Goal: Communication & Community: Answer question/provide support

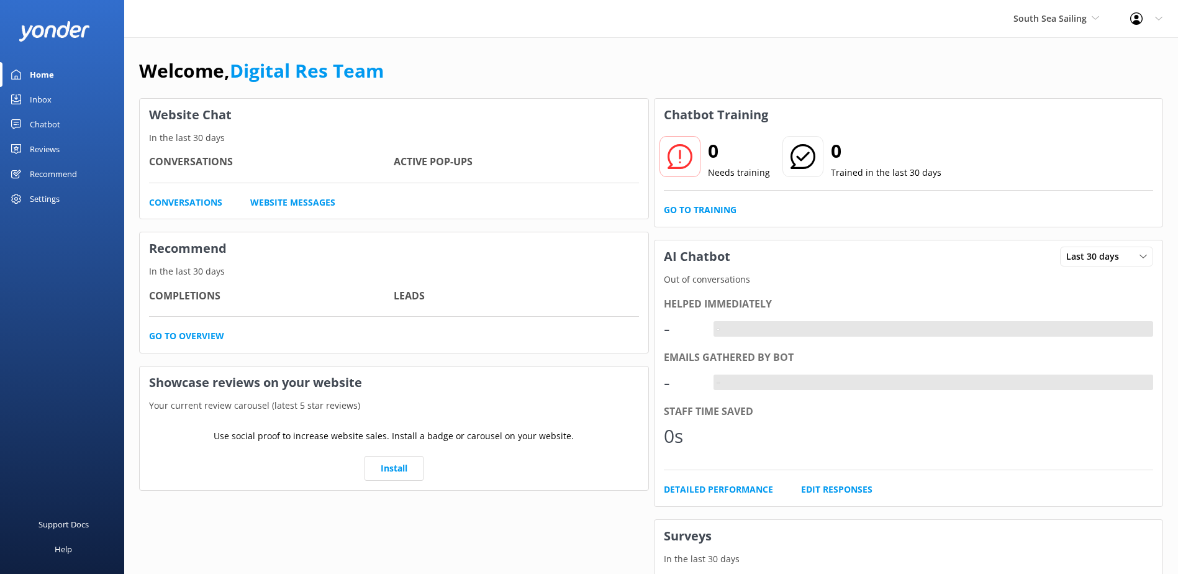
click at [1051, 24] on span "South Sea Sailing" at bounding box center [1049, 18] width 73 height 12
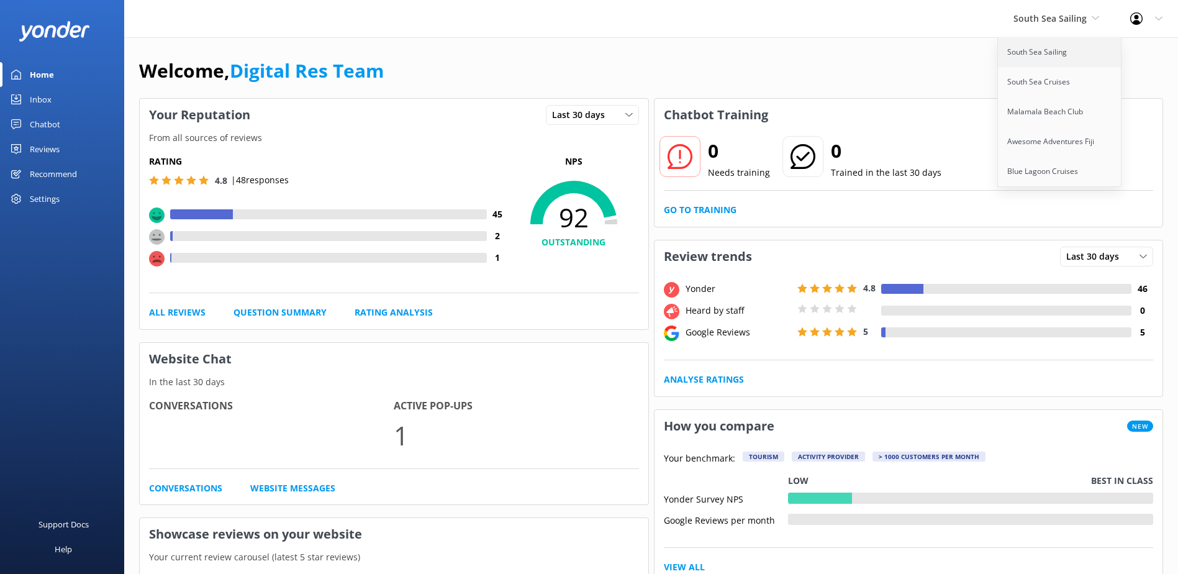
click at [1042, 48] on link "South Sea Sailing" at bounding box center [1060, 52] width 124 height 30
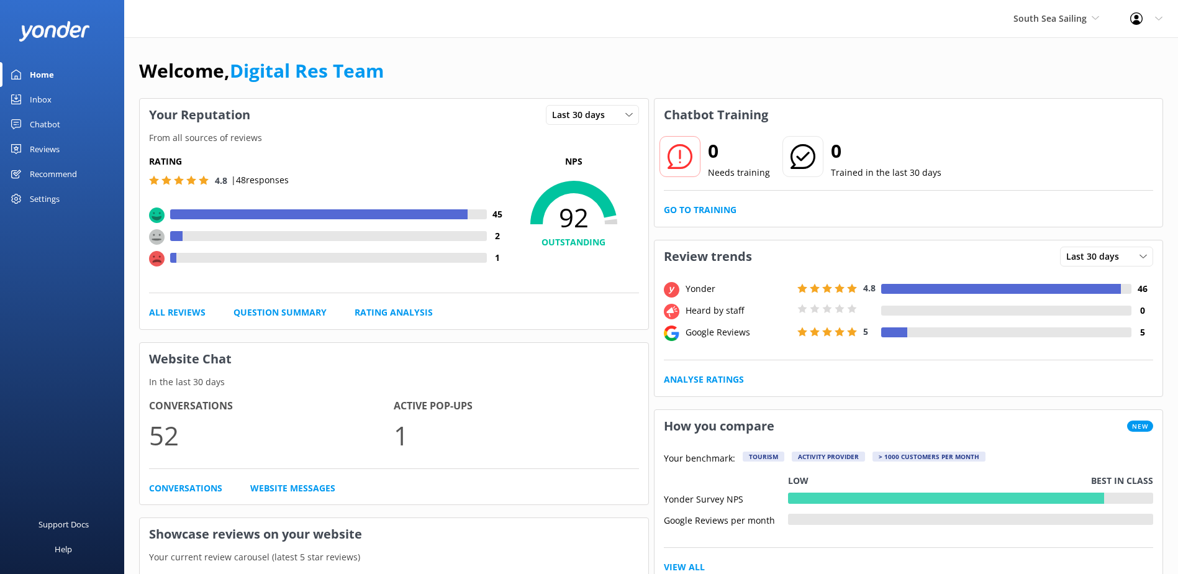
click at [53, 101] on link "Inbox" at bounding box center [62, 99] width 124 height 25
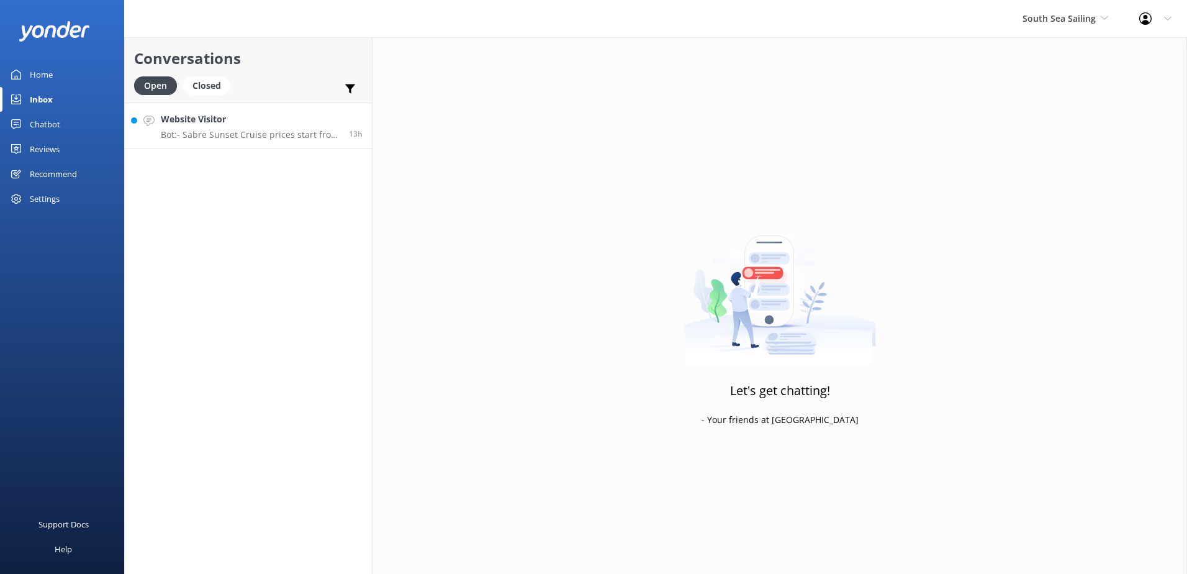
click at [214, 139] on p "Bot: - Sabre Sunset Cruise prices start from $149 per adult and $75 per child. …" at bounding box center [250, 134] width 179 height 11
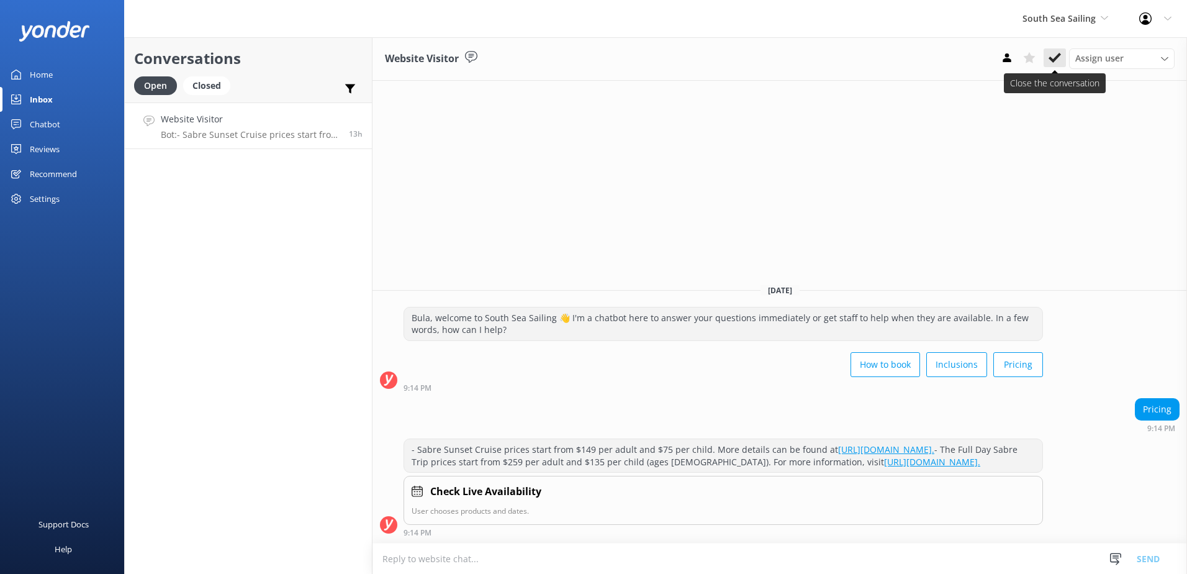
click at [1059, 50] on button at bounding box center [1055, 57] width 22 height 19
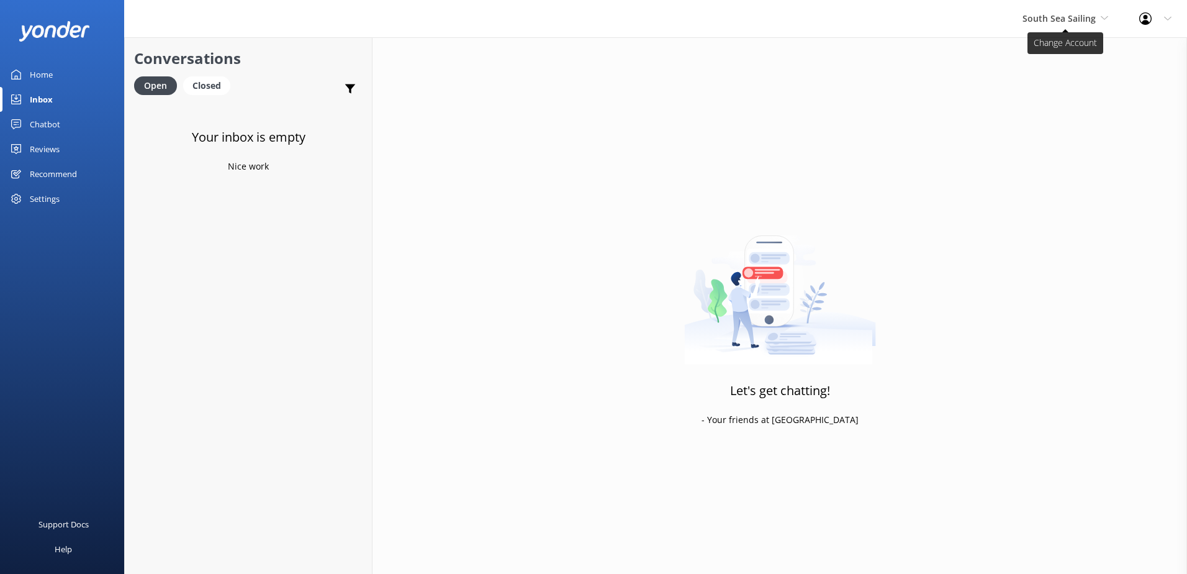
click at [1098, 14] on span "South Sea Sailing" at bounding box center [1066, 19] width 86 height 14
click at [1060, 71] on link "South Sea Cruises" at bounding box center [1069, 82] width 124 height 30
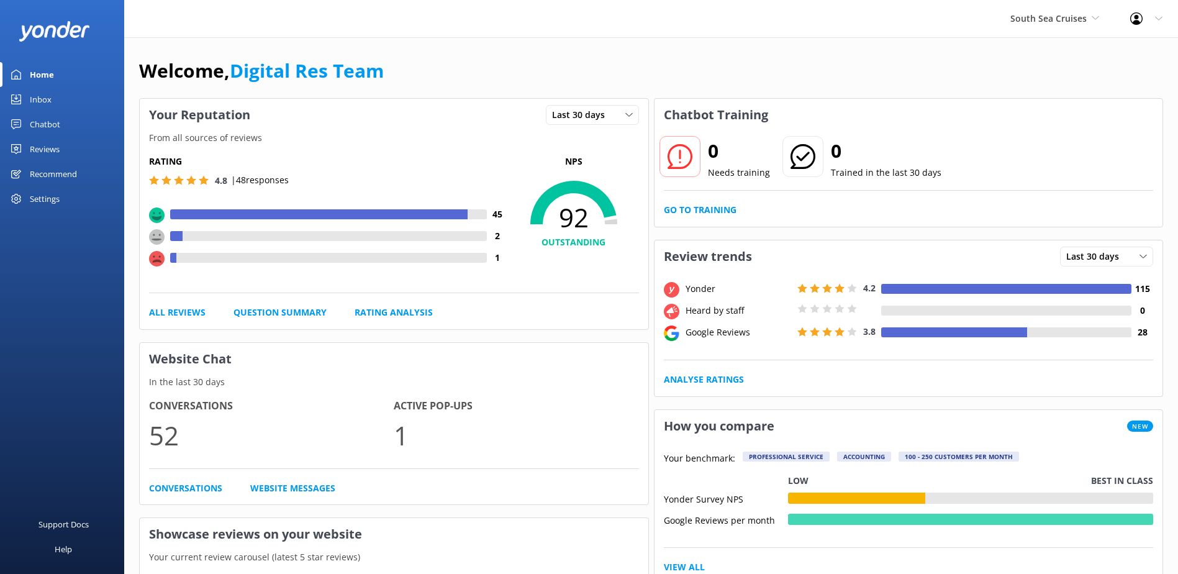
click at [43, 97] on div "Inbox" at bounding box center [41, 99] width 22 height 25
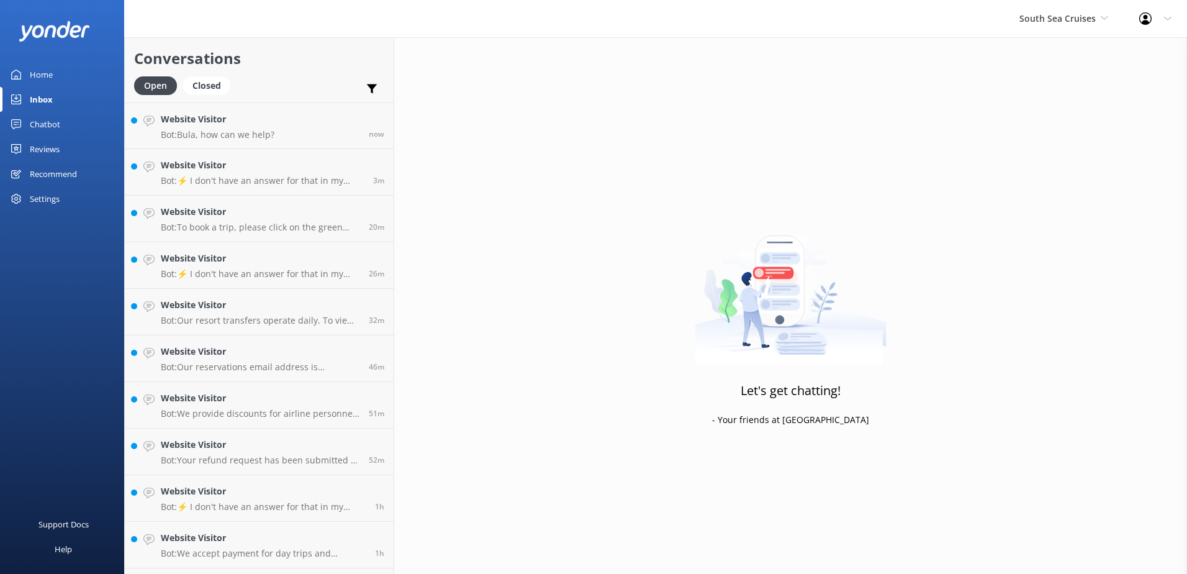
click at [1021, 323] on div "Let's get chatting! - Your friends at Yonder" at bounding box center [790, 324] width 793 height 574
click at [202, 139] on p "Bot: Bula, how can we help?" at bounding box center [218, 134] width 114 height 11
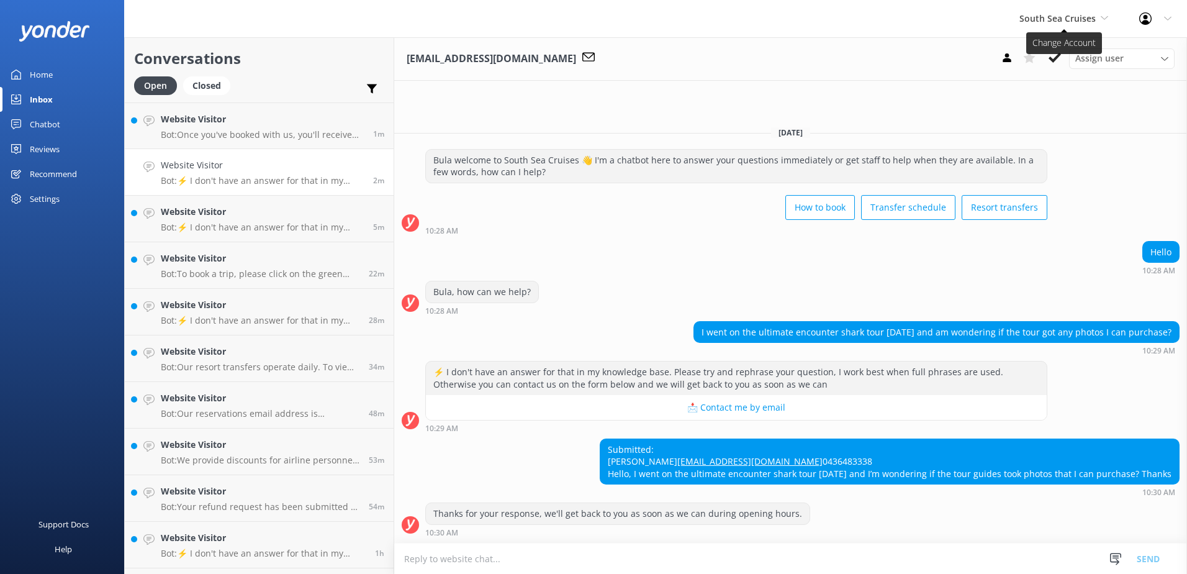
click at [1057, 19] on span "South Sea Cruises" at bounding box center [1058, 18] width 76 height 12
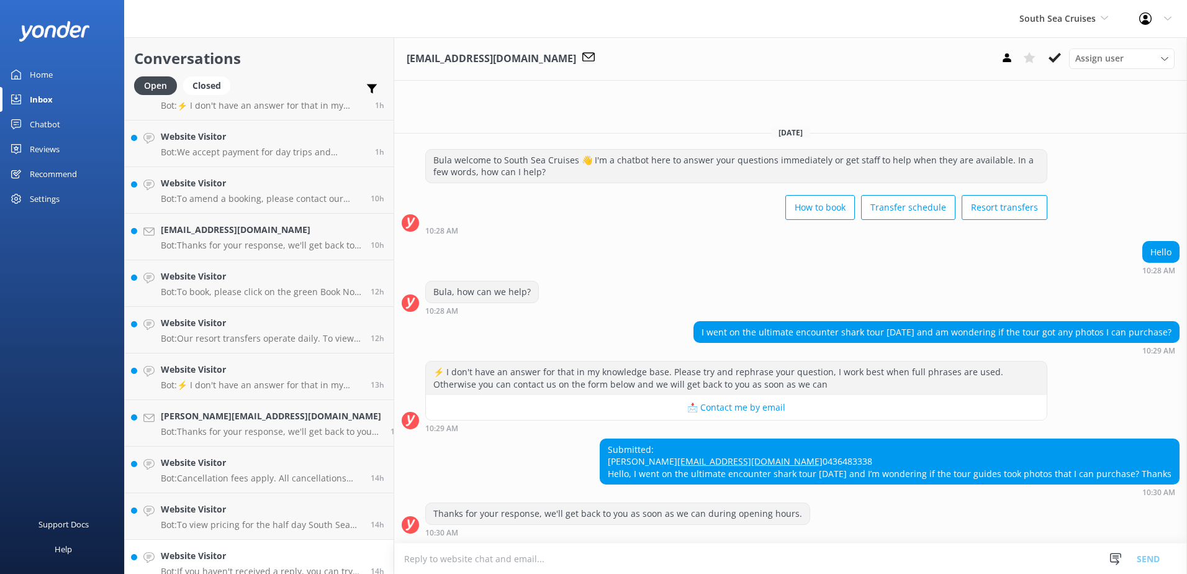
scroll to position [507, 0]
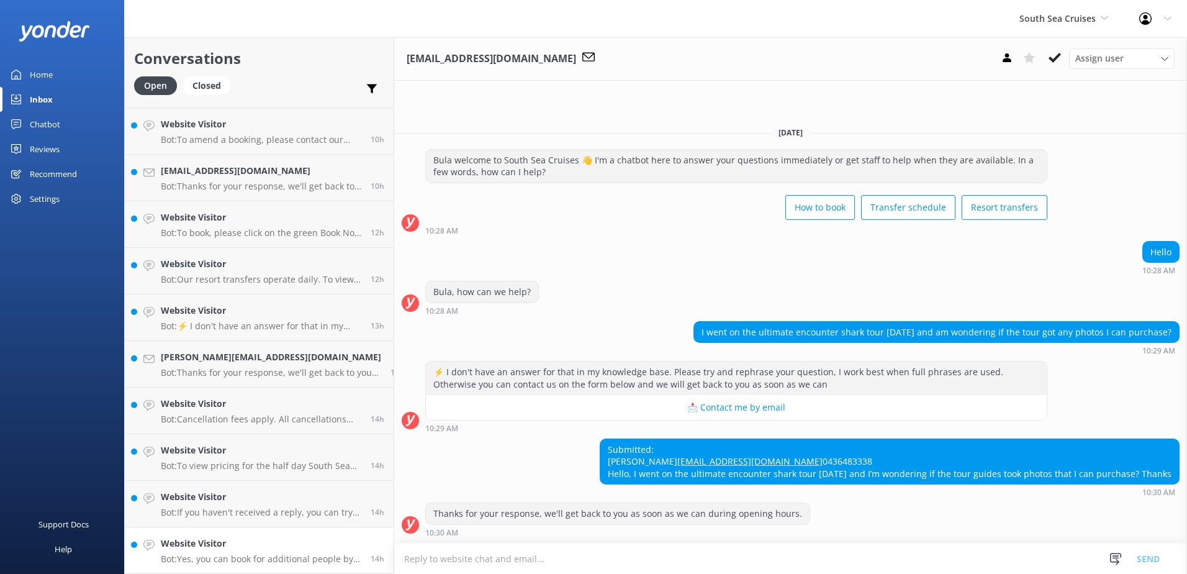
click at [271, 540] on h4 "Website Visitor" at bounding box center [261, 543] width 201 height 14
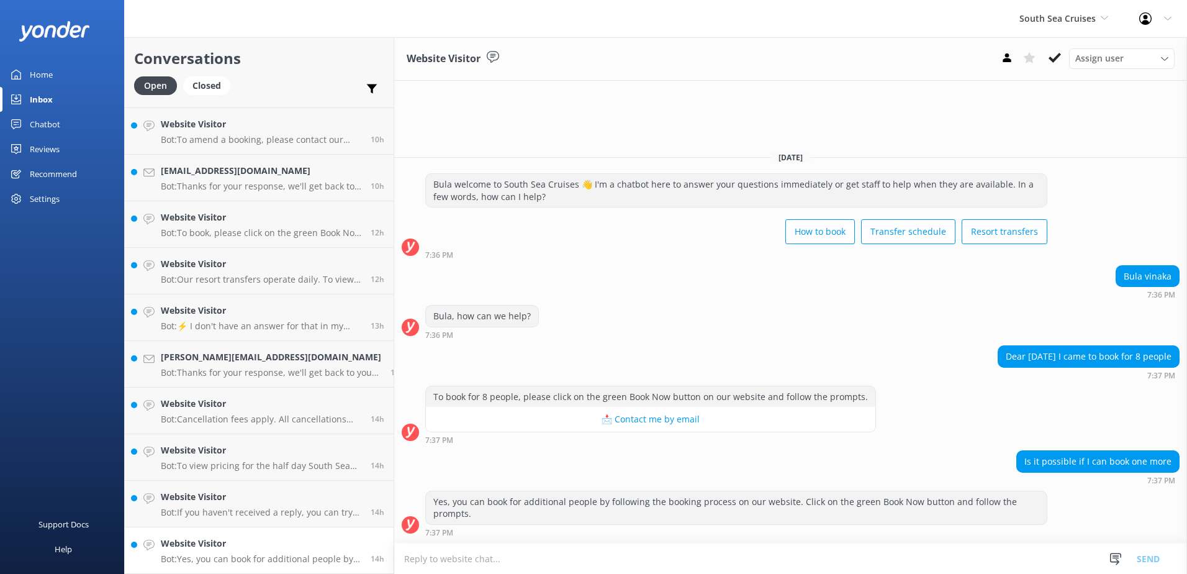
click at [266, 558] on p "Bot: Yes, you can book for additional people by following the booking process o…" at bounding box center [261, 558] width 201 height 11
click at [1047, 63] on button at bounding box center [1055, 57] width 22 height 19
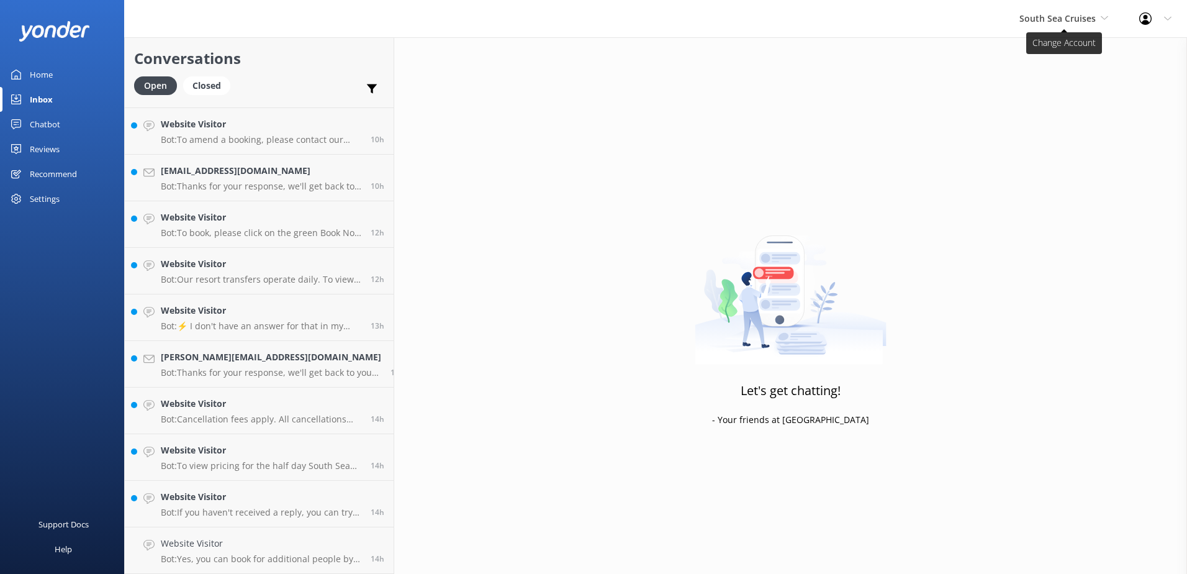
scroll to position [460, 0]
click at [1078, 22] on span "South Sea Cruises" at bounding box center [1058, 18] width 76 height 12
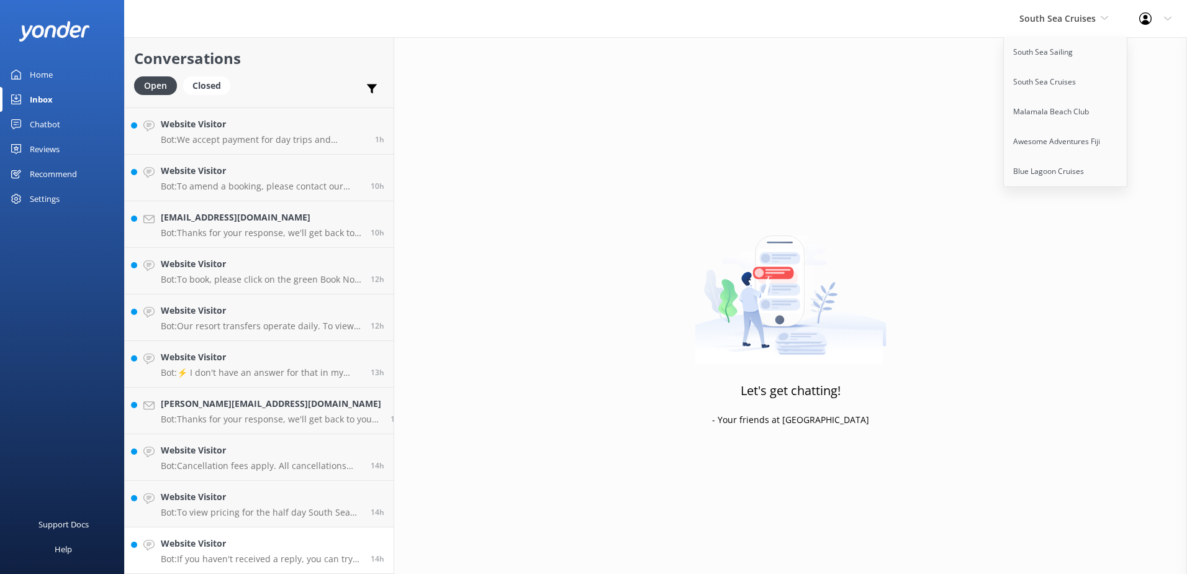
click at [286, 551] on div "Website Visitor Bot: If you haven't received a reply, you can try reaching out …" at bounding box center [261, 549] width 201 height 27
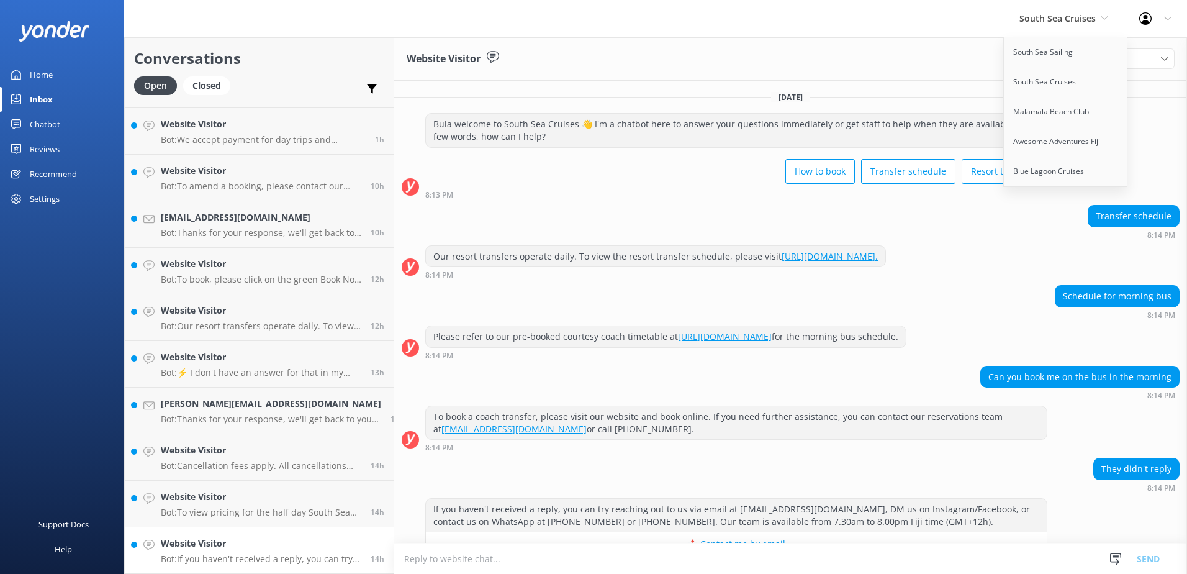
scroll to position [32, 0]
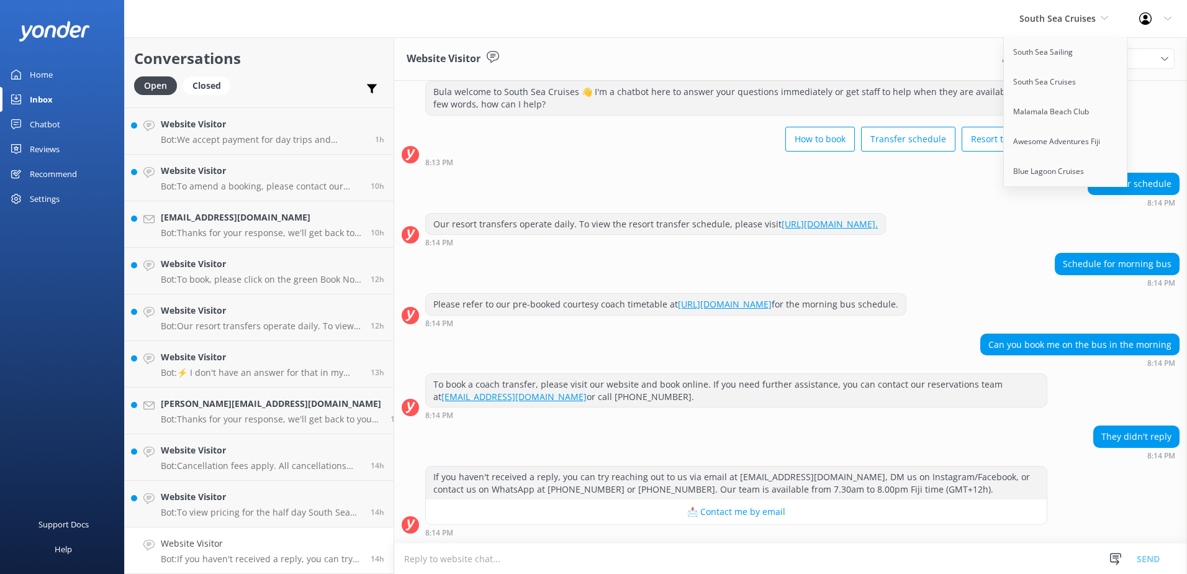
click at [928, 417] on div "8:14 PM" at bounding box center [736, 414] width 622 height 9
click at [1092, 297] on div "Please refer to our pre-booked courtesy coach timetable at [URL][DOMAIN_NAME] f…" at bounding box center [790, 310] width 793 height 34
click at [1106, 19] on icon at bounding box center [1104, 17] width 7 height 7
click at [744, 562] on textarea at bounding box center [790, 558] width 793 height 30
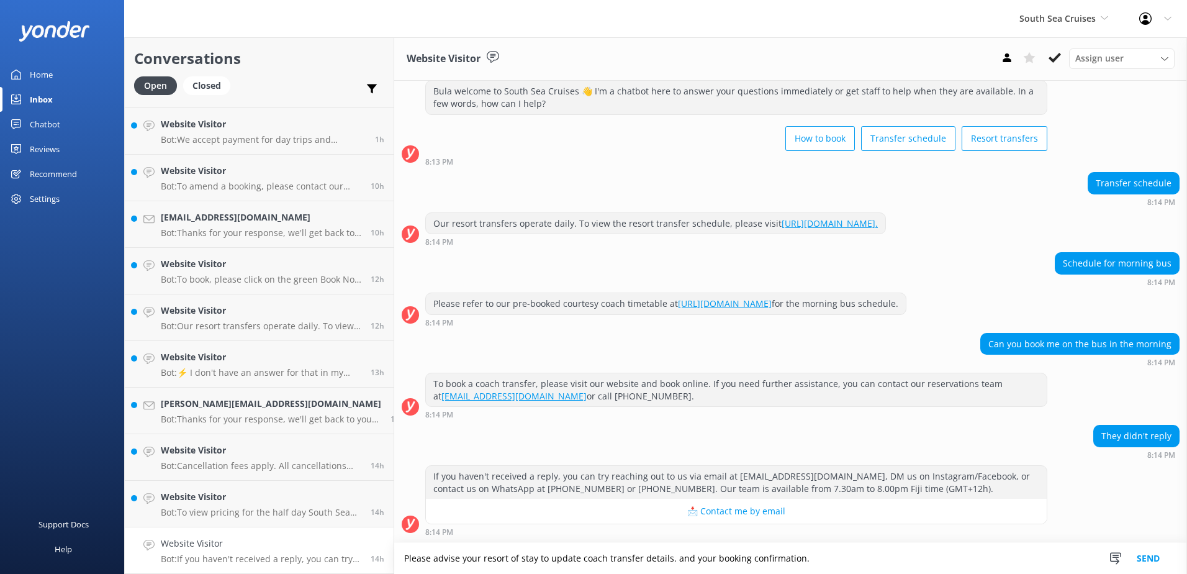
type textarea "Please advise your resort of stay to update coach transfer details. and your bo…"
click at [1140, 554] on button "Send" at bounding box center [1148, 558] width 47 height 31
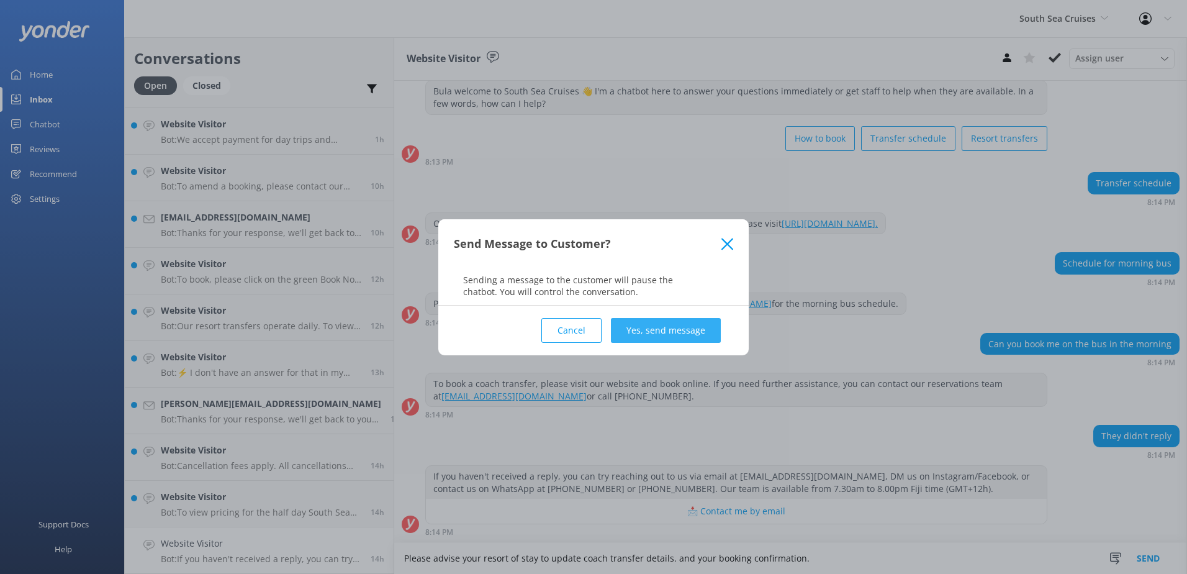
click at [668, 322] on button "Yes, send message" at bounding box center [666, 330] width 110 height 25
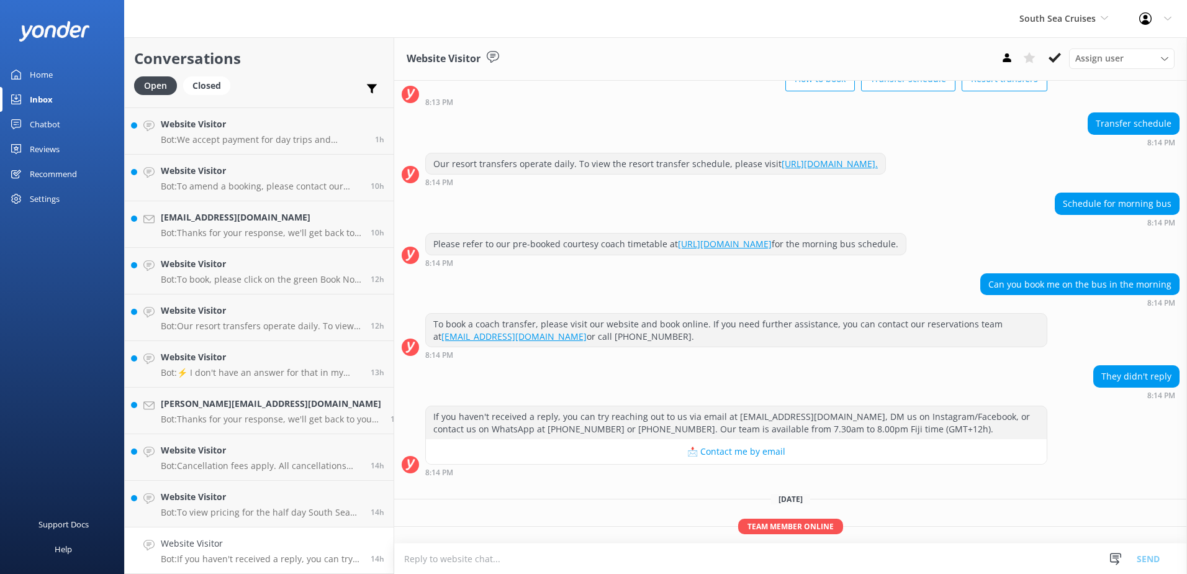
scroll to position [136, 0]
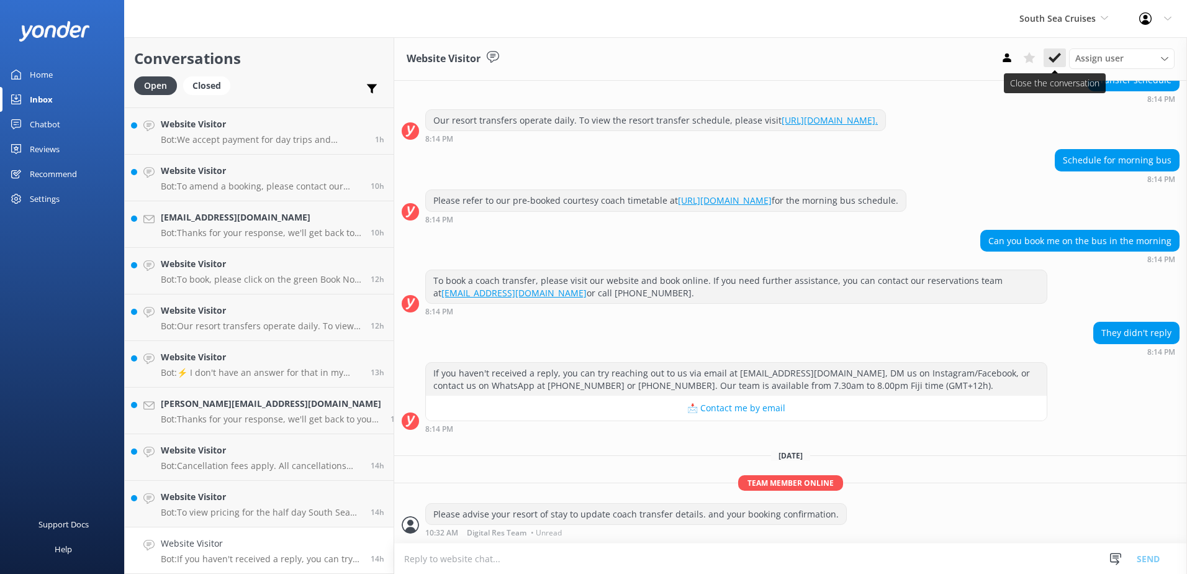
click at [1060, 62] on icon at bounding box center [1055, 58] width 12 height 12
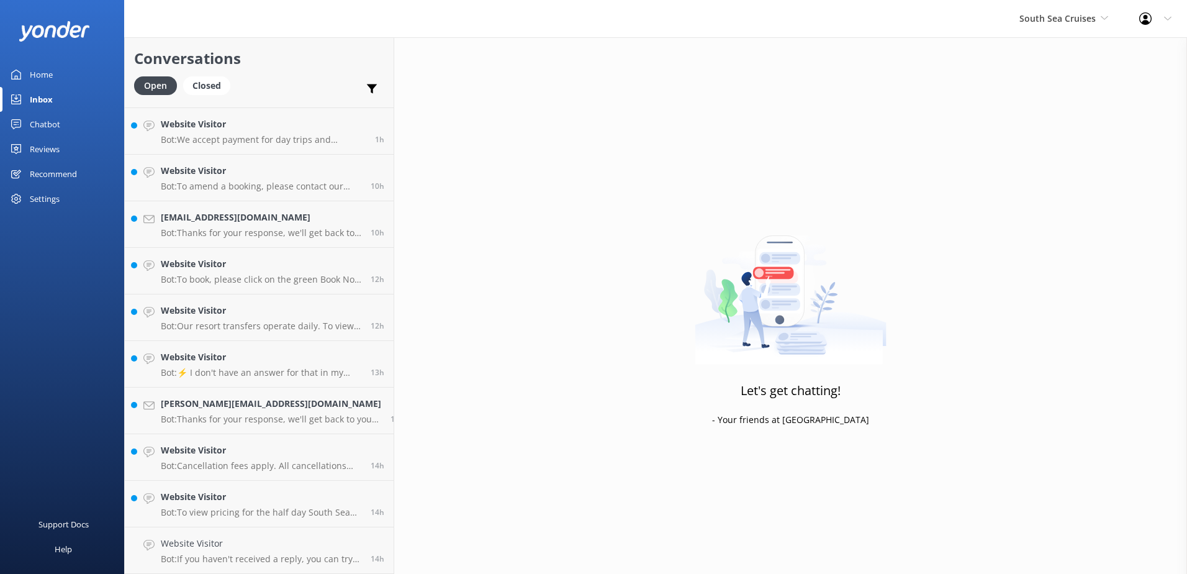
scroll to position [414, 0]
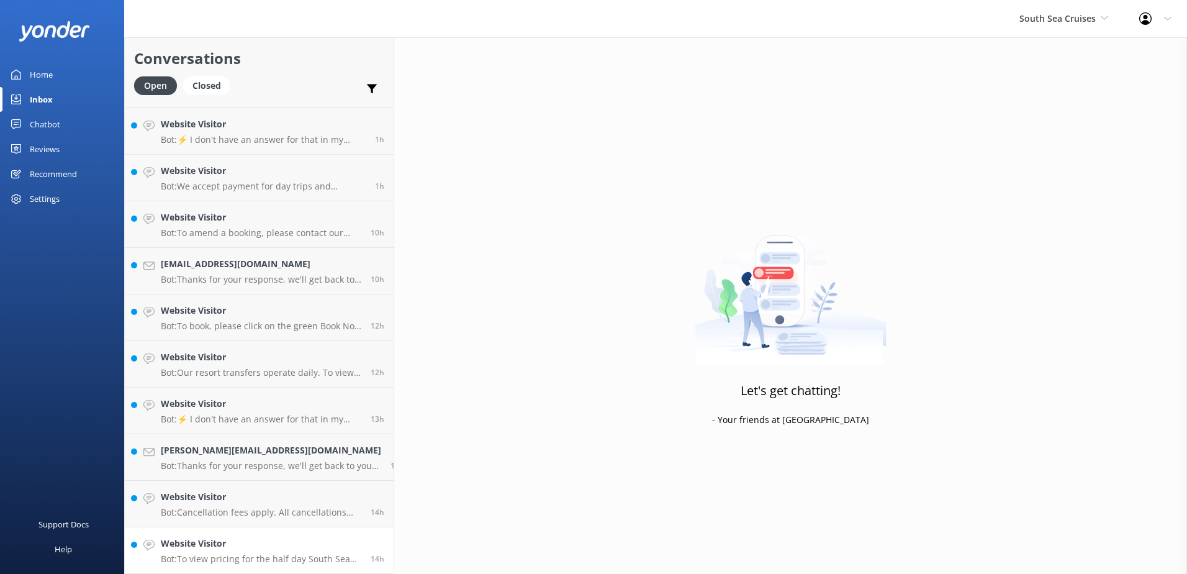
click at [296, 548] on h4 "Website Visitor" at bounding box center [261, 543] width 201 height 14
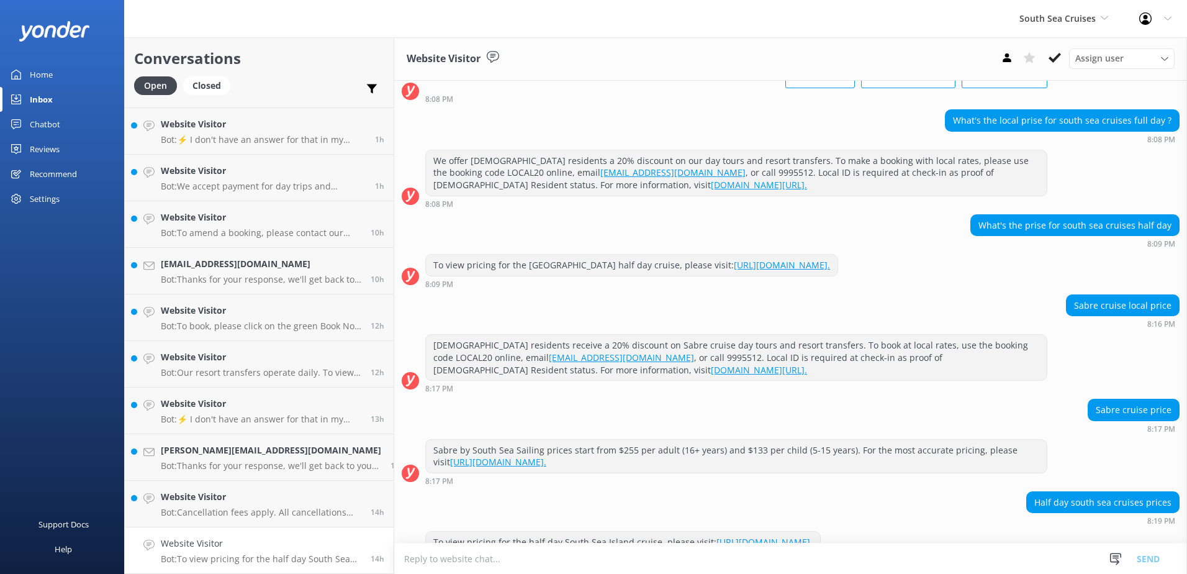
scroll to position [124, 0]
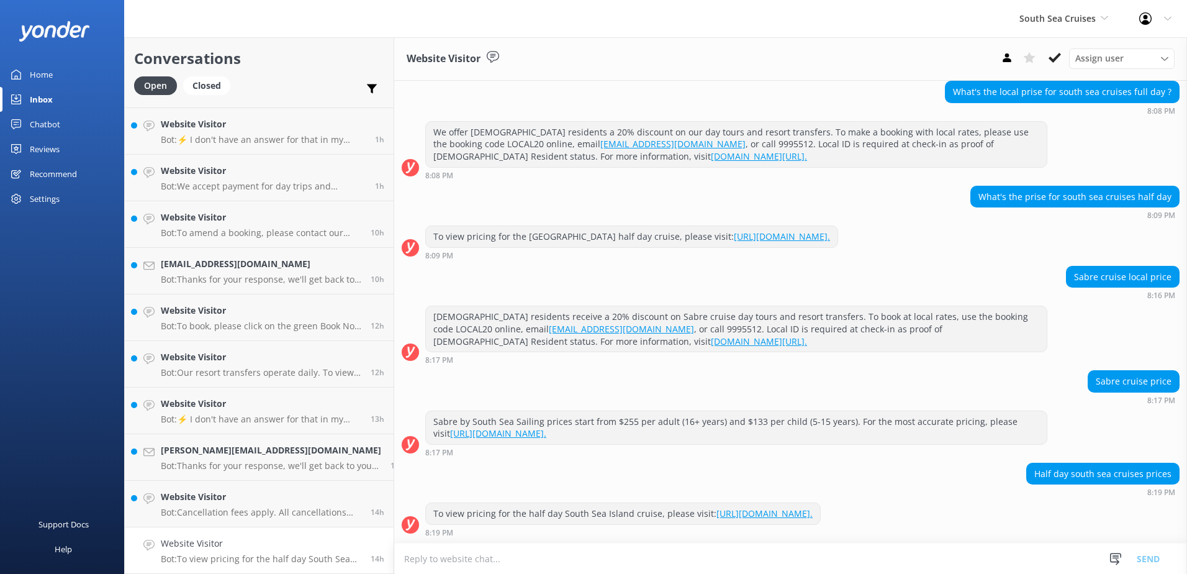
click at [813, 517] on link "[URL][DOMAIN_NAME]." at bounding box center [765, 513] width 96 height 12
click at [1055, 52] on icon at bounding box center [1055, 58] width 12 height 12
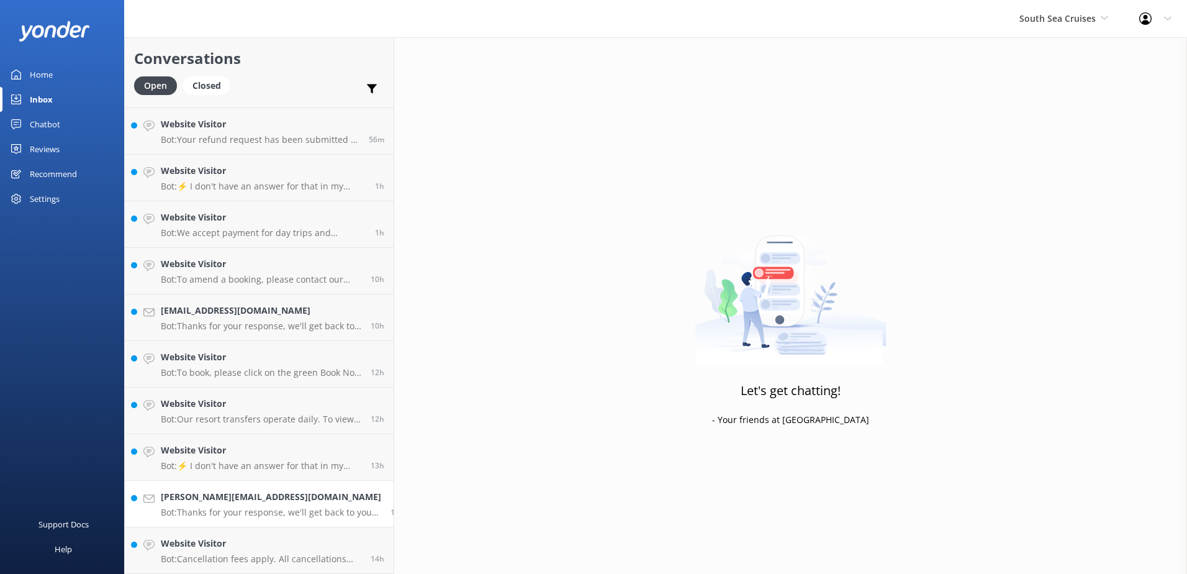
scroll to position [367, 0]
click at [250, 526] on link "[PERSON_NAME][EMAIL_ADDRESS][DOMAIN_NAME] Bot: Thanks for your response, we'll …" at bounding box center [259, 504] width 269 height 47
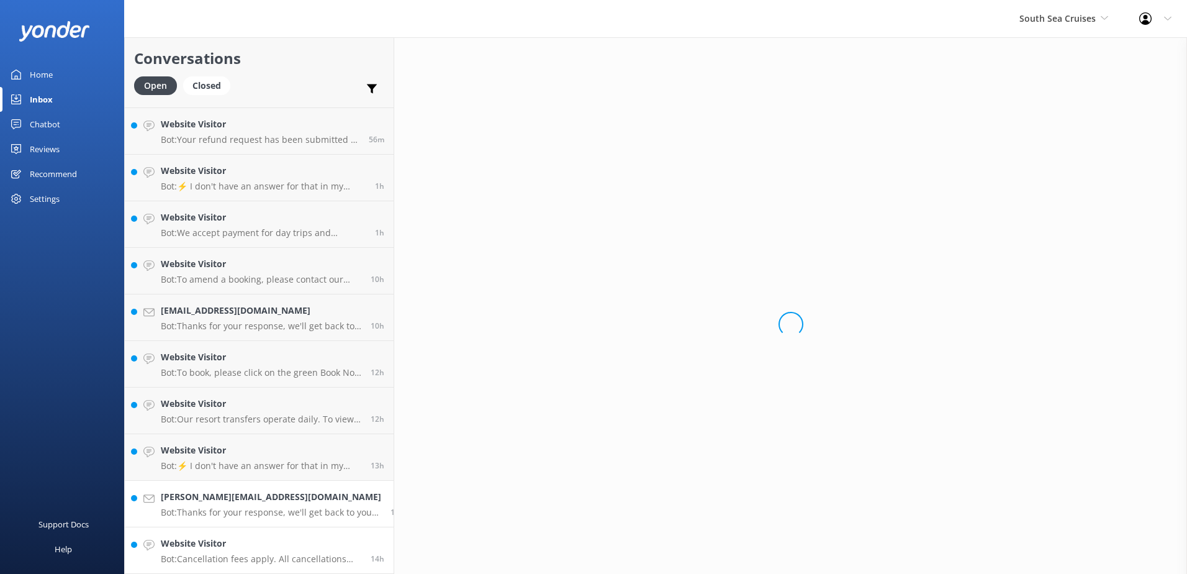
click at [249, 541] on h4 "Website Visitor" at bounding box center [261, 543] width 201 height 14
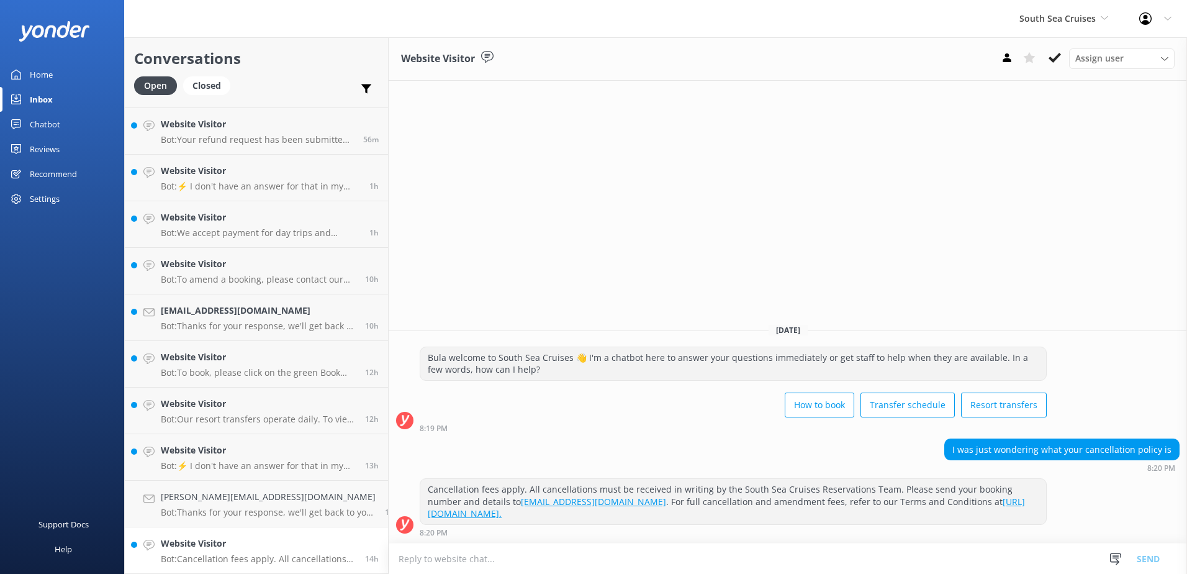
click at [273, 553] on div "Website Visitor Bot: Cancellation fees apply. All cancellations must be receive…" at bounding box center [258, 549] width 195 height 27
click at [1057, 50] on button at bounding box center [1055, 57] width 22 height 19
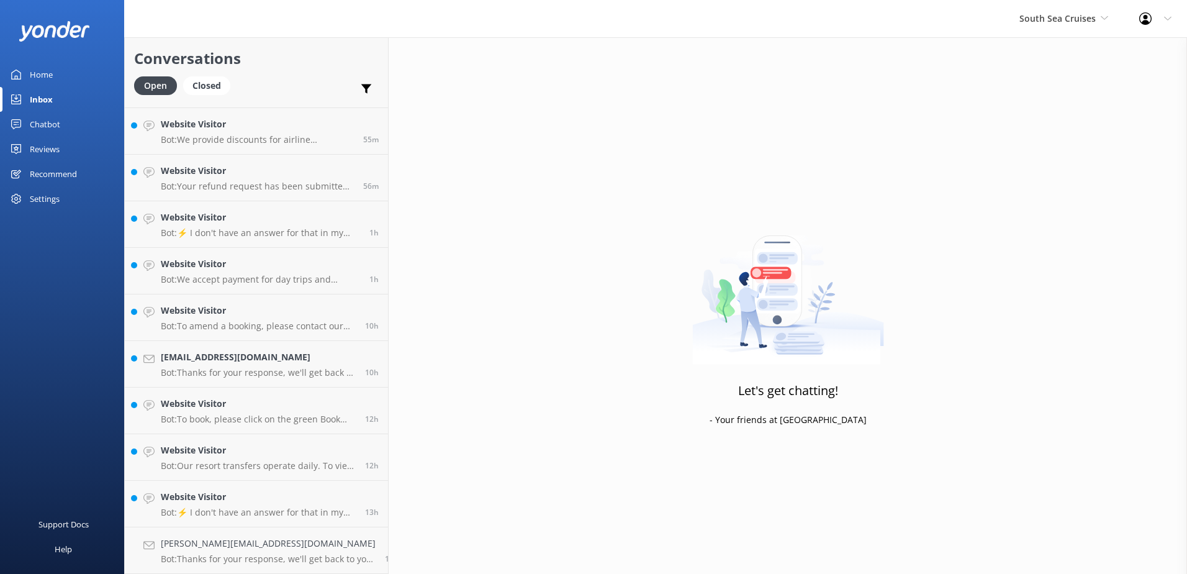
scroll to position [320, 0]
click at [253, 558] on p "Bot: Thanks for your response, we'll get back to you as soon as we can during o…" at bounding box center [268, 558] width 215 height 11
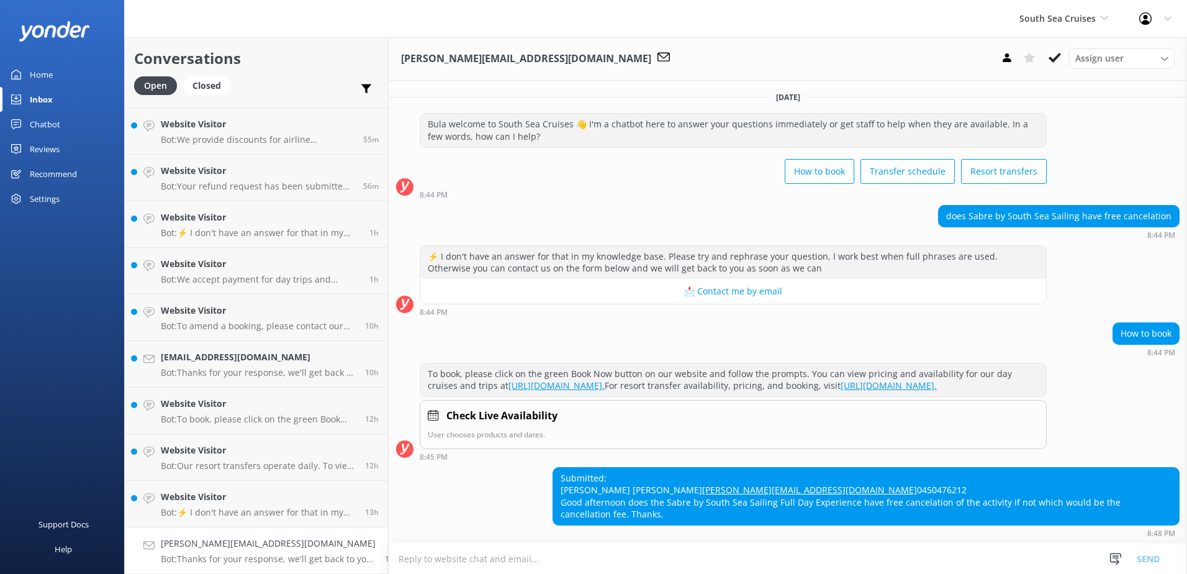
scroll to position [77, 0]
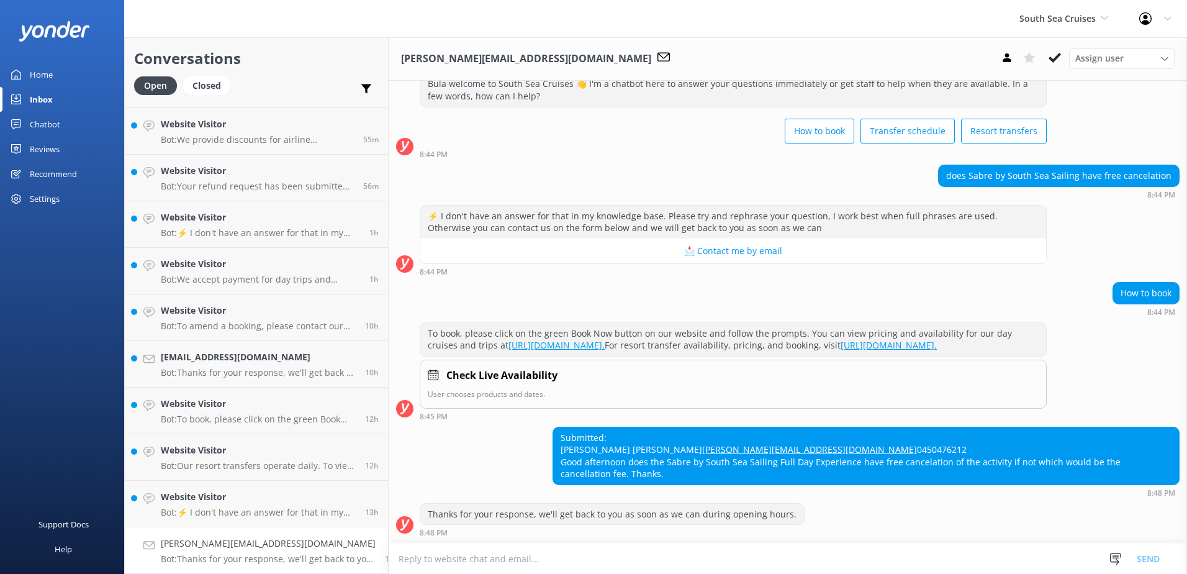
click at [48, 118] on div "Chatbot" at bounding box center [45, 124] width 30 height 25
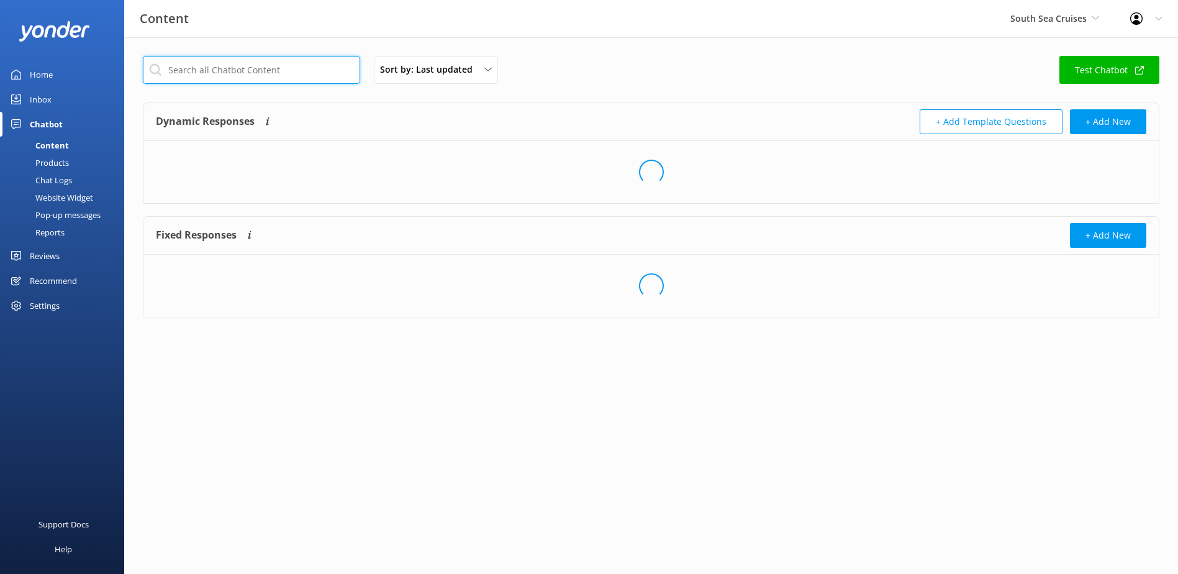
click at [255, 70] on input "text" at bounding box center [251, 70] width 217 height 28
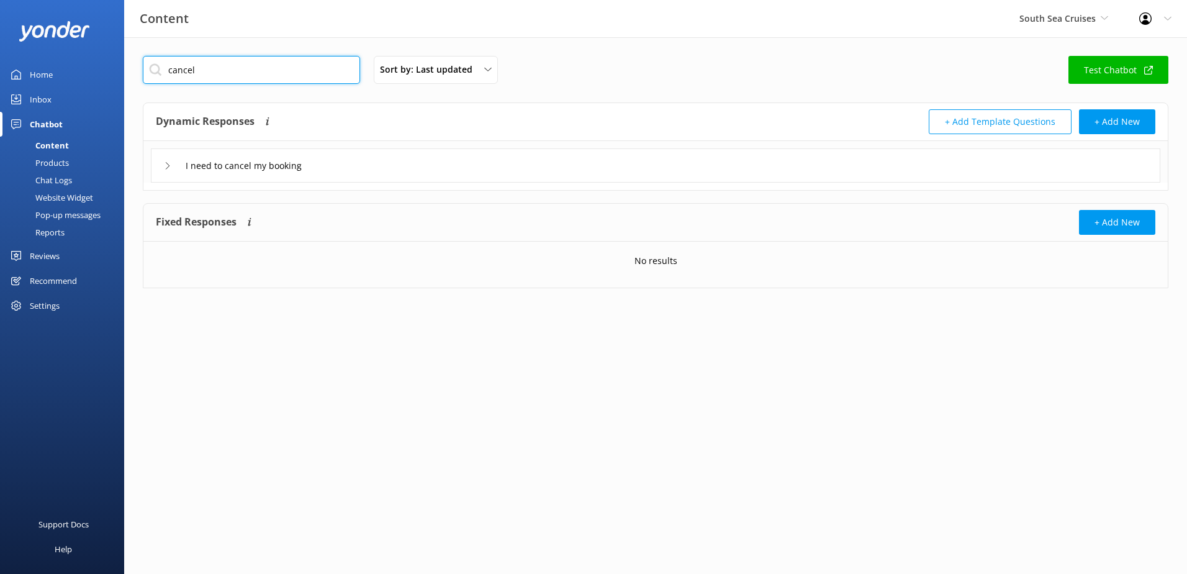
type input "cancel"
drag, startPoint x: 272, startPoint y: 148, endPoint x: 276, endPoint y: 167, distance: 19.7
click at [273, 148] on div "I need to cancel my booking" at bounding box center [655, 162] width 1024 height 42
click at [277, 167] on input "I need to cancel my booking" at bounding box center [253, 165] width 149 height 19
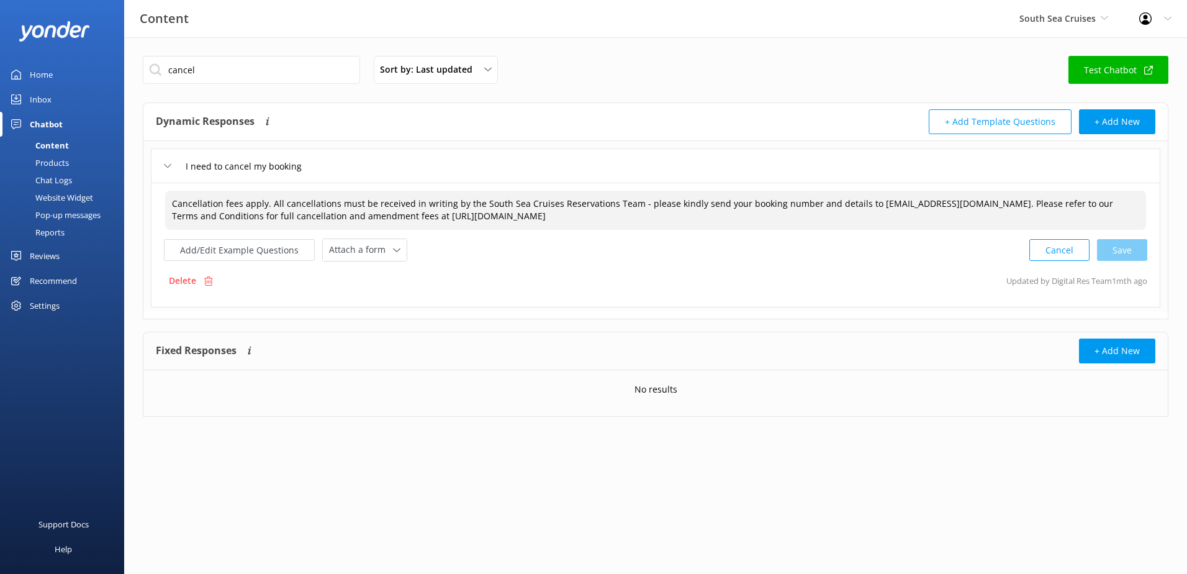
drag, startPoint x: 637, startPoint y: 220, endPoint x: -2, endPoint y: 189, distance: 640.3
click at [0, 189] on html "Content South Sea Cruises South Sea Sailing South Sea Cruises Malamala Beach Cl…" at bounding box center [593, 287] width 1187 height 574
click at [46, 88] on div "Inbox" at bounding box center [41, 99] width 22 height 25
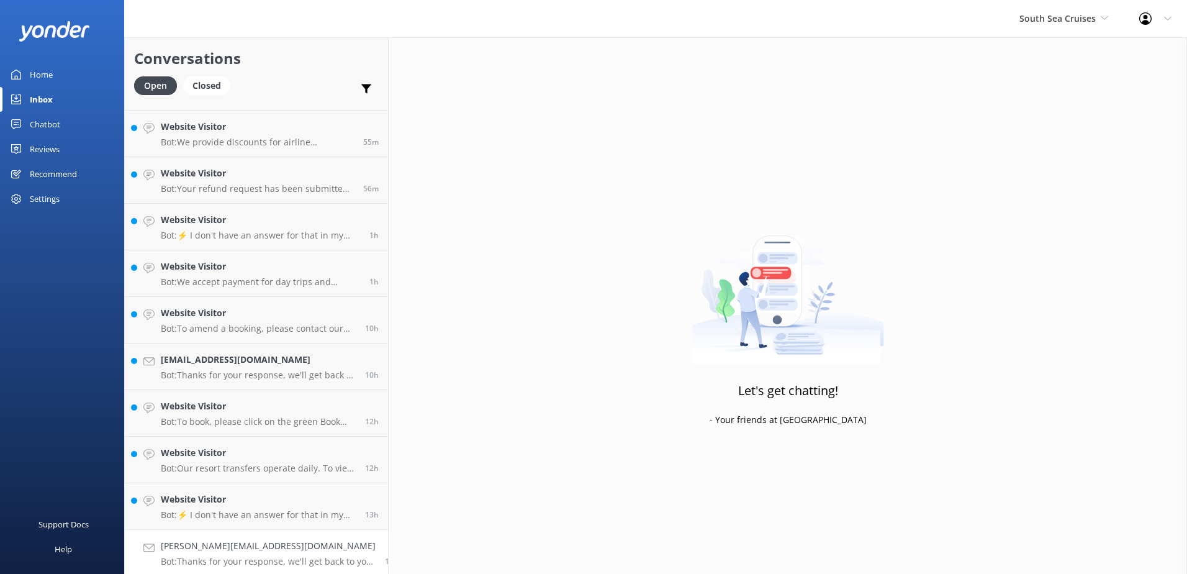
scroll to position [320, 0]
click at [269, 556] on p "Bot: Thanks for your response, we'll get back to you as soon as we can during o…" at bounding box center [268, 558] width 215 height 11
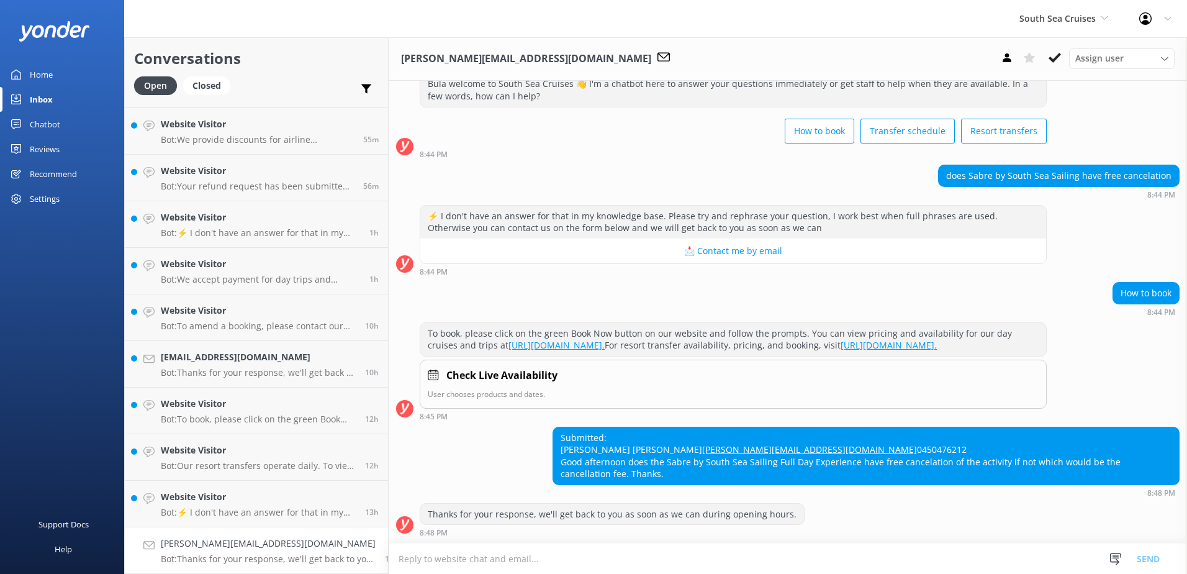
click at [499, 569] on textarea at bounding box center [788, 558] width 798 height 30
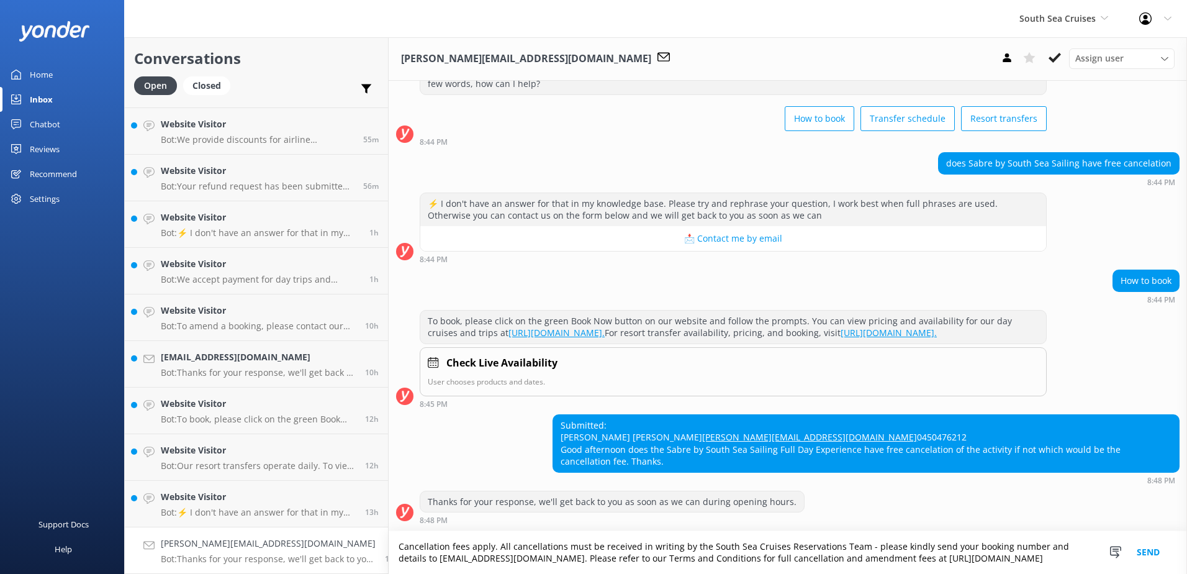
scroll to position [89, 0]
drag, startPoint x: 478, startPoint y: 546, endPoint x: 333, endPoint y: 545, distance: 144.7
click at [333, 545] on div "Conversations Open Closed Important Assigned to me Unassigned Website Visitor B…" at bounding box center [655, 305] width 1063 height 536
type textarea "All cancellations must be received in writing by the South Sea Cruises Reservat…"
click at [1143, 553] on button "Send" at bounding box center [1148, 552] width 47 height 43
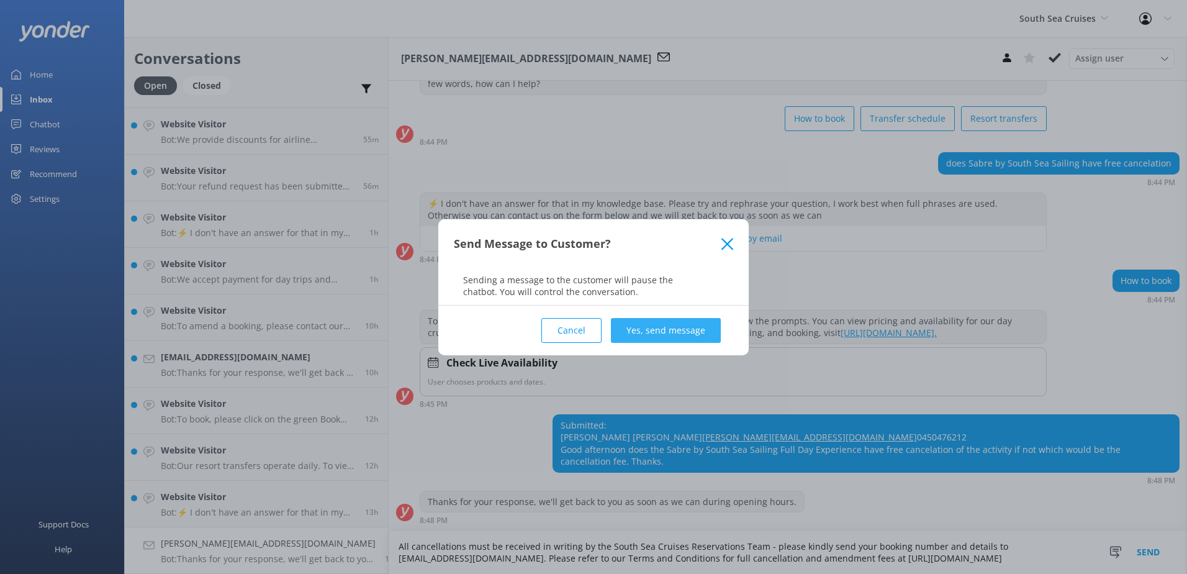
click at [697, 328] on button "Yes, send message" at bounding box center [666, 330] width 110 height 25
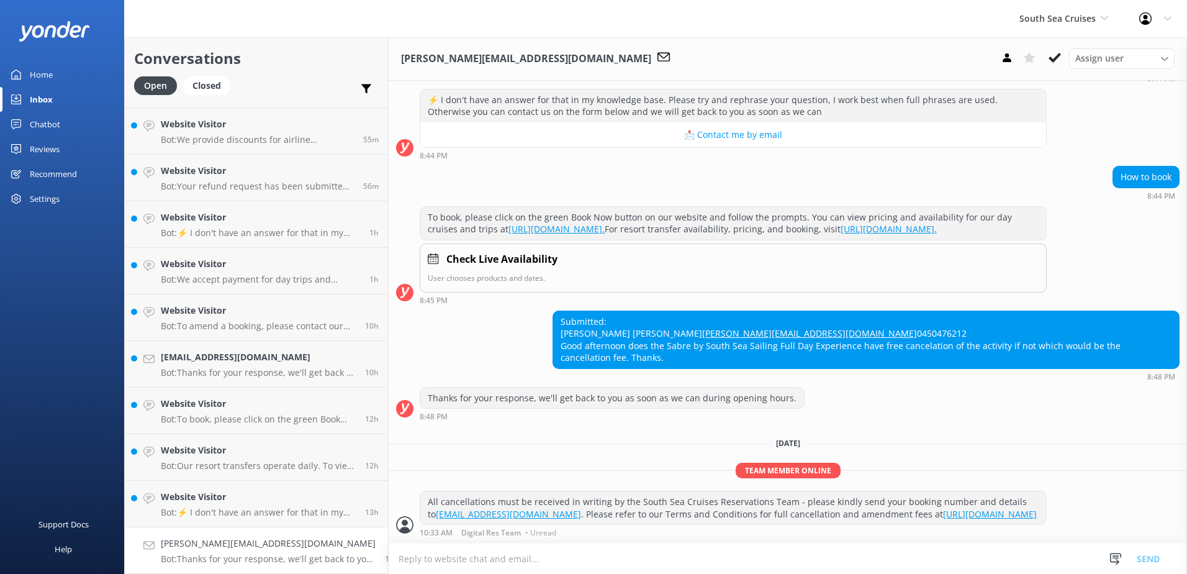
scroll to position [206, 0]
click at [1053, 56] on icon at bounding box center [1055, 58] width 12 height 12
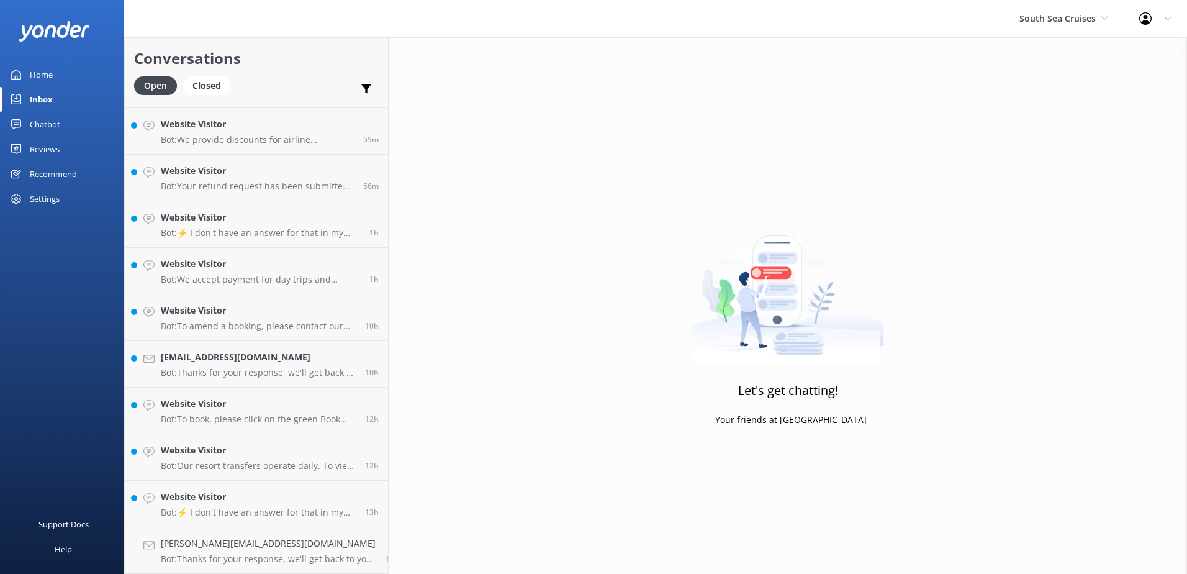
scroll to position [274, 0]
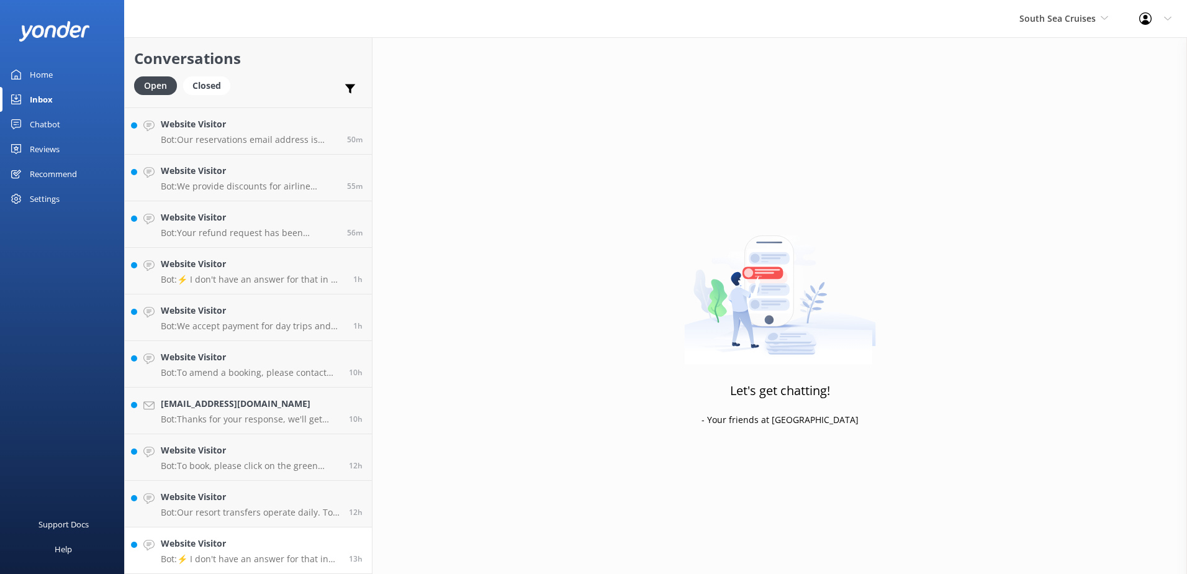
click at [204, 559] on p "Bot: ⚡ I don't have an answer for that in my knowledge base. Please try and rep…" at bounding box center [250, 558] width 179 height 11
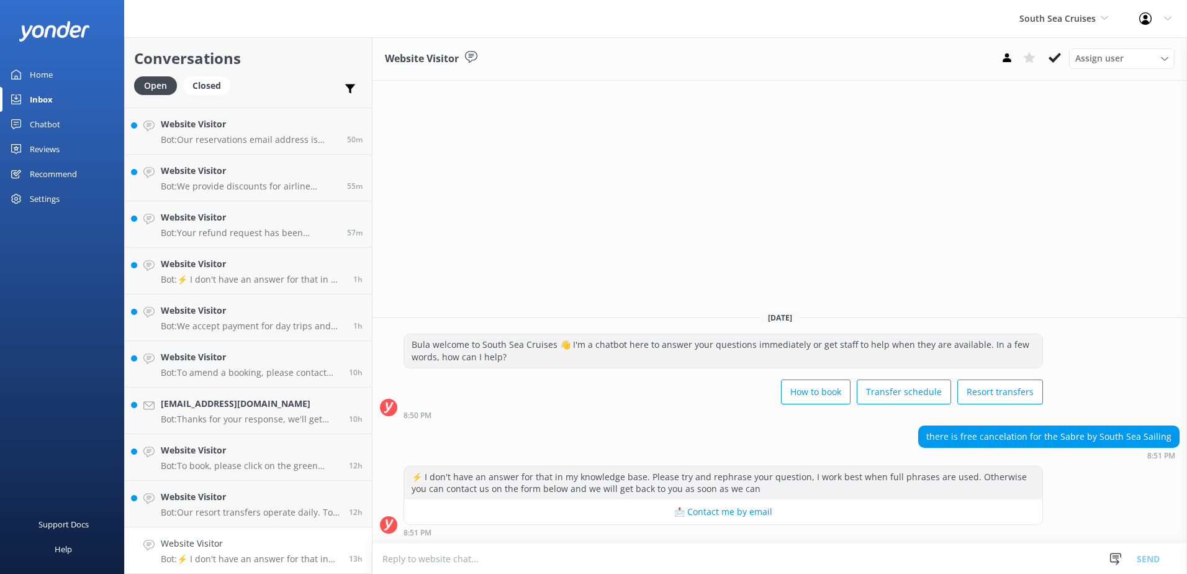
click at [687, 563] on textarea at bounding box center [780, 558] width 815 height 30
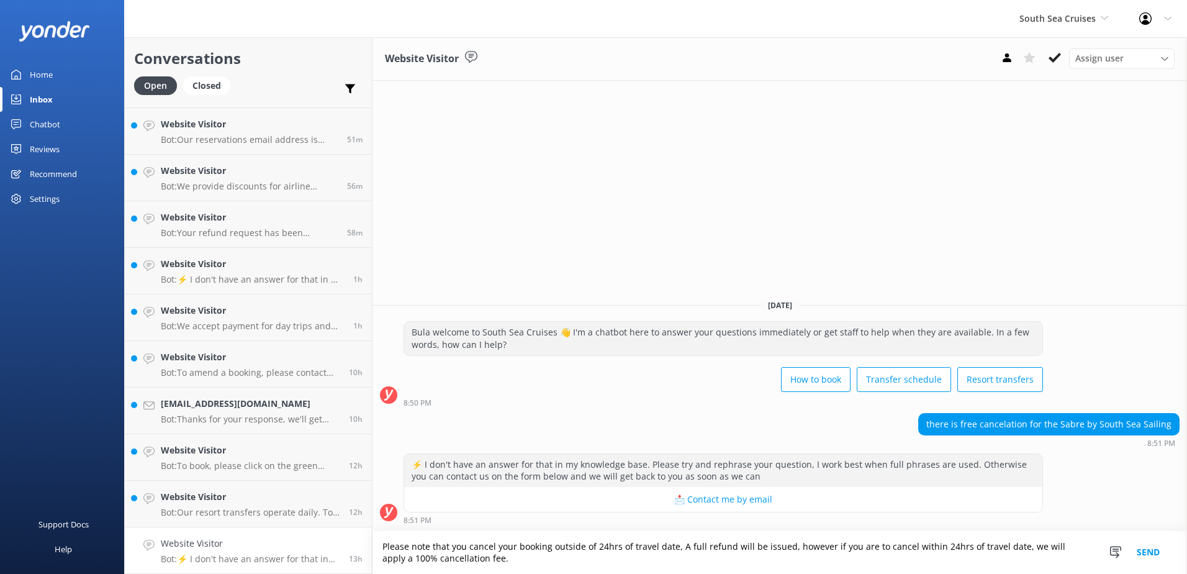
type textarea "Please note that you cancel your booking outside of 24hrs of travel date, A ful…"
click at [1149, 552] on button "Send" at bounding box center [1148, 552] width 47 height 43
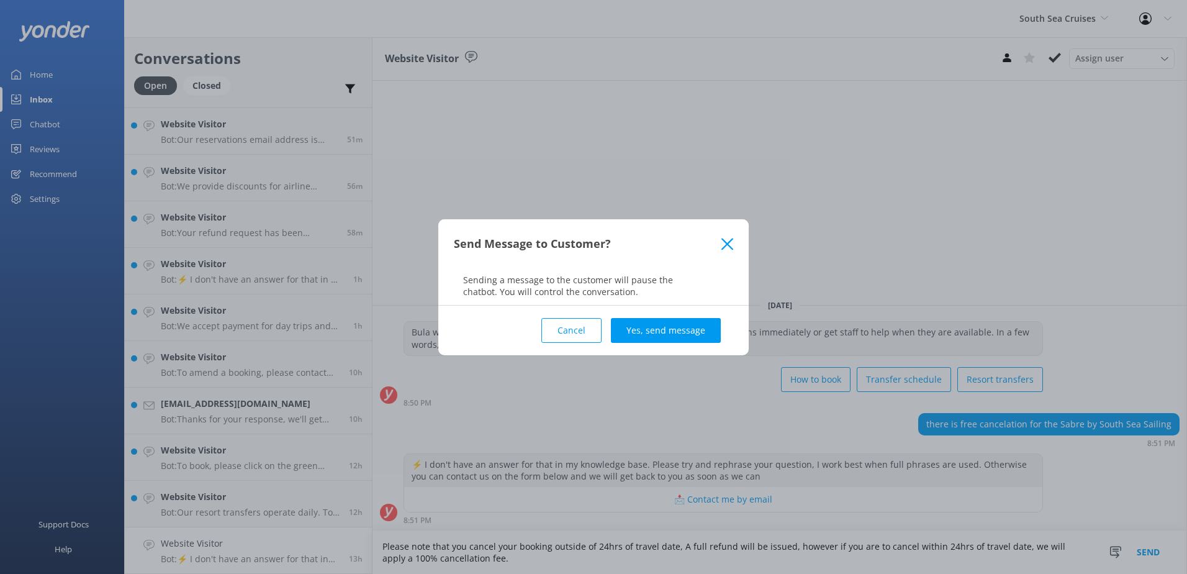
click at [663, 320] on button "Yes, send message" at bounding box center [666, 330] width 110 height 25
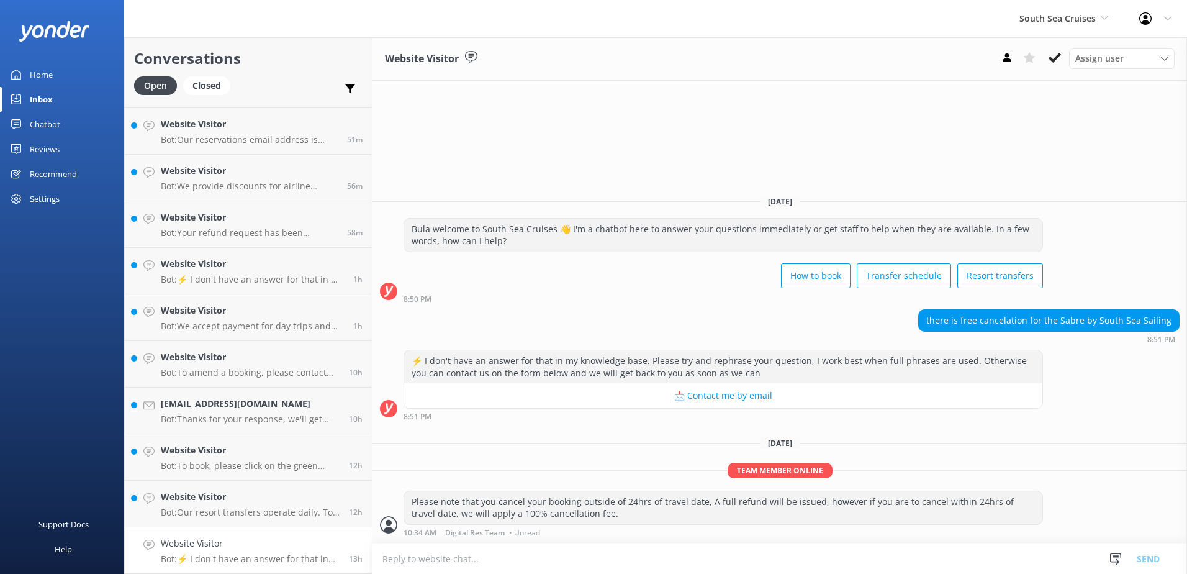
click at [1054, 61] on use at bounding box center [1055, 58] width 12 height 10
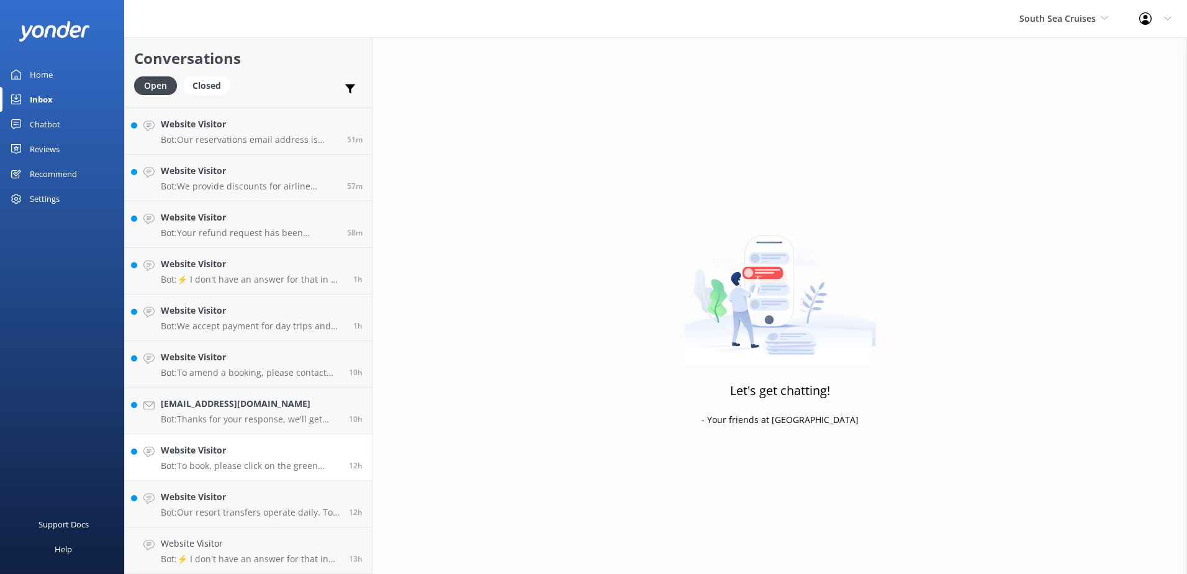
scroll to position [227, 0]
click at [262, 551] on div "Website Visitor Bot: Our resort transfers operate daily. To view the resort tra…" at bounding box center [250, 549] width 179 height 27
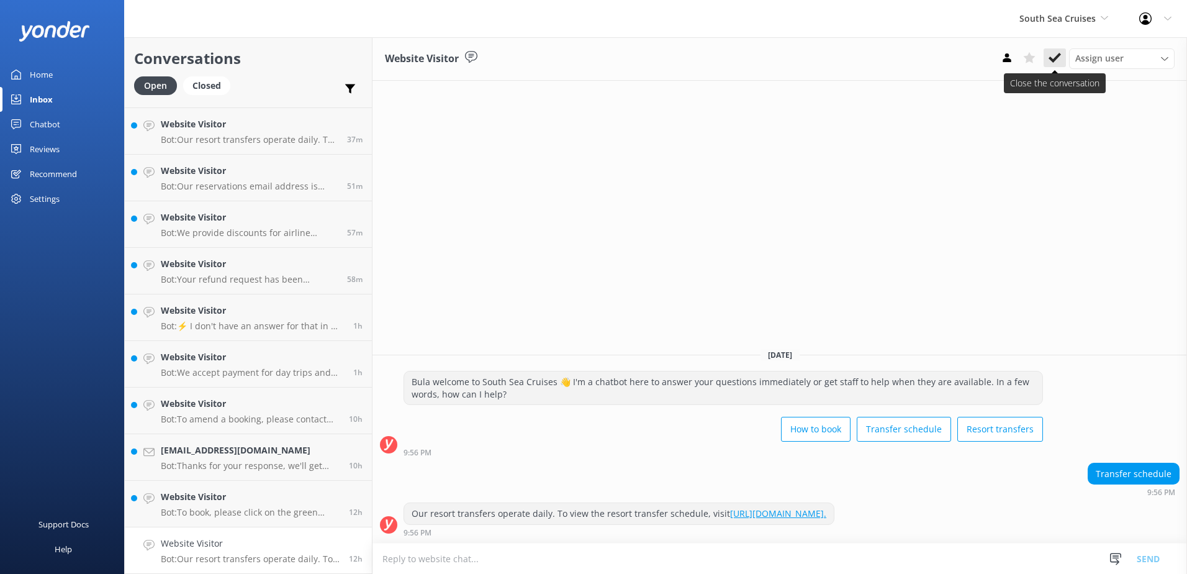
click at [1064, 59] on button at bounding box center [1055, 57] width 22 height 19
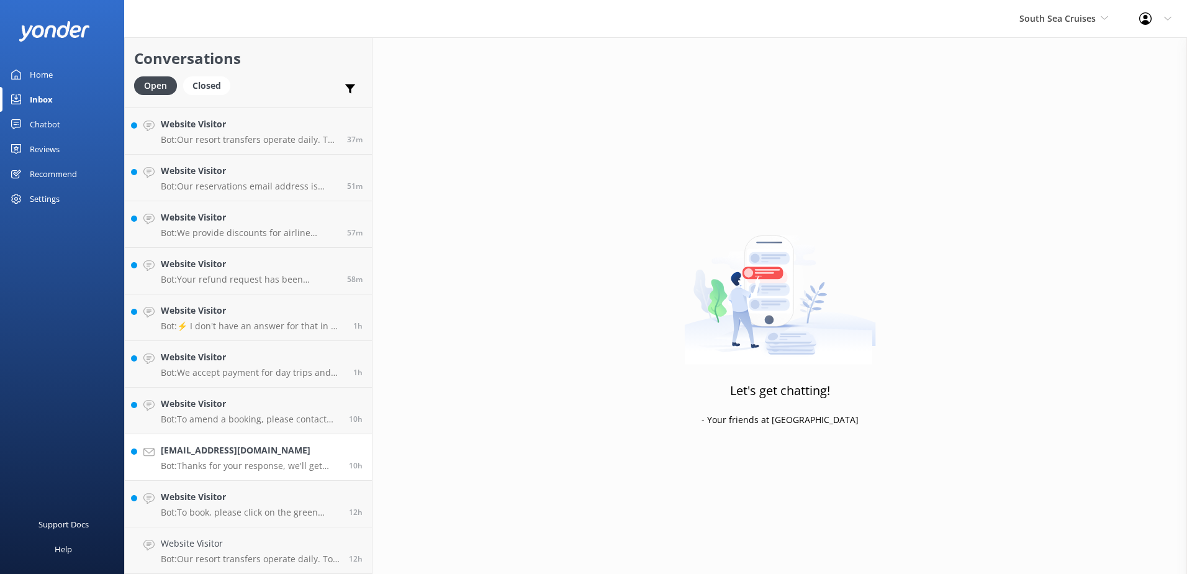
scroll to position [181, 0]
click at [276, 551] on div "Website Visitor Bot: To book, please click on the green Book Now button on our …" at bounding box center [250, 549] width 179 height 27
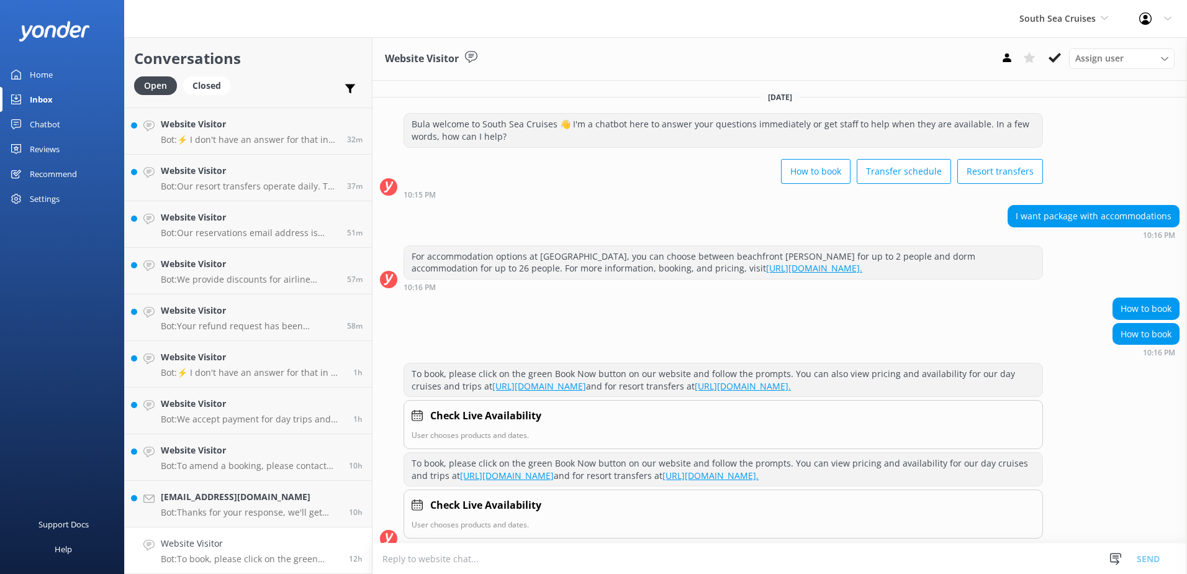
scroll to position [14, 0]
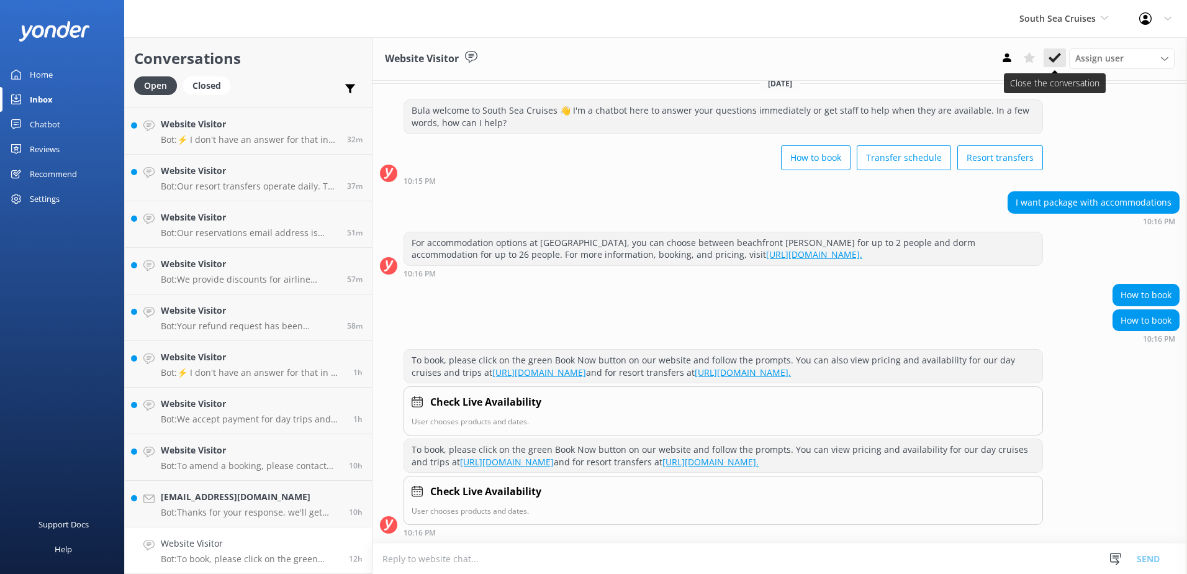
click at [1059, 58] on icon at bounding box center [1055, 58] width 12 height 12
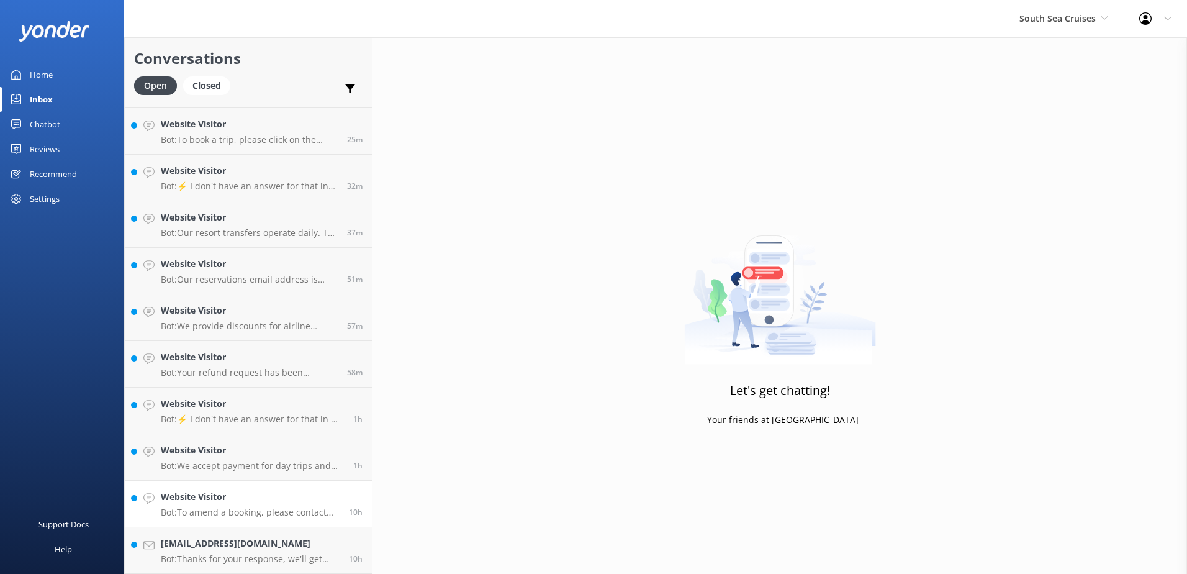
scroll to position [134, 0]
click at [274, 551] on div "[EMAIL_ADDRESS][DOMAIN_NAME] Bot: Thanks for your response, we'll get back to y…" at bounding box center [250, 549] width 179 height 27
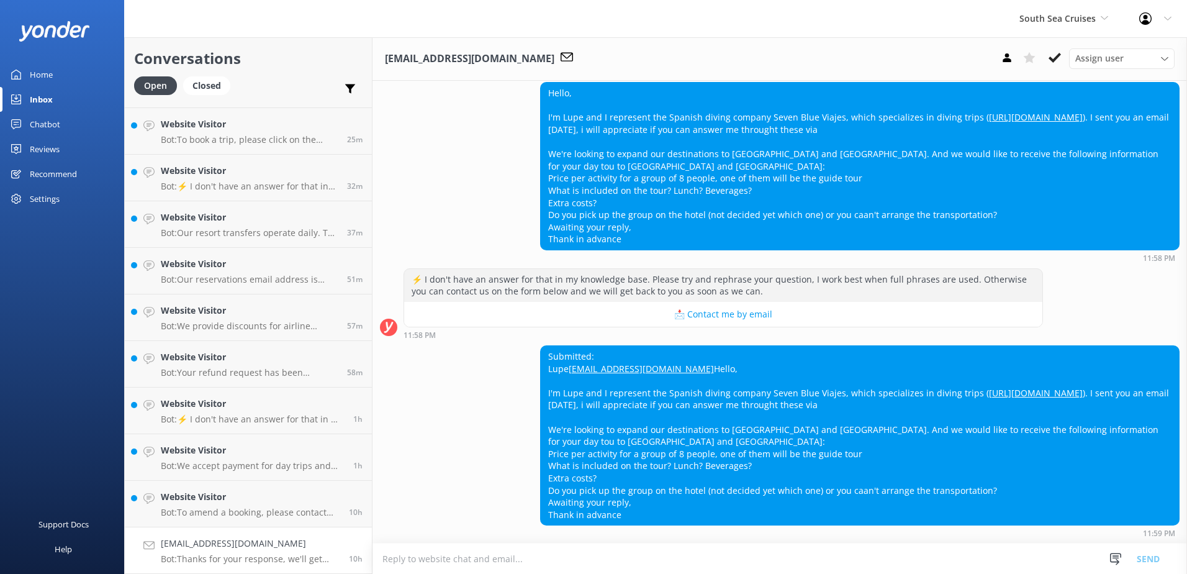
scroll to position [188, 0]
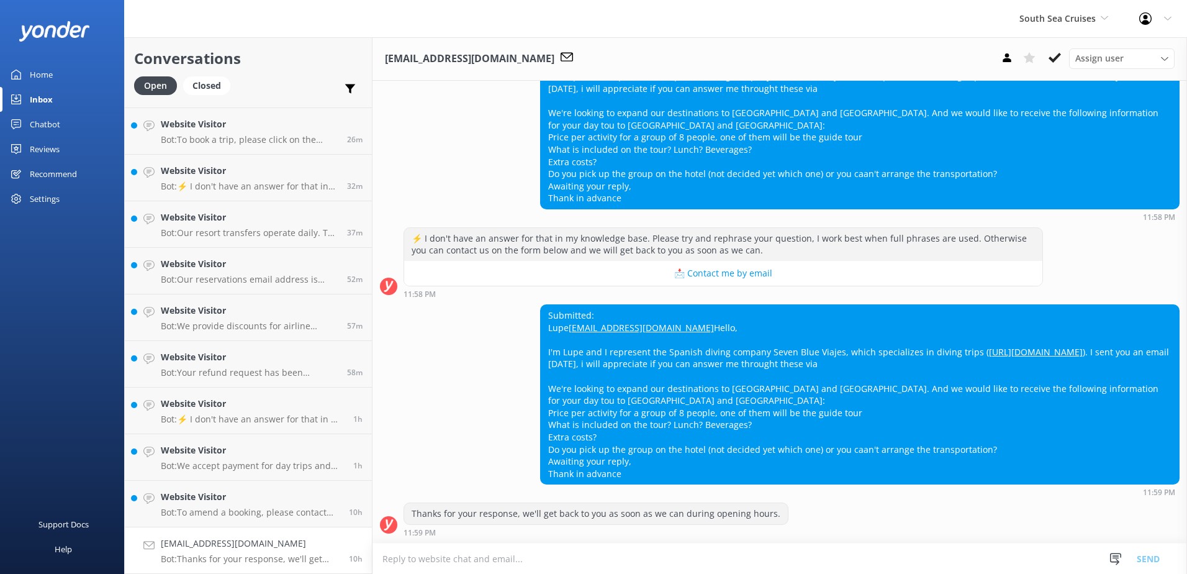
click at [608, 553] on textarea at bounding box center [780, 558] width 815 height 30
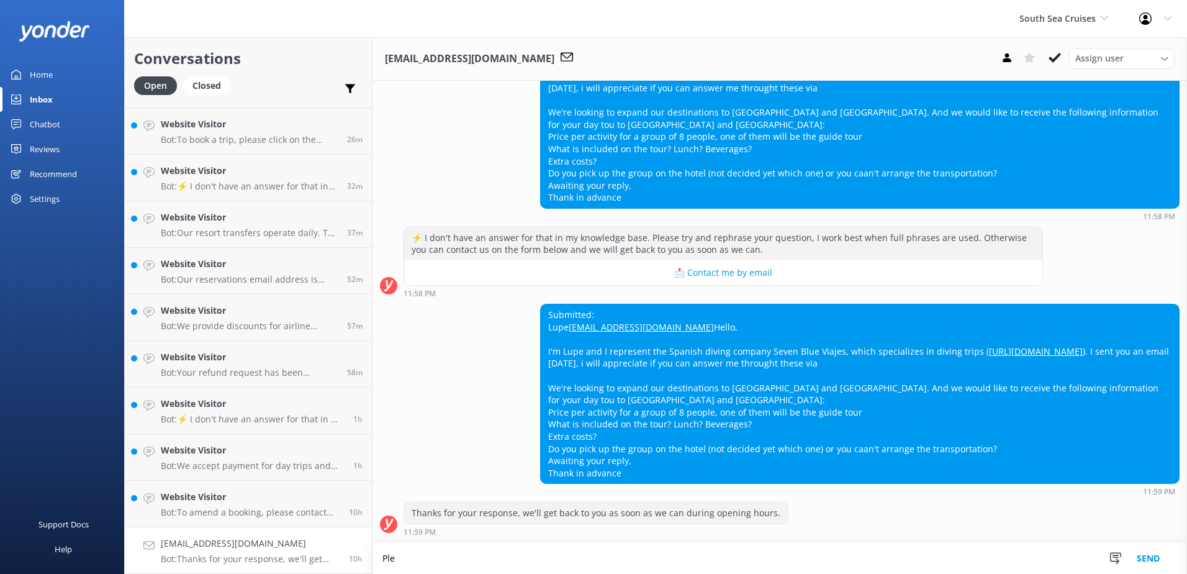
scroll to position [189, 0]
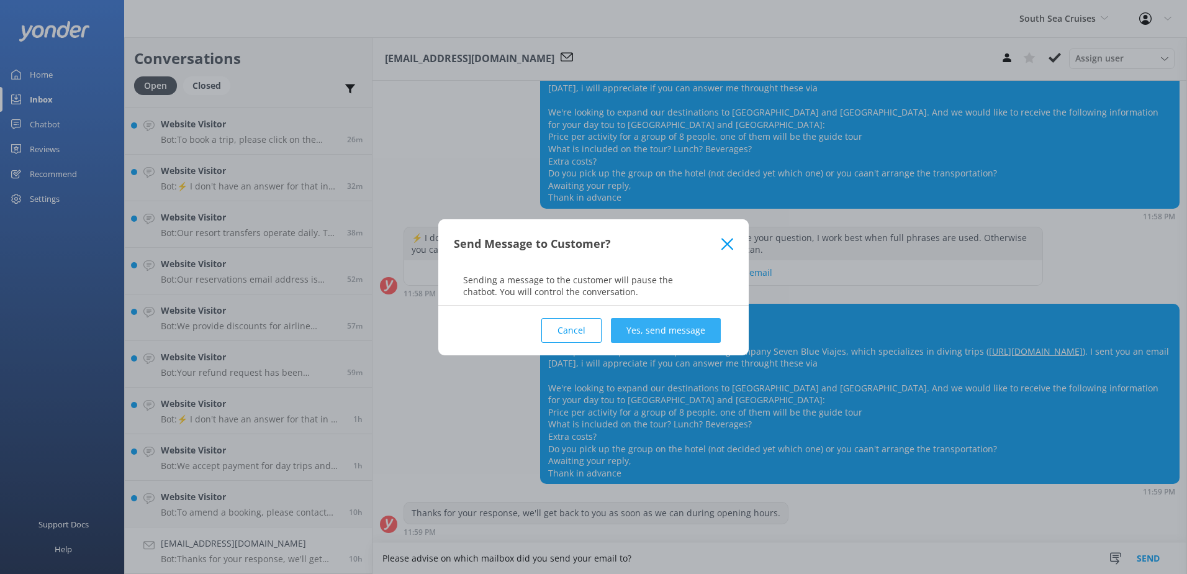
type textarea "Please advise on which mailbox did you send your email to?"
click at [705, 325] on button "Yes, send message" at bounding box center [666, 330] width 110 height 25
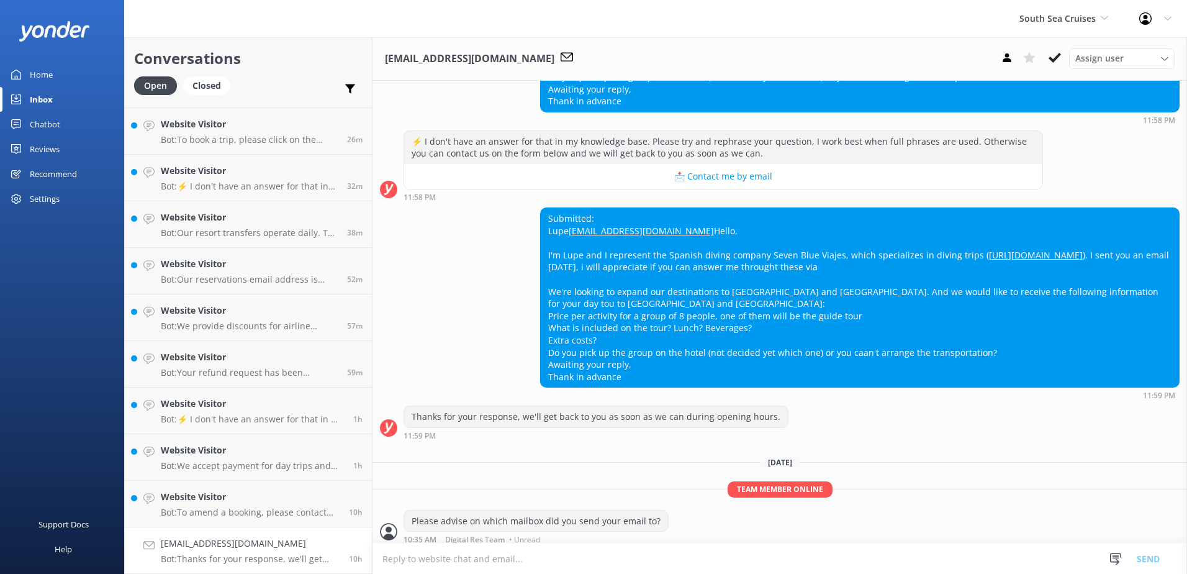
scroll to position [292, 0]
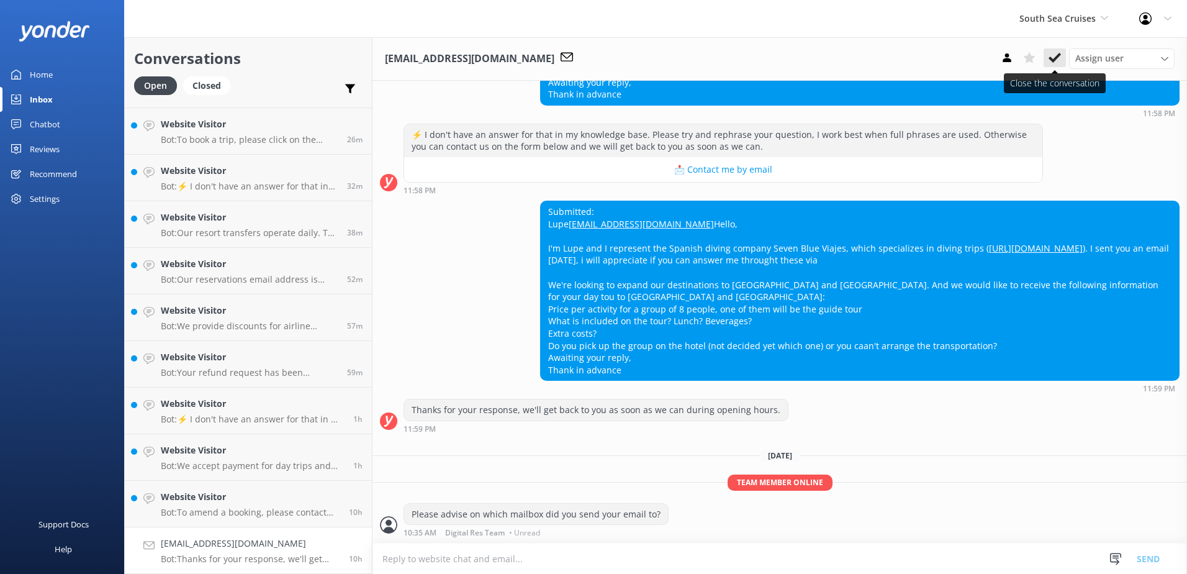
click at [1062, 52] on button at bounding box center [1055, 57] width 22 height 19
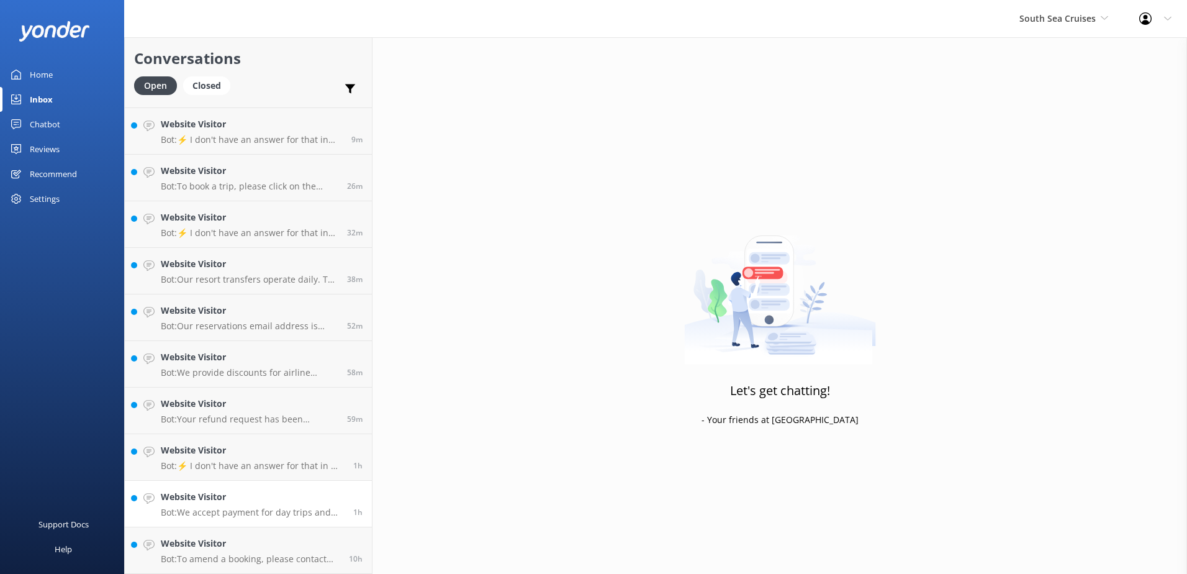
scroll to position [88, 0]
click at [279, 542] on h4 "Website Visitor" at bounding box center [250, 543] width 179 height 14
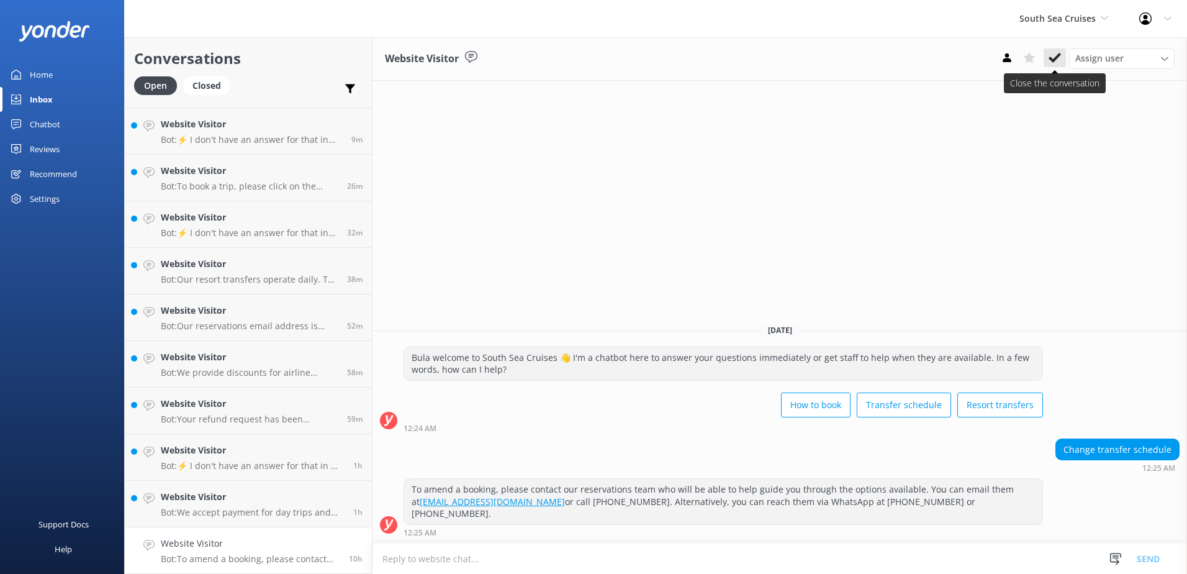
click at [1054, 62] on icon at bounding box center [1055, 58] width 12 height 12
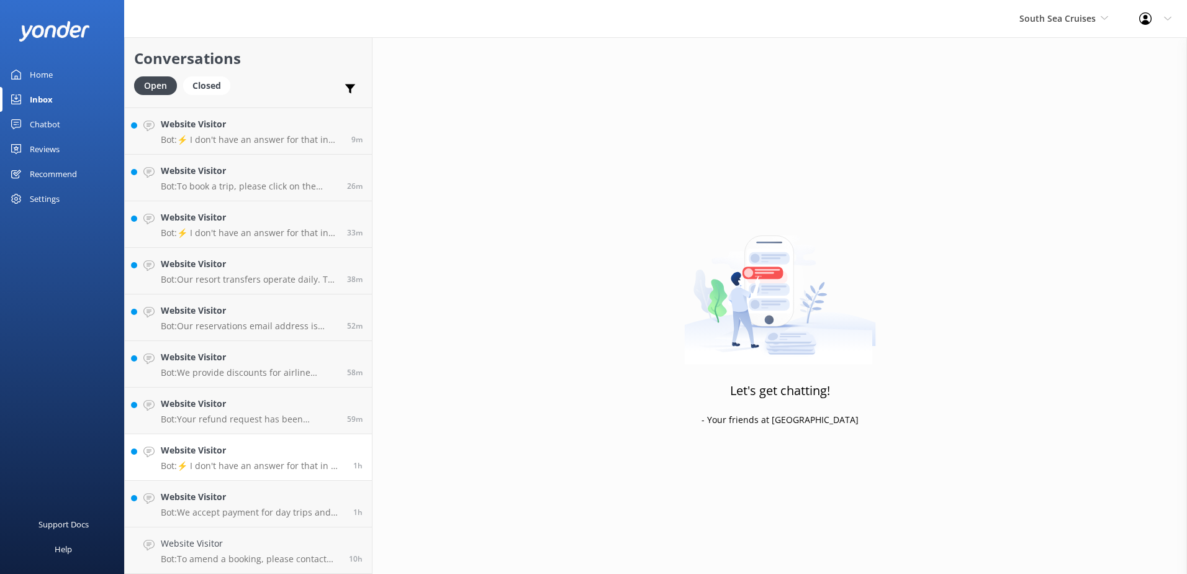
scroll to position [41, 0]
click at [289, 548] on h4 "Website Visitor" at bounding box center [252, 543] width 183 height 14
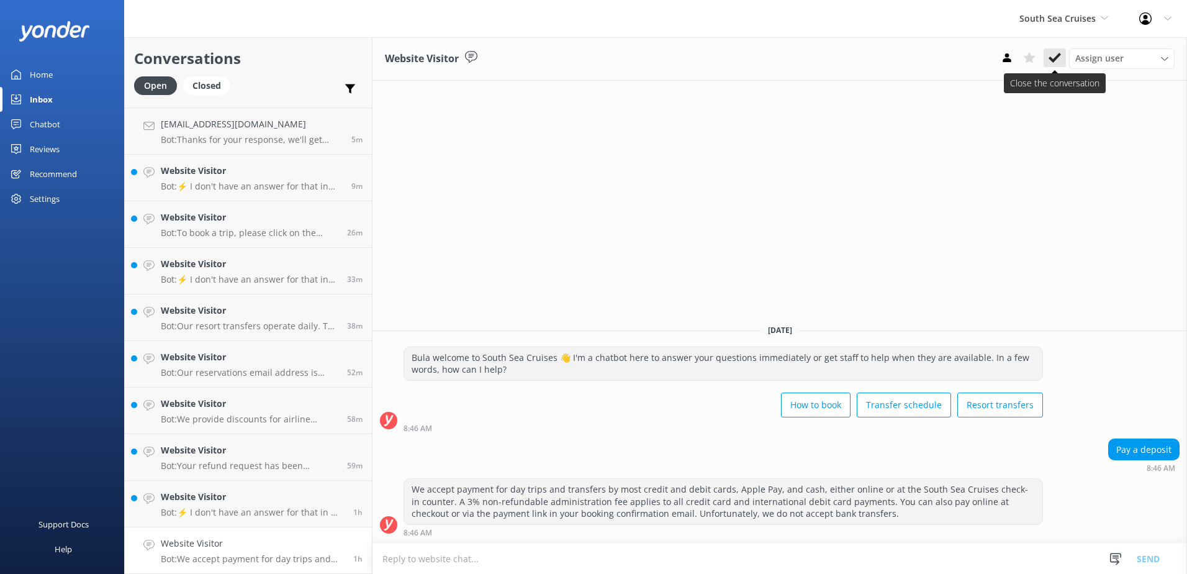
click at [1056, 61] on icon at bounding box center [1055, 58] width 12 height 12
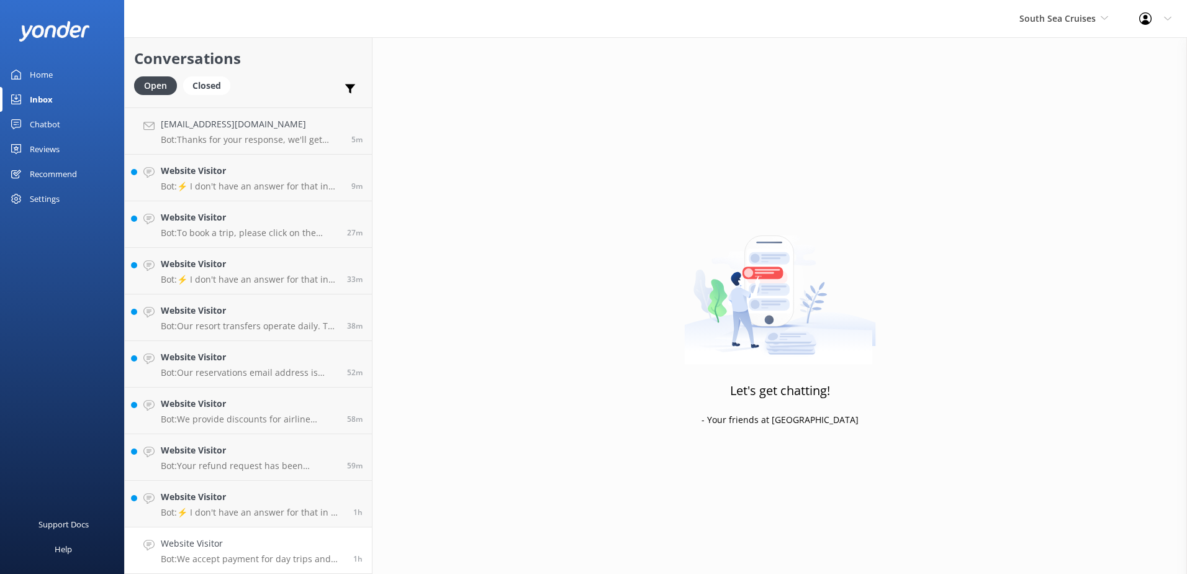
click at [284, 554] on p "Bot: We accept payment for day trips and transfers by most credit and debit car…" at bounding box center [252, 558] width 183 height 11
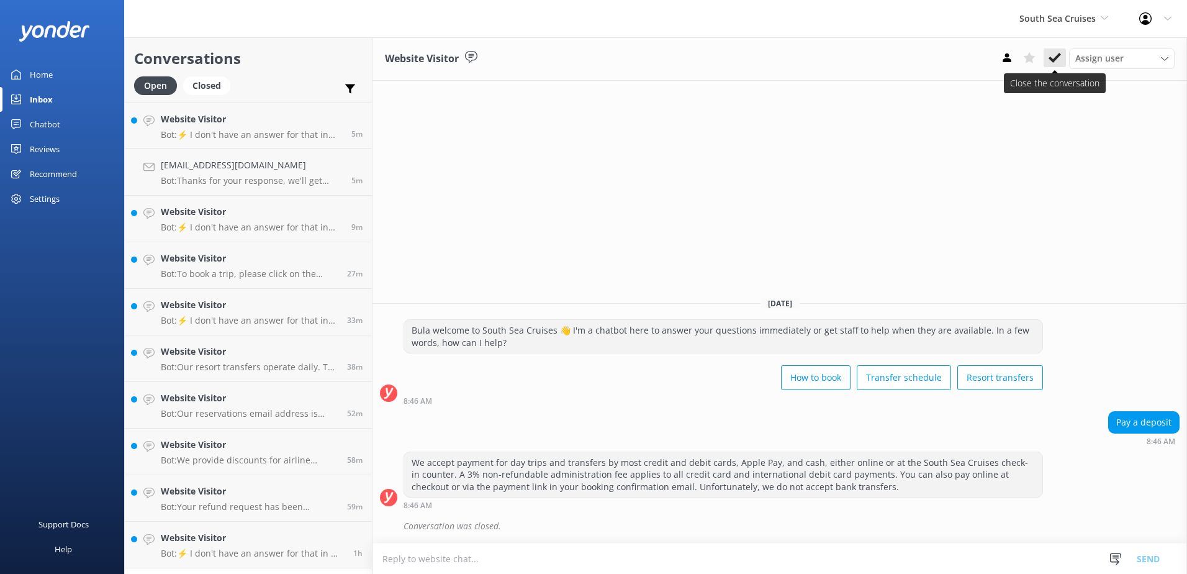
click at [1056, 63] on icon at bounding box center [1055, 58] width 12 height 12
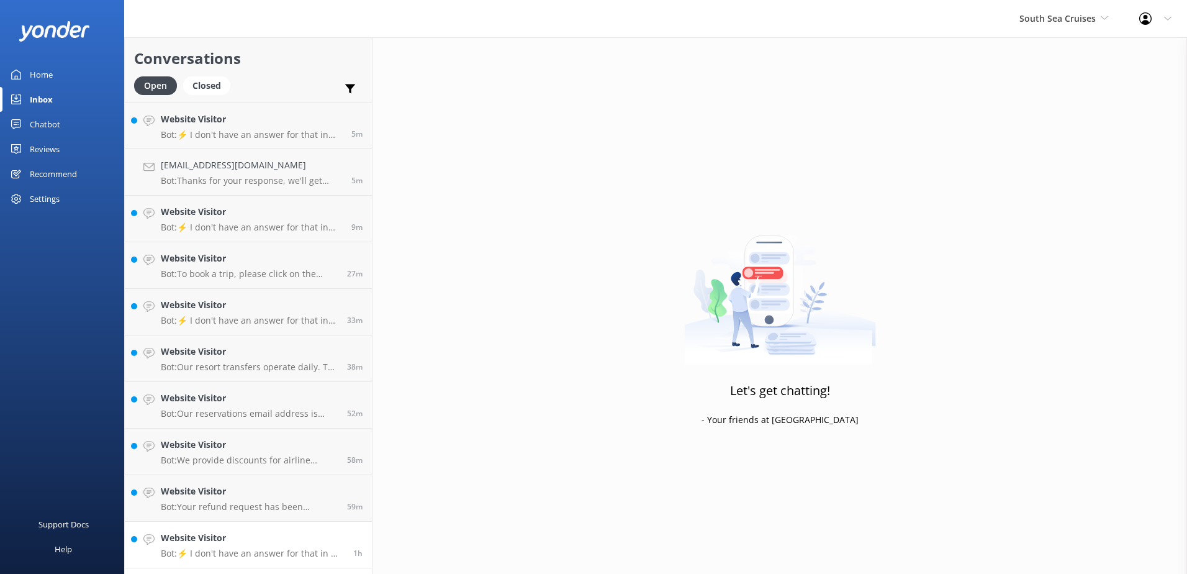
click at [288, 543] on h4 "Website Visitor" at bounding box center [252, 538] width 183 height 14
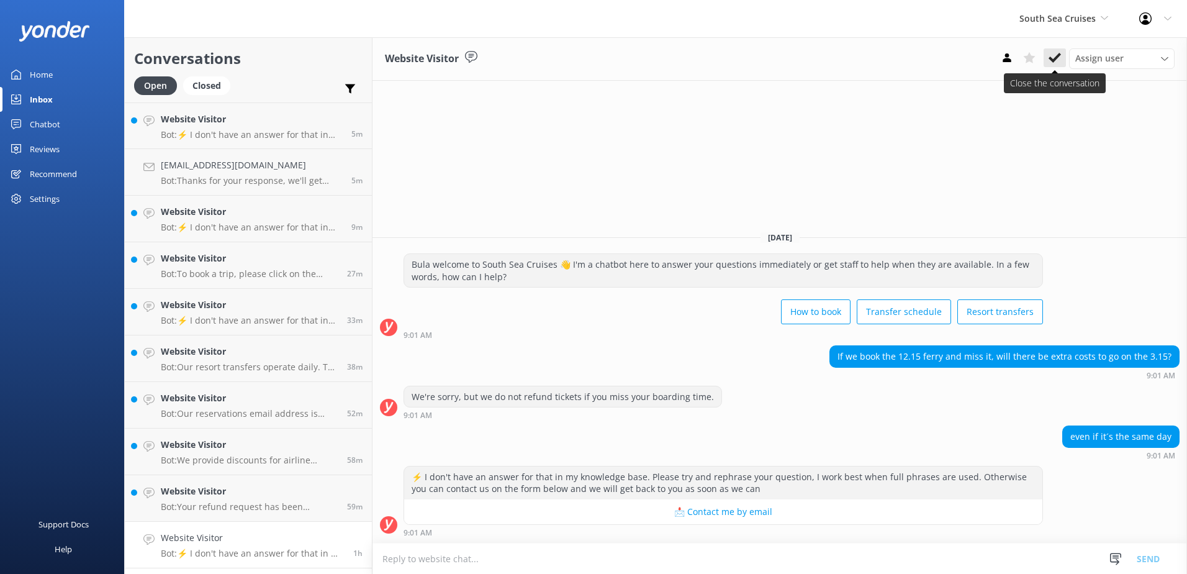
click at [1060, 65] on button at bounding box center [1055, 57] width 22 height 19
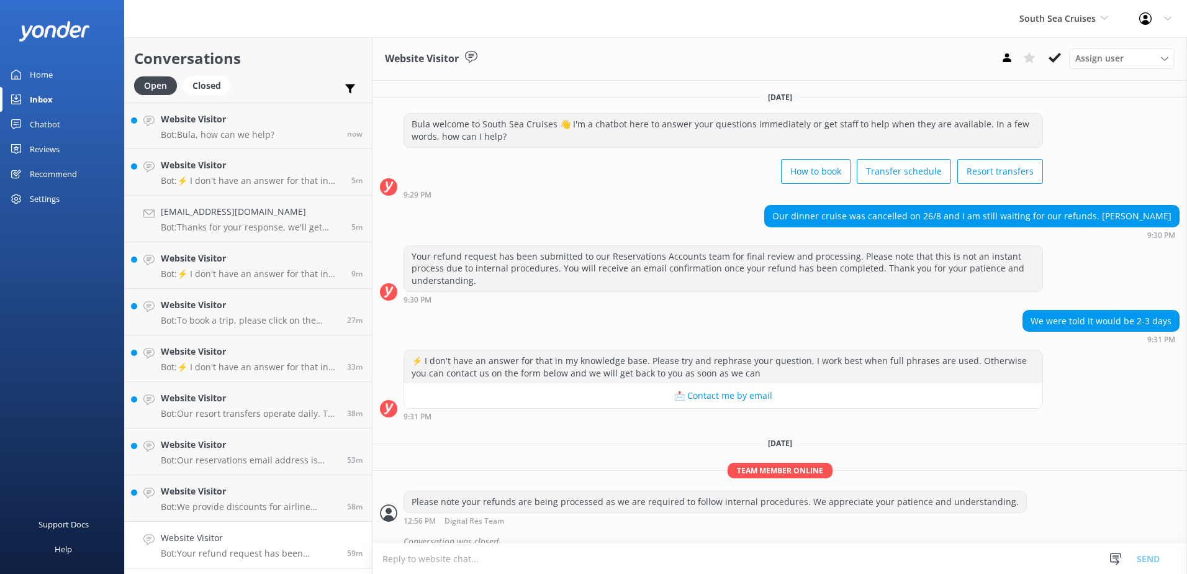
scroll to position [245, 0]
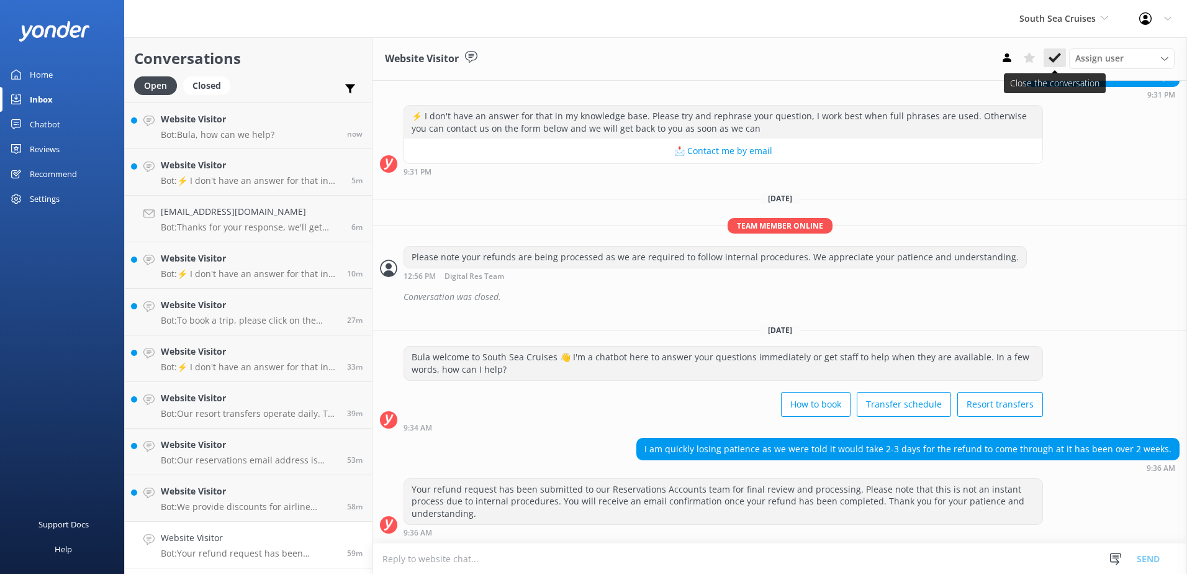
click at [1054, 60] on use at bounding box center [1055, 58] width 12 height 10
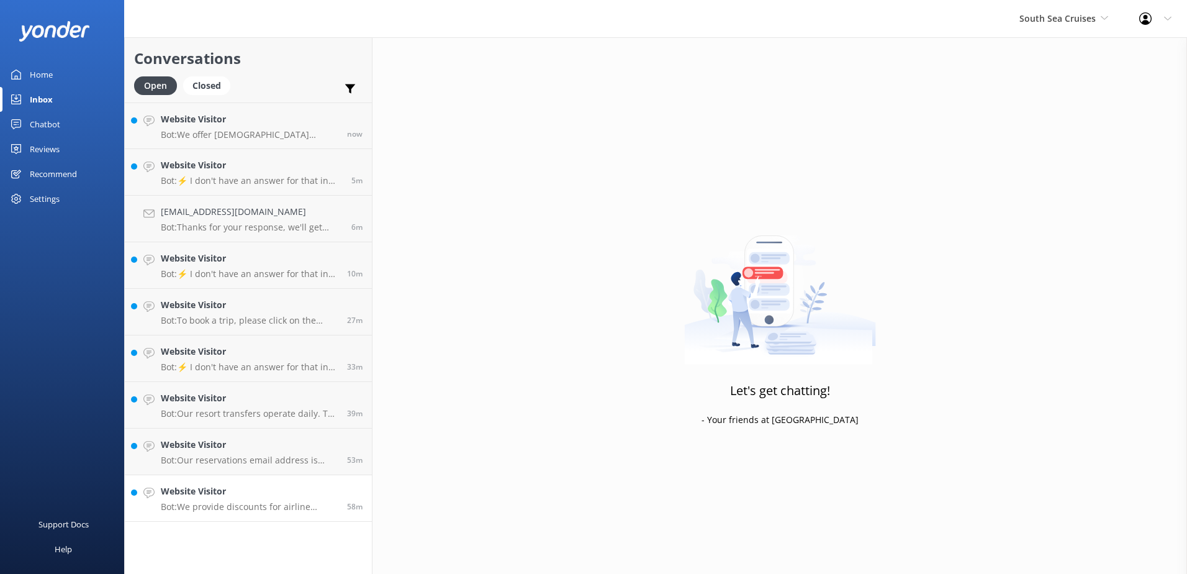
click at [280, 500] on div "Website Visitor Bot: We provide discounts for airline personnel. Please contact…" at bounding box center [249, 497] width 177 height 27
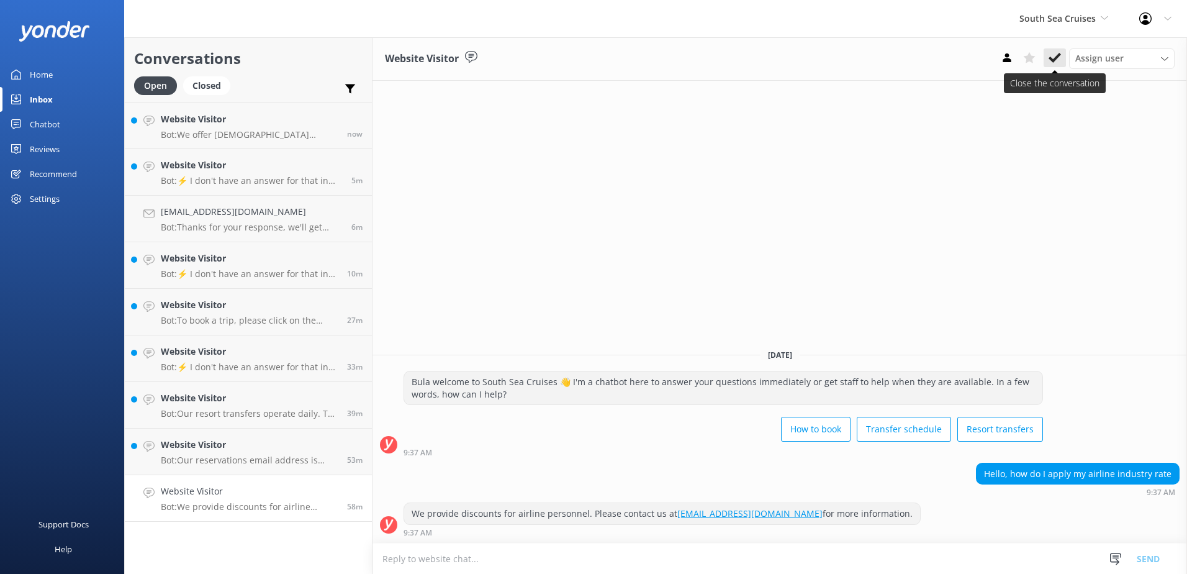
click at [1051, 55] on icon at bounding box center [1055, 58] width 12 height 12
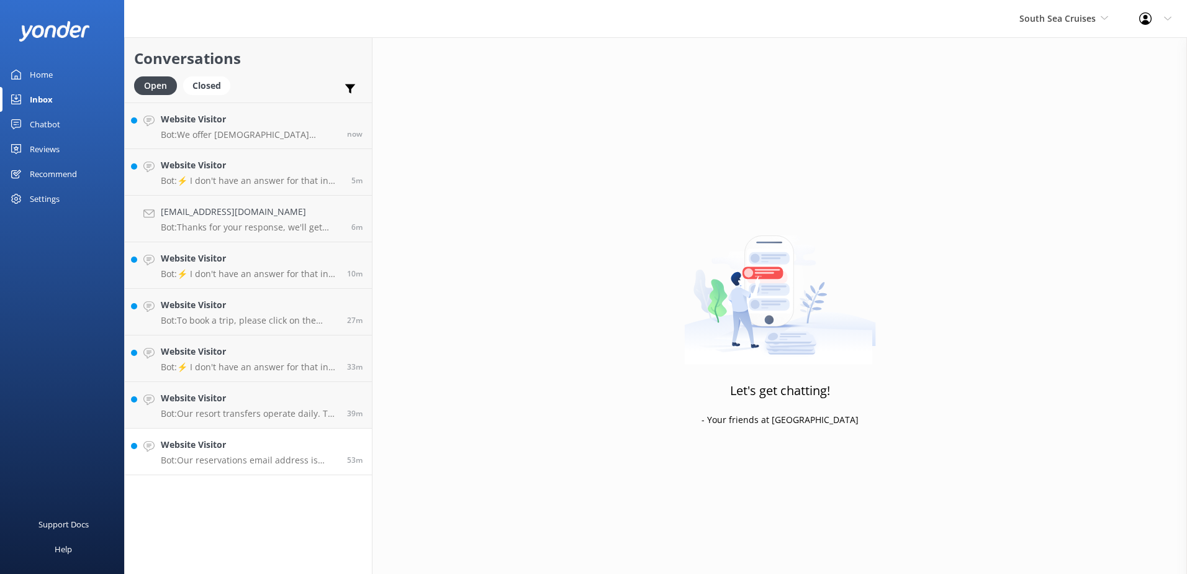
click at [251, 463] on p "Bot: Our reservations email address is [EMAIL_ADDRESS][DOMAIN_NAME]." at bounding box center [249, 459] width 177 height 11
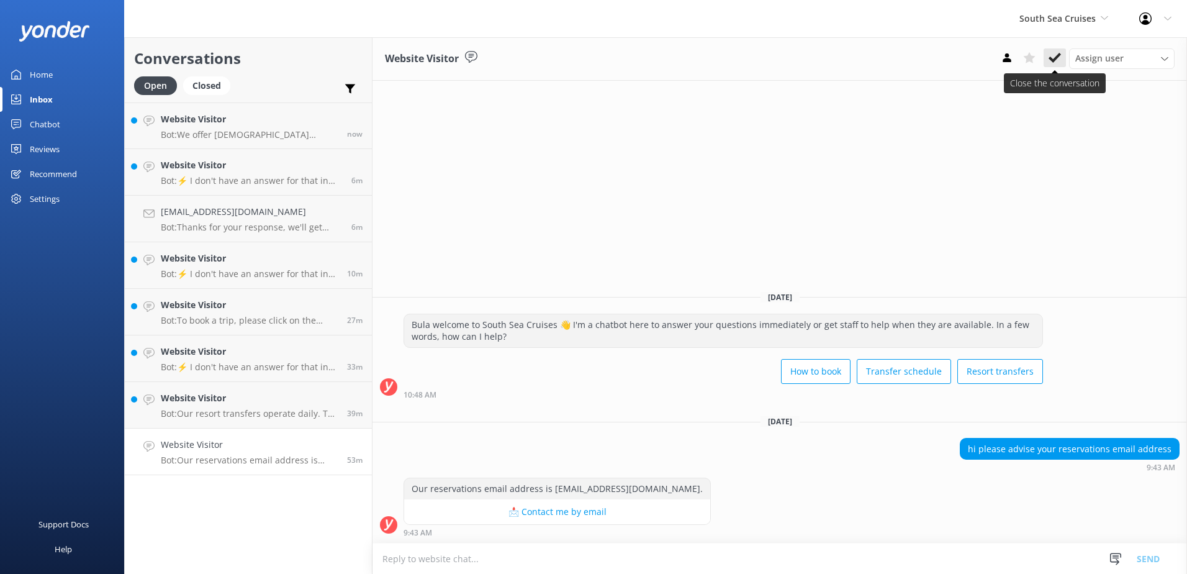
click at [1056, 53] on icon at bounding box center [1055, 58] width 12 height 12
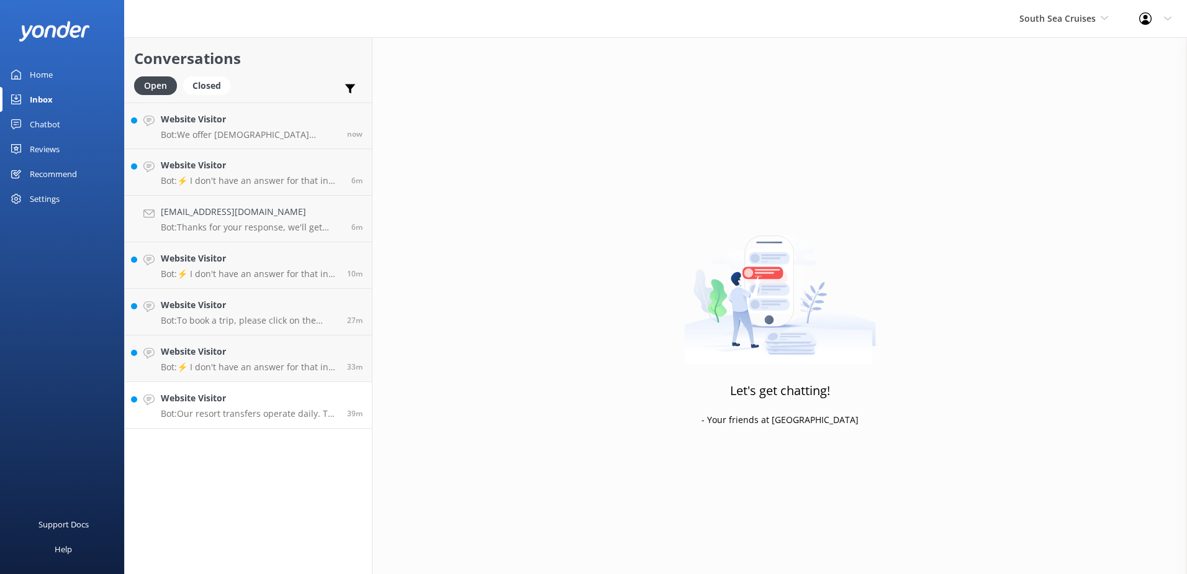
click at [239, 425] on link "Website Visitor Bot: Our resort transfers operate daily. To view the resort tra…" at bounding box center [248, 405] width 247 height 47
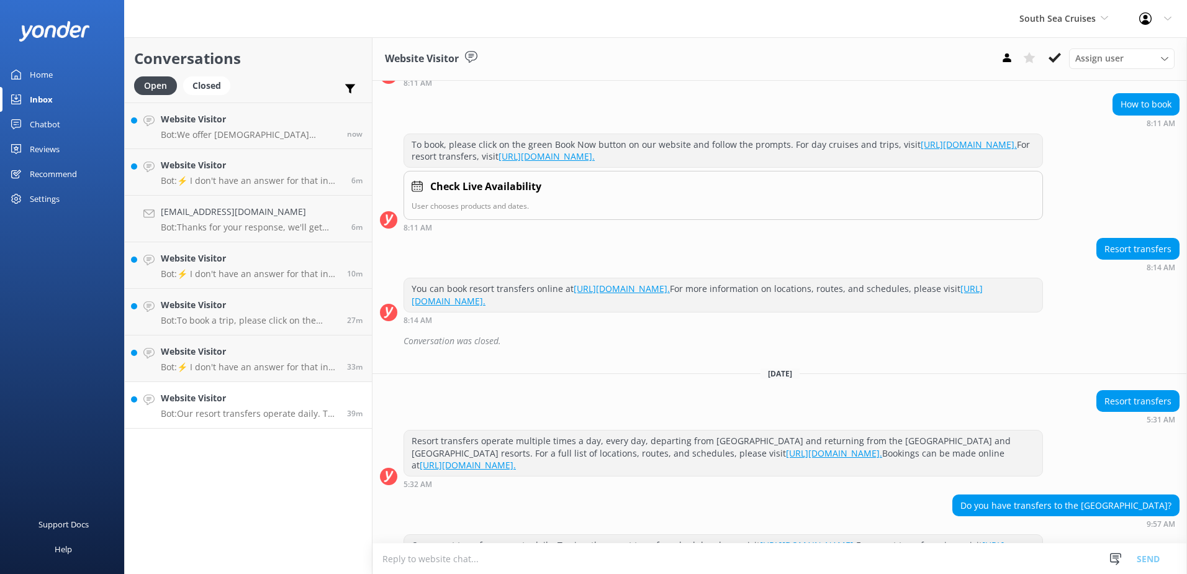
scroll to position [156, 0]
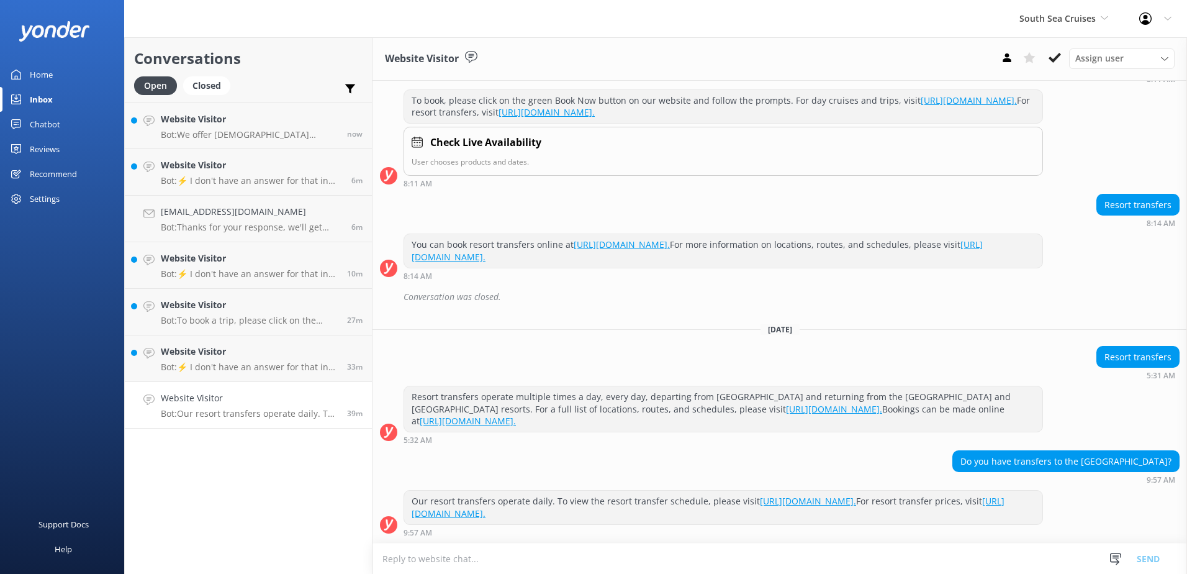
click at [723, 553] on textarea at bounding box center [780, 558] width 815 height 30
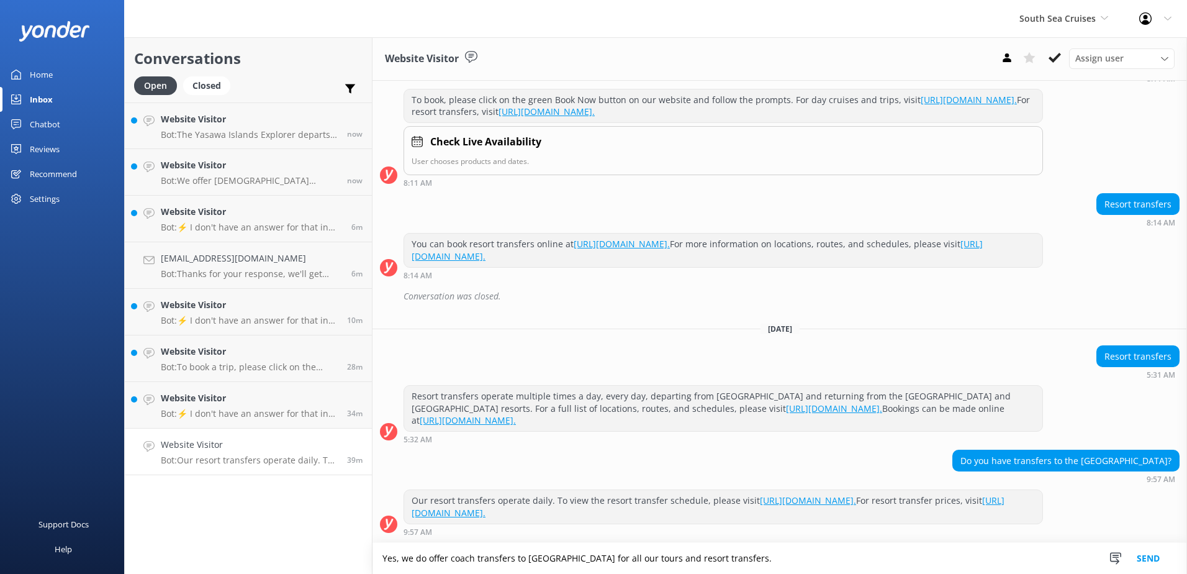
type textarea "Yes, we do offer coach transfers to [GEOGRAPHIC_DATA] for all our tours and res…"
click at [1147, 561] on button "Send" at bounding box center [1148, 558] width 47 height 31
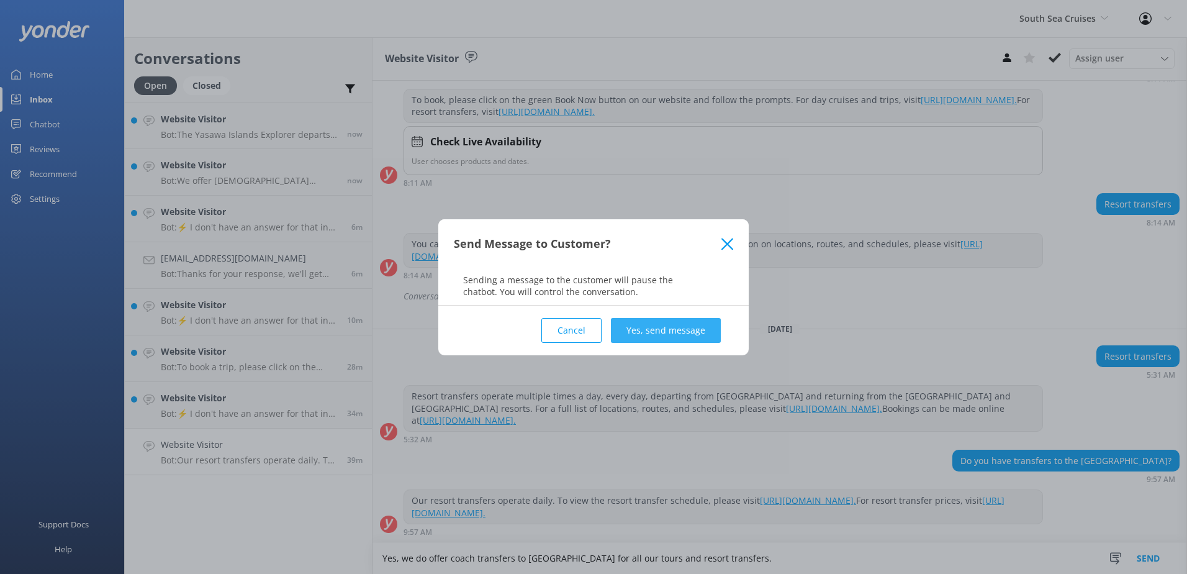
click at [649, 326] on button "Yes, send message" at bounding box center [666, 330] width 110 height 25
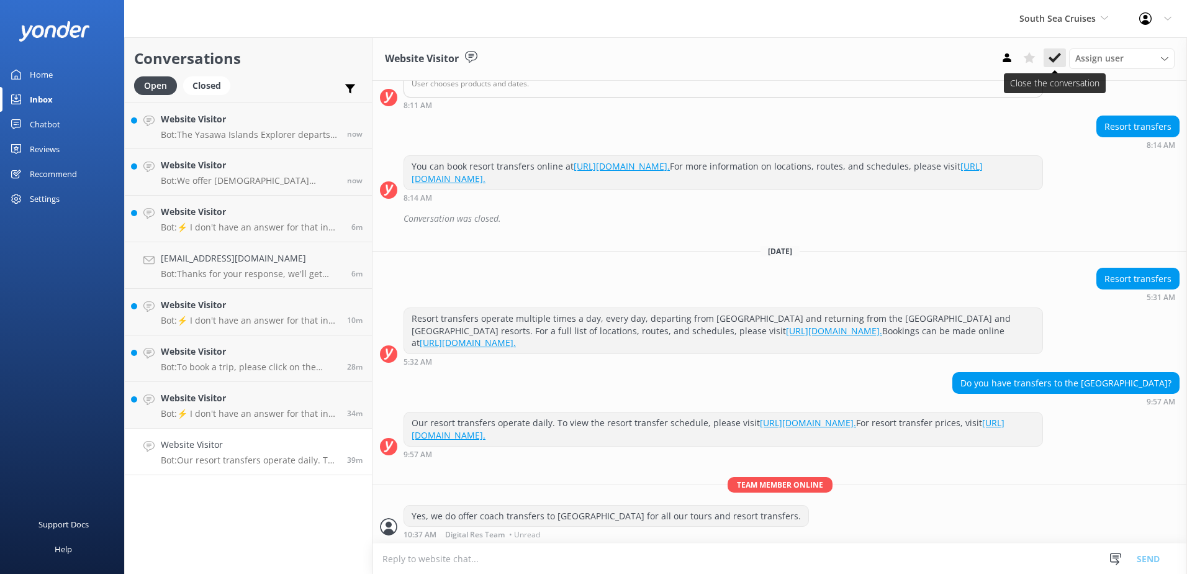
scroll to position [236, 0]
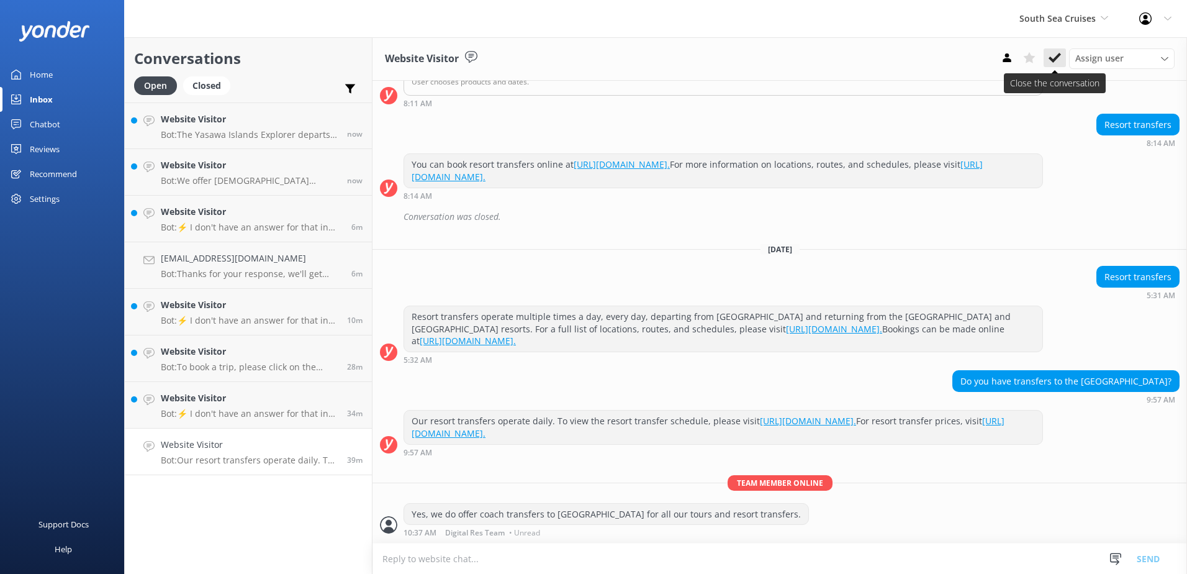
click at [1059, 58] on icon at bounding box center [1055, 58] width 12 height 12
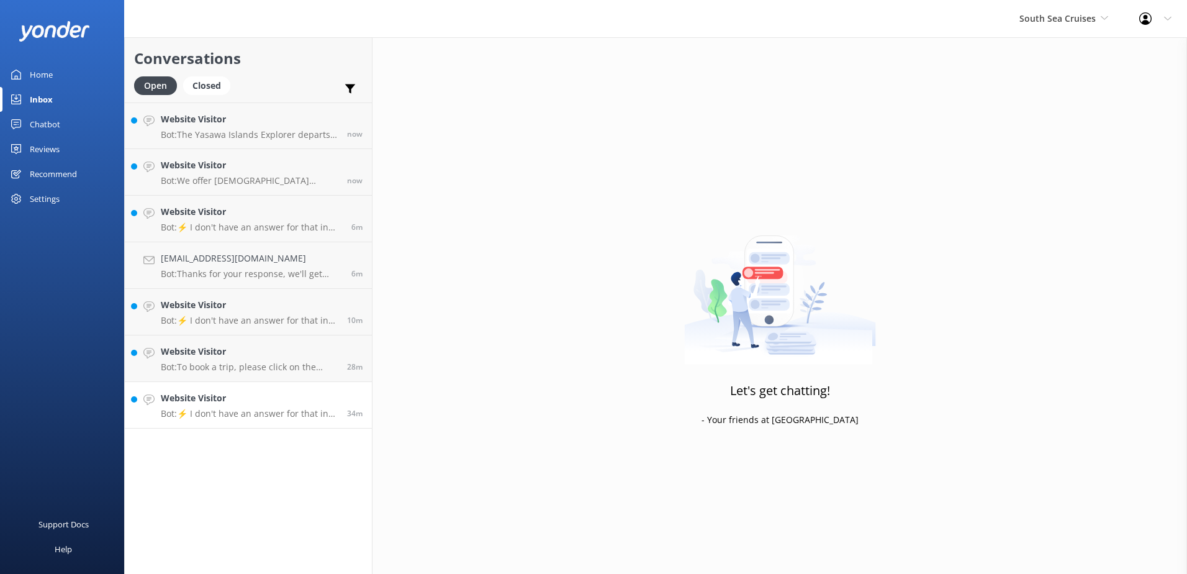
click at [309, 410] on p "Bot: ⚡ I don't have an answer for that in my knowledge base. Please try and rep…" at bounding box center [249, 413] width 177 height 11
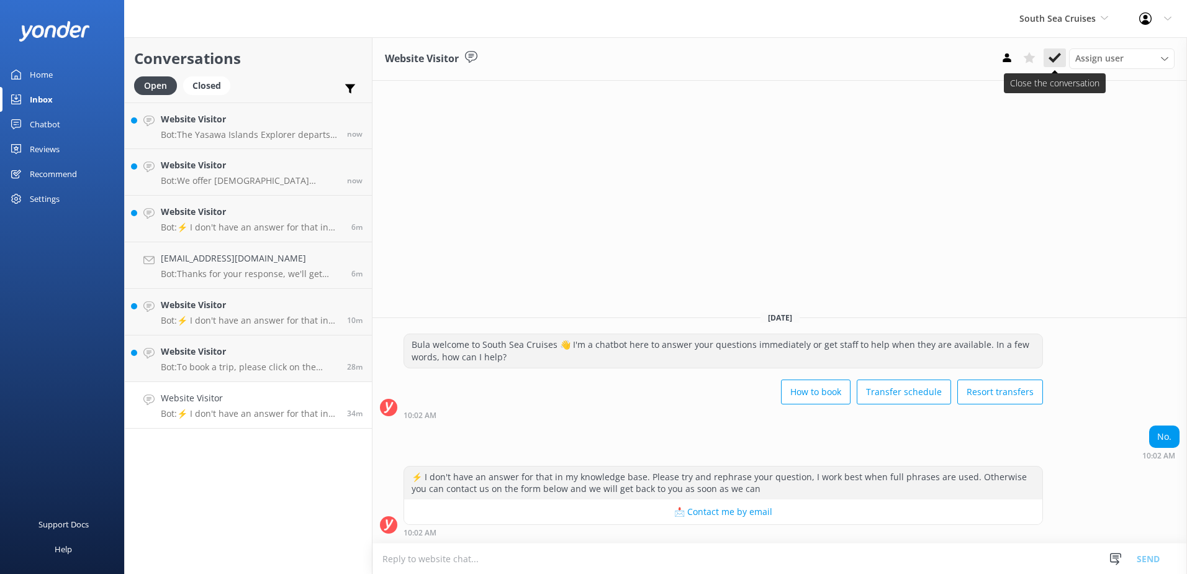
click at [1052, 60] on use at bounding box center [1055, 58] width 12 height 10
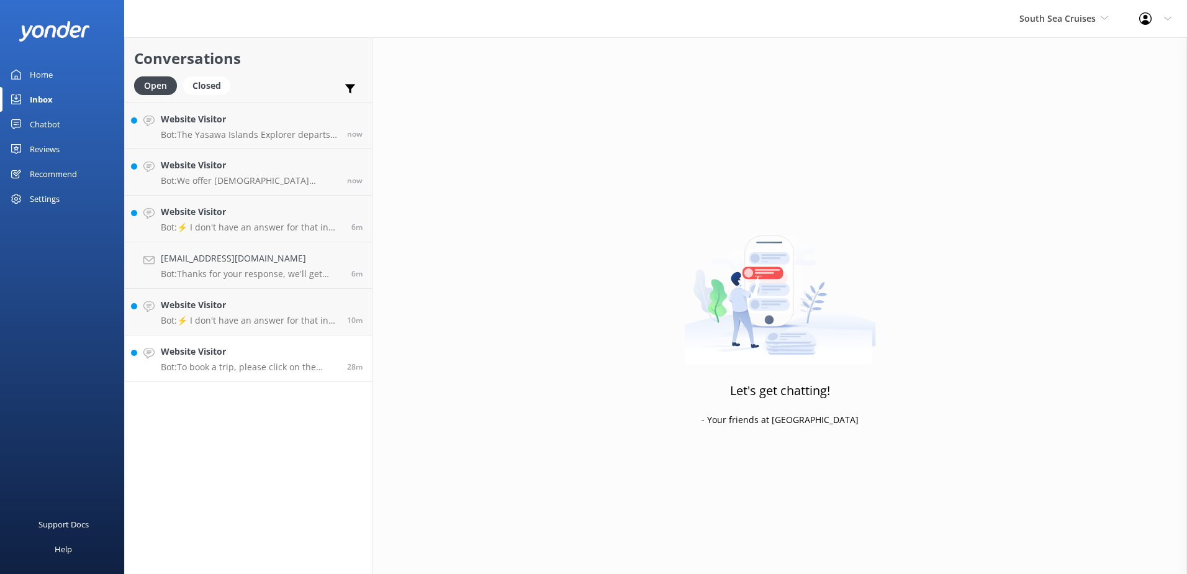
drag, startPoint x: 304, startPoint y: 355, endPoint x: 311, endPoint y: 354, distance: 7.5
click at [305, 354] on h4 "Website Visitor" at bounding box center [249, 352] width 177 height 14
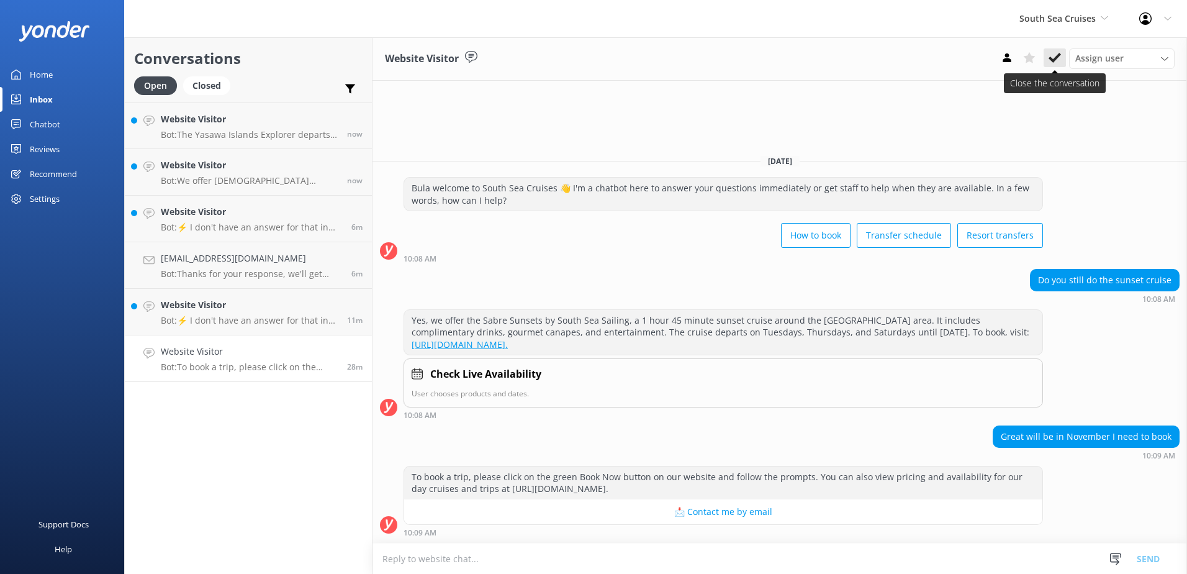
click at [1055, 61] on use at bounding box center [1055, 58] width 12 height 10
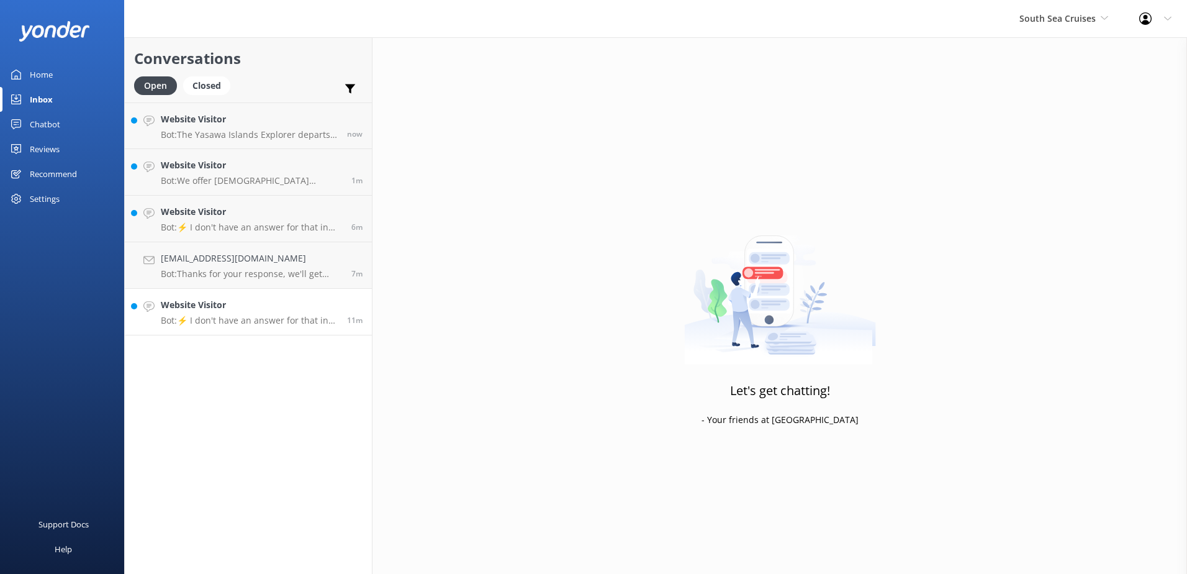
click at [279, 322] on p "Bot: ⚡ I don't have an answer for that in my knowledge base. Please try and rep…" at bounding box center [249, 320] width 177 height 11
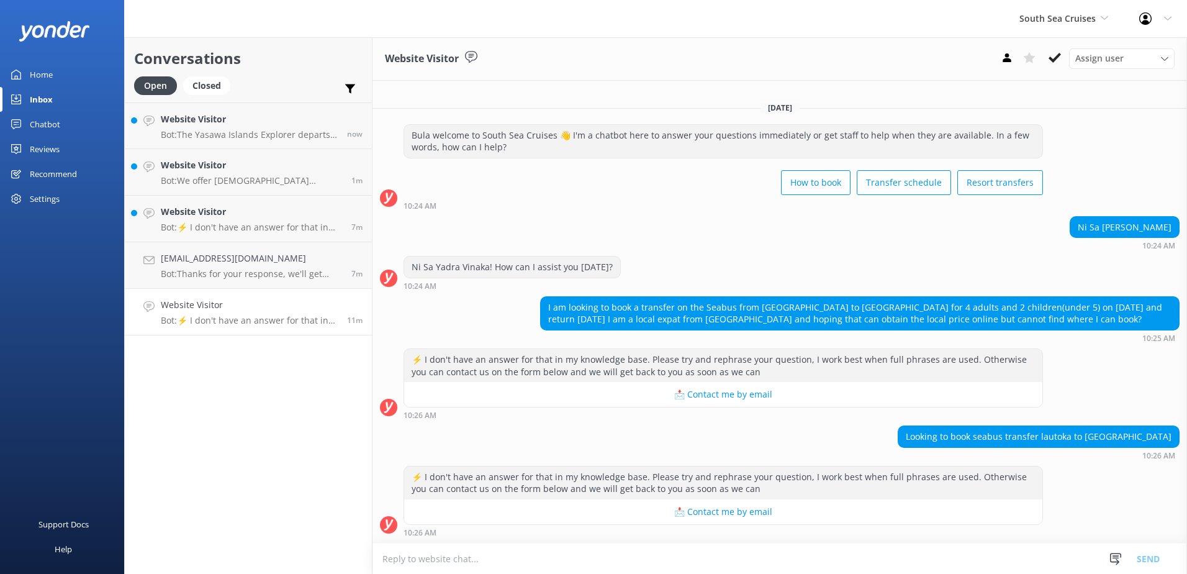
click at [696, 562] on textarea at bounding box center [780, 558] width 815 height 30
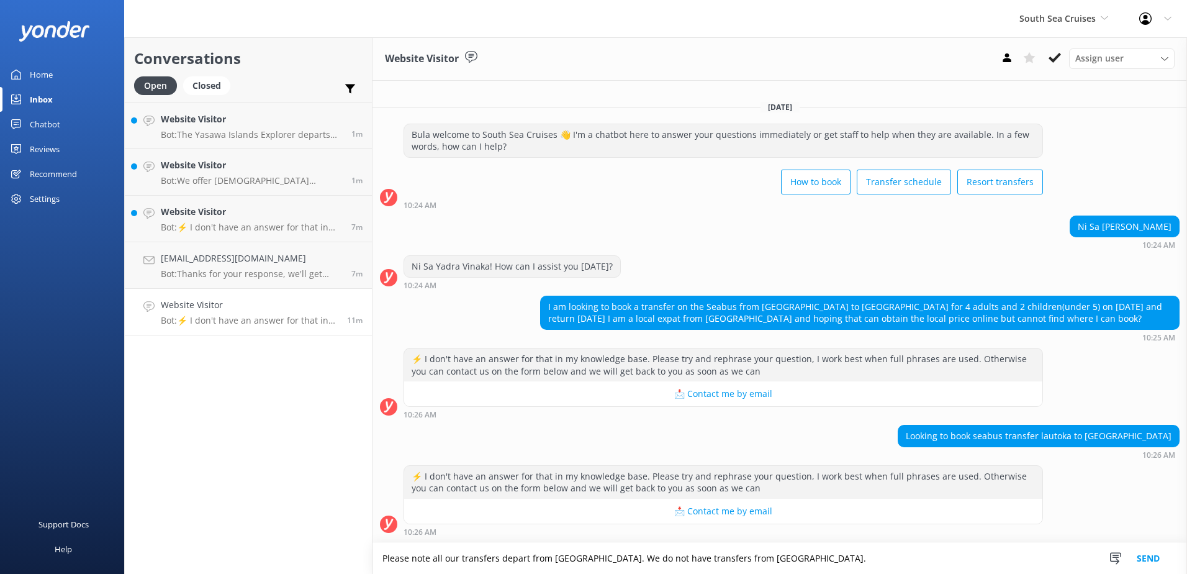
type textarea "Please note all our transfers depart from [GEOGRAPHIC_DATA]. We do not have tra…"
click at [1156, 563] on button "Send" at bounding box center [1148, 558] width 47 height 31
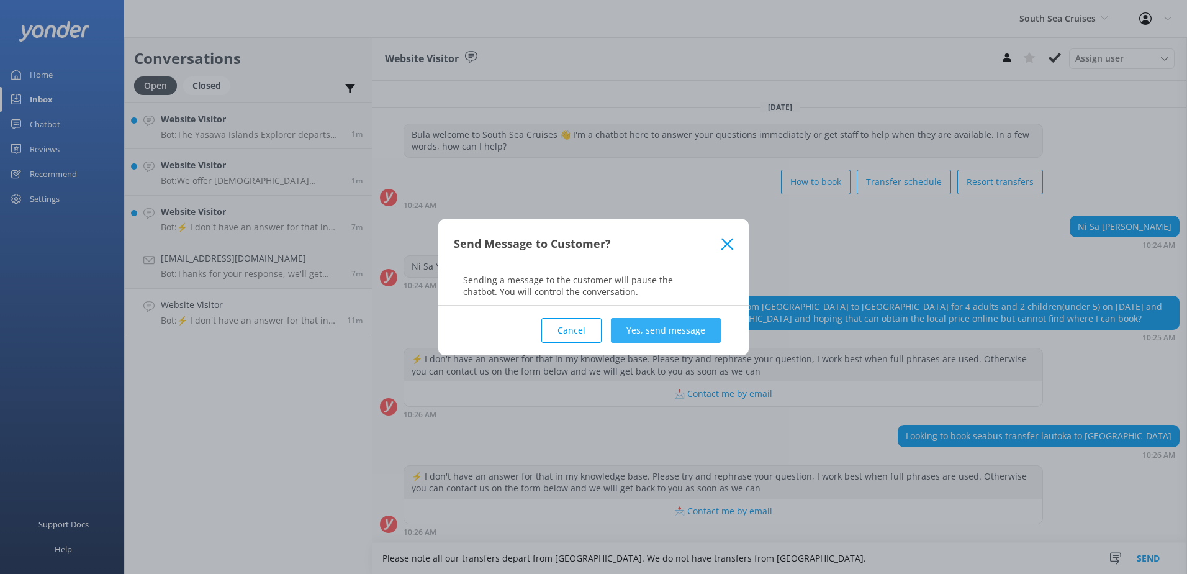
click at [648, 320] on button "Yes, send message" at bounding box center [666, 330] width 110 height 25
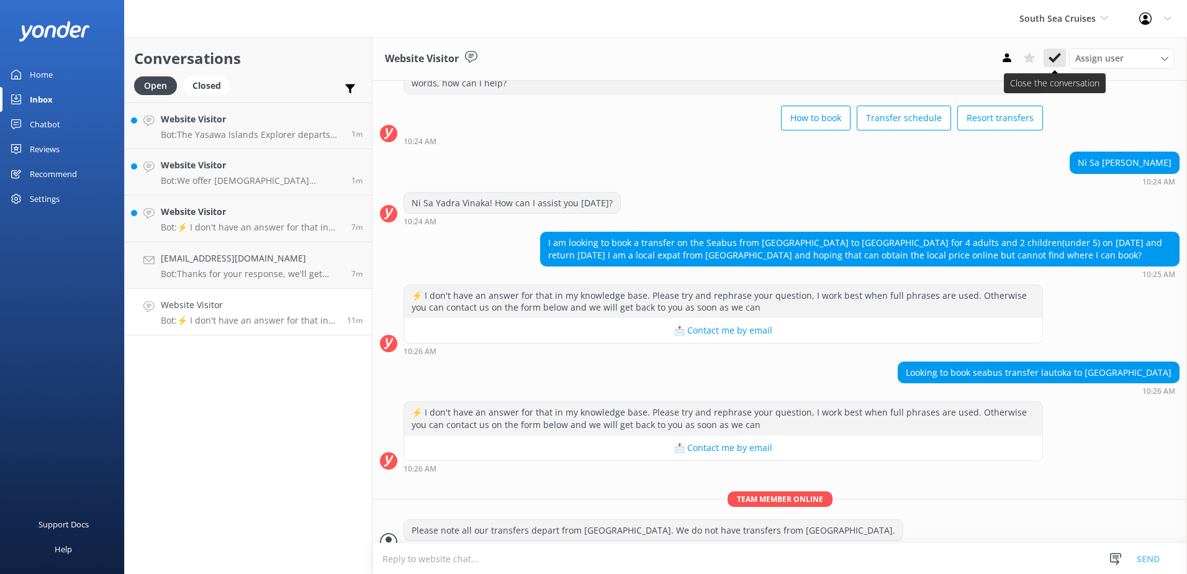
scroll to position [70, 0]
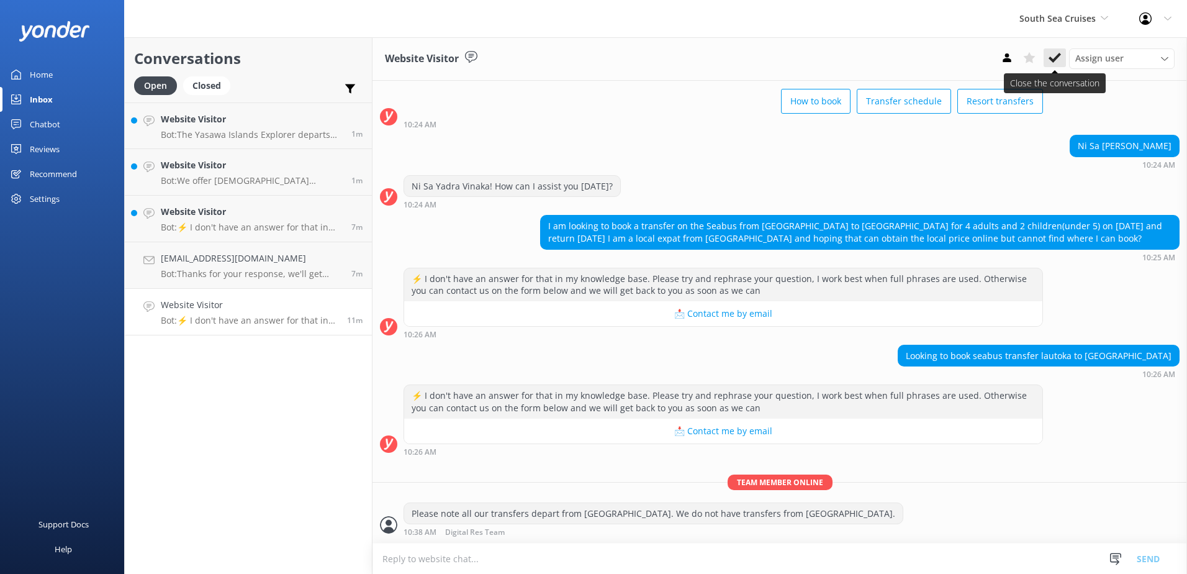
click at [1054, 57] on icon at bounding box center [1055, 58] width 12 height 12
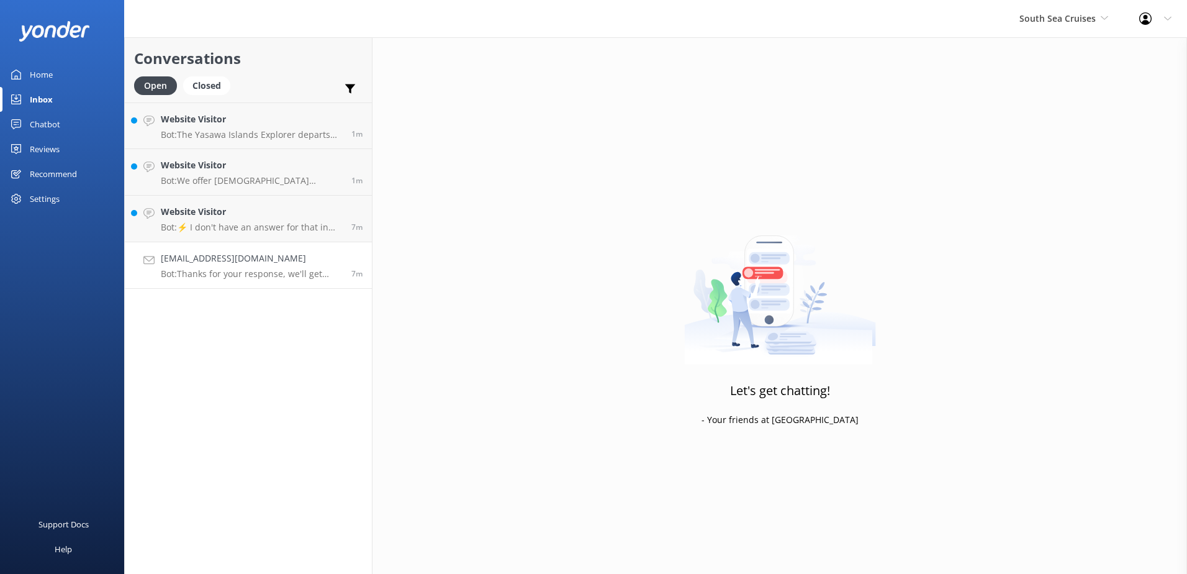
click at [271, 257] on h4 "[EMAIL_ADDRESS][DOMAIN_NAME]" at bounding box center [251, 258] width 181 height 14
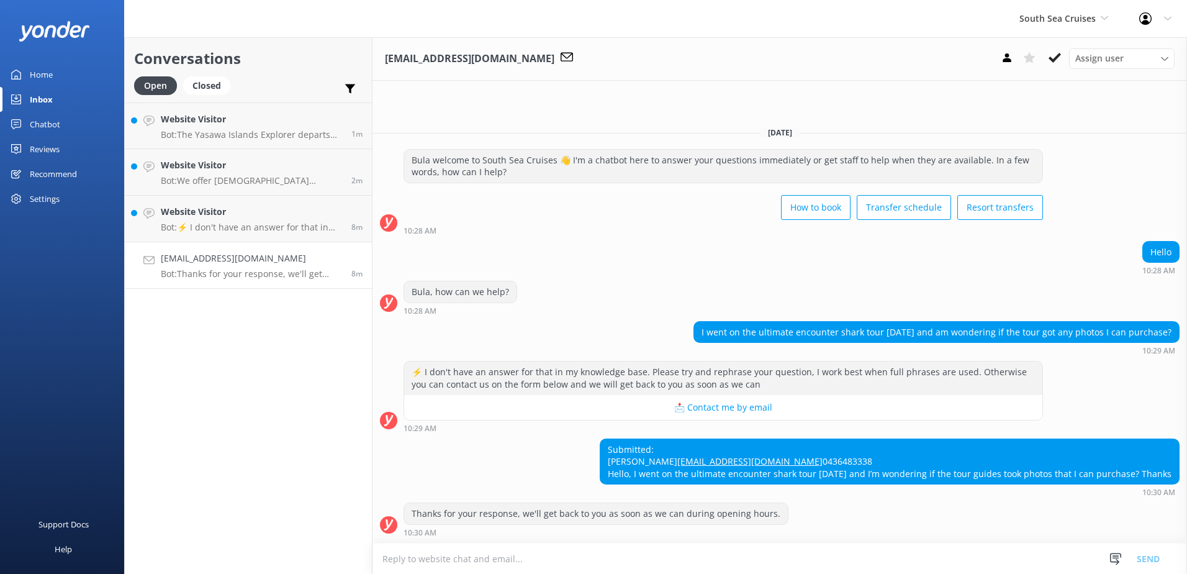
click at [595, 559] on textarea at bounding box center [780, 558] width 815 height 30
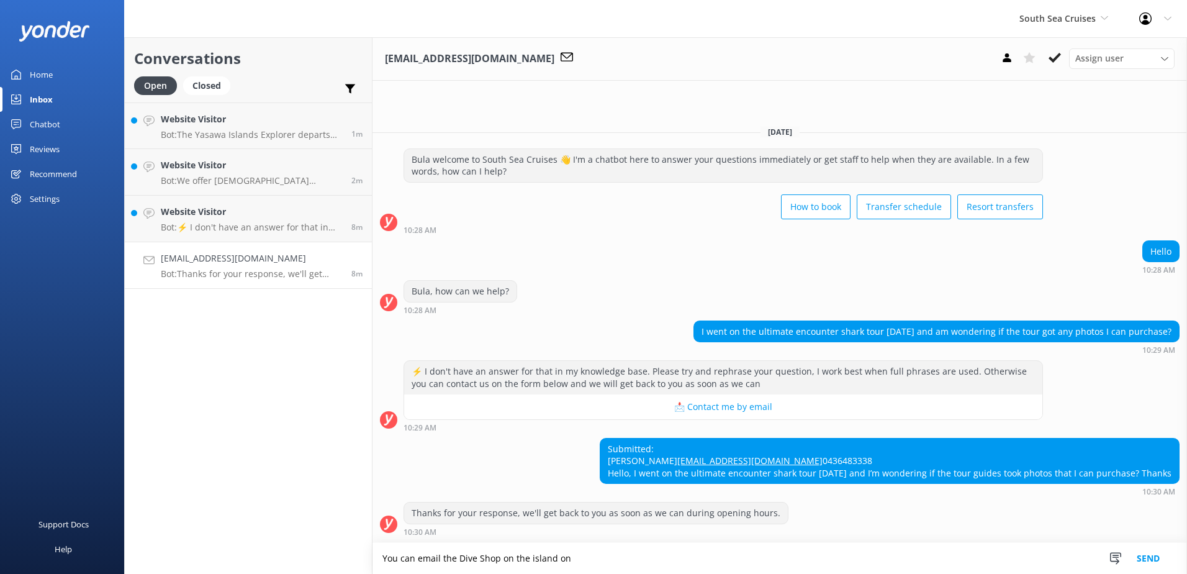
paste textarea "[EMAIL_ADDRESS][DOMAIN_NAME]"
click at [717, 555] on textarea "You can email the Dive Shop on the island on [EMAIL_ADDRESS][DOMAIN_NAME]" at bounding box center [780, 558] width 815 height 31
type textarea "You can email the Dive Shop on the island on [EMAIL_ADDRESS][DOMAIN_NAME]"
click at [1147, 556] on button "Send" at bounding box center [1148, 558] width 47 height 31
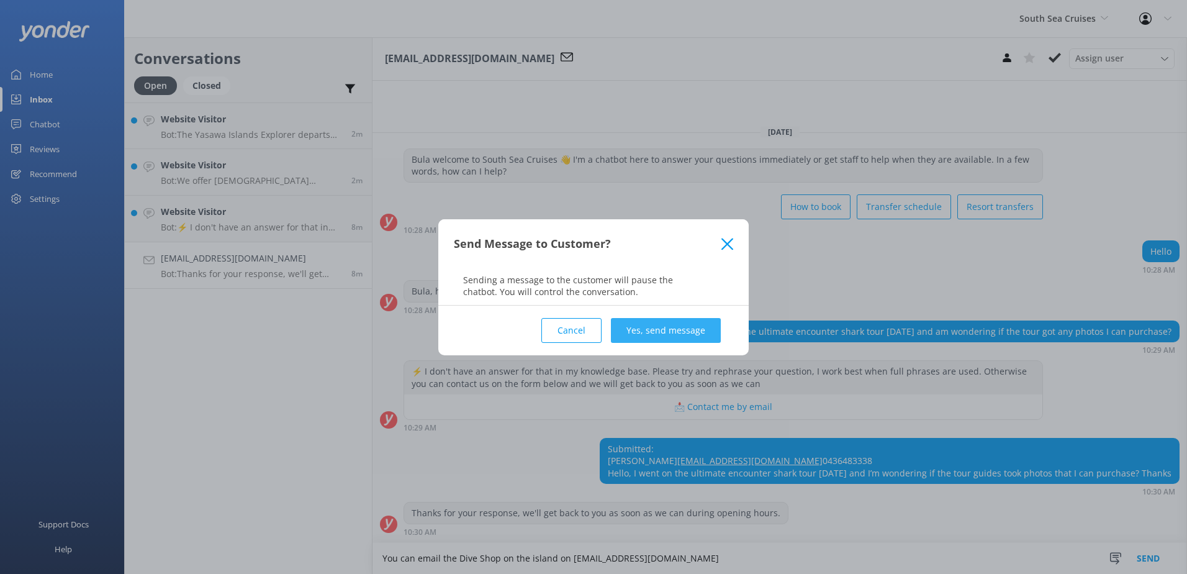
click at [658, 323] on button "Yes, send message" at bounding box center [666, 330] width 110 height 25
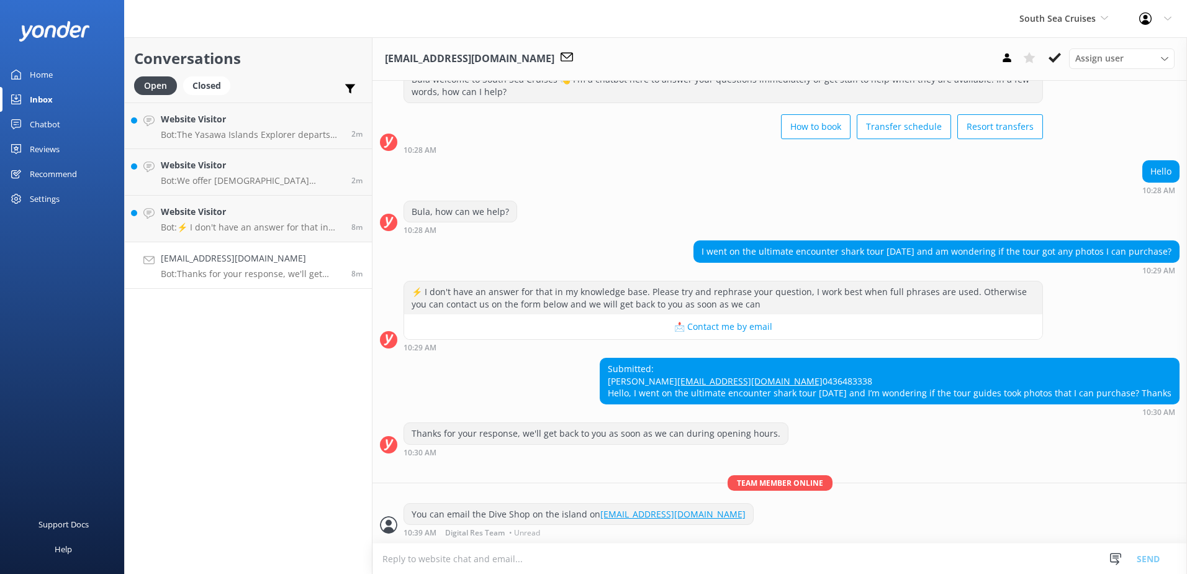
scroll to position [69, 0]
click at [1054, 58] on use at bounding box center [1055, 58] width 12 height 10
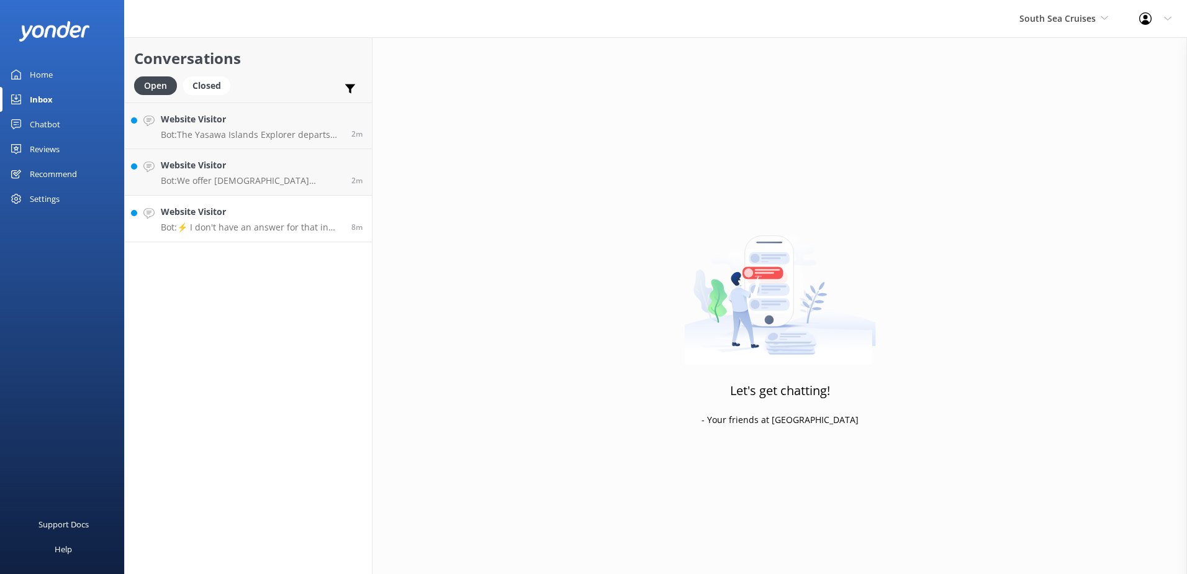
click at [287, 213] on h4 "Website Visitor" at bounding box center [251, 212] width 181 height 14
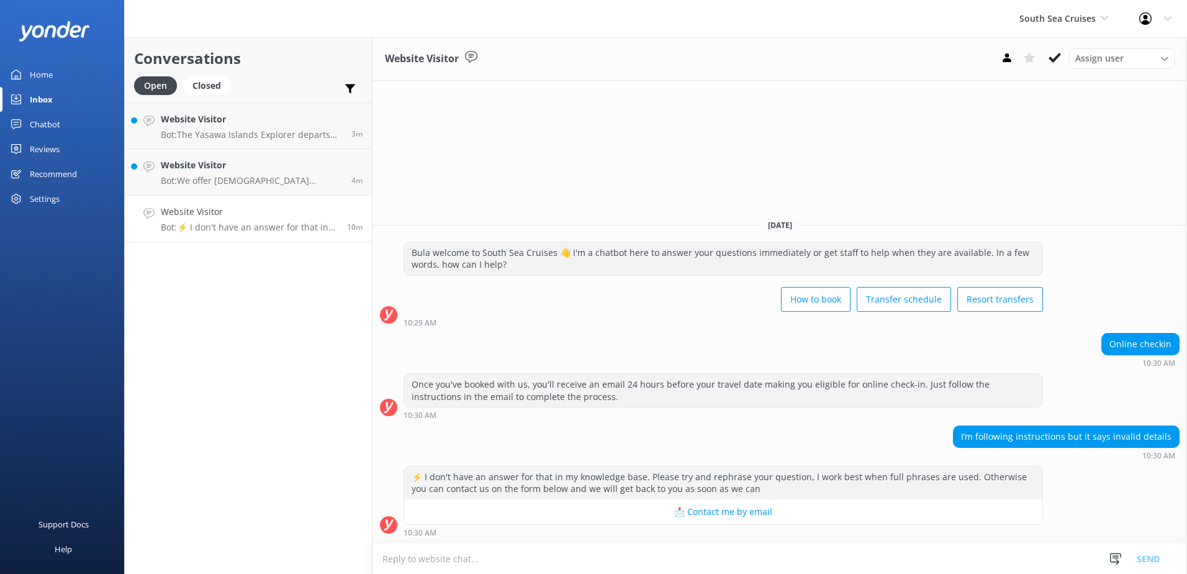
click at [586, 558] on textarea at bounding box center [780, 558] width 815 height 30
type textarea "T"
type textarea "i"
type textarea "F"
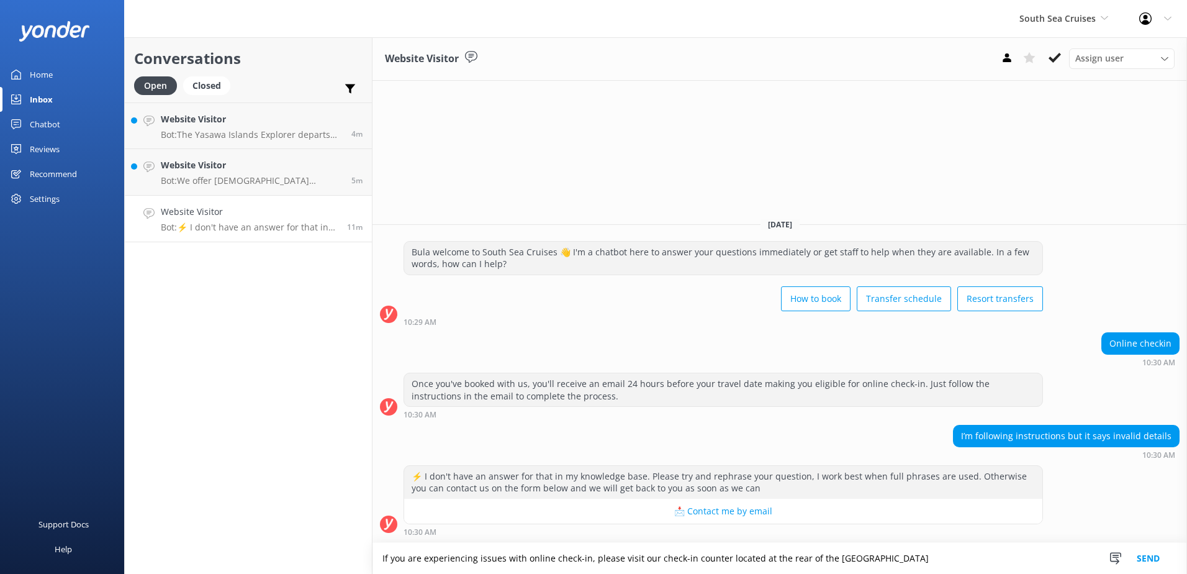
click at [947, 559] on textarea "If you are experiencing issues with online check-in, please visit our check-in …" at bounding box center [780, 558] width 815 height 31
type textarea "If you are experiencing issues with online check-in, please visit our check-in …"
click at [1139, 564] on button "Send" at bounding box center [1148, 558] width 47 height 31
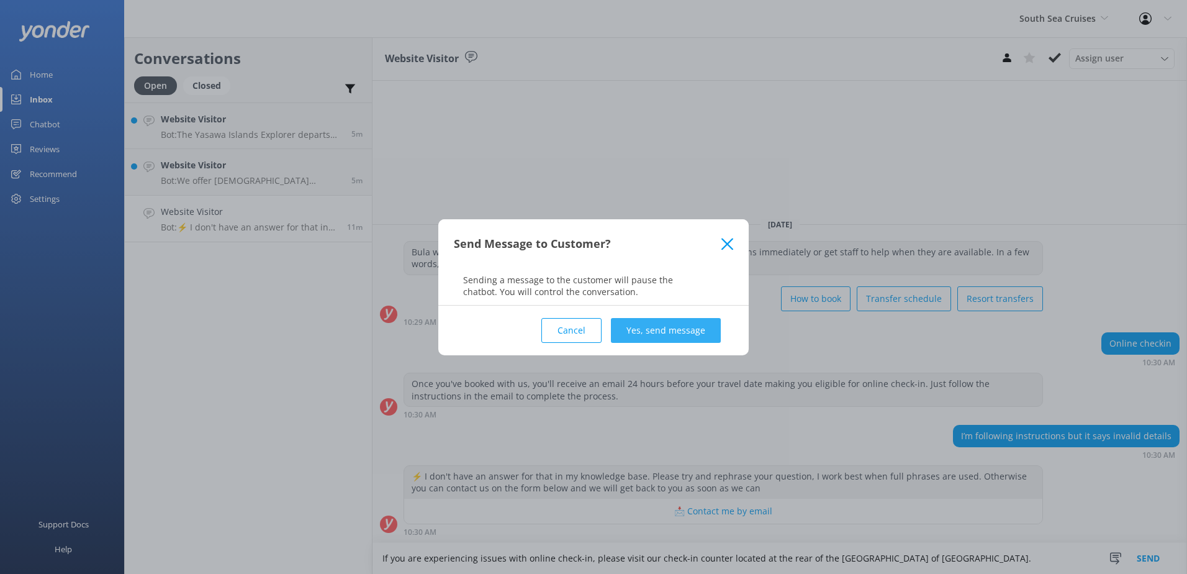
click at [720, 336] on button "Yes, send message" at bounding box center [666, 330] width 110 height 25
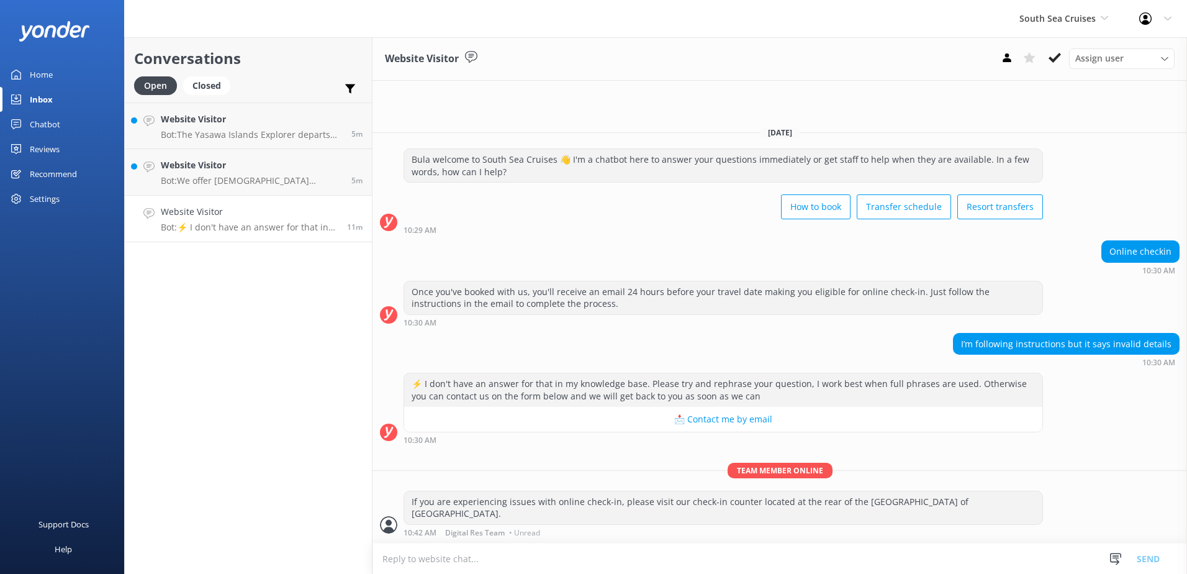
click at [1053, 64] on button at bounding box center [1055, 57] width 22 height 19
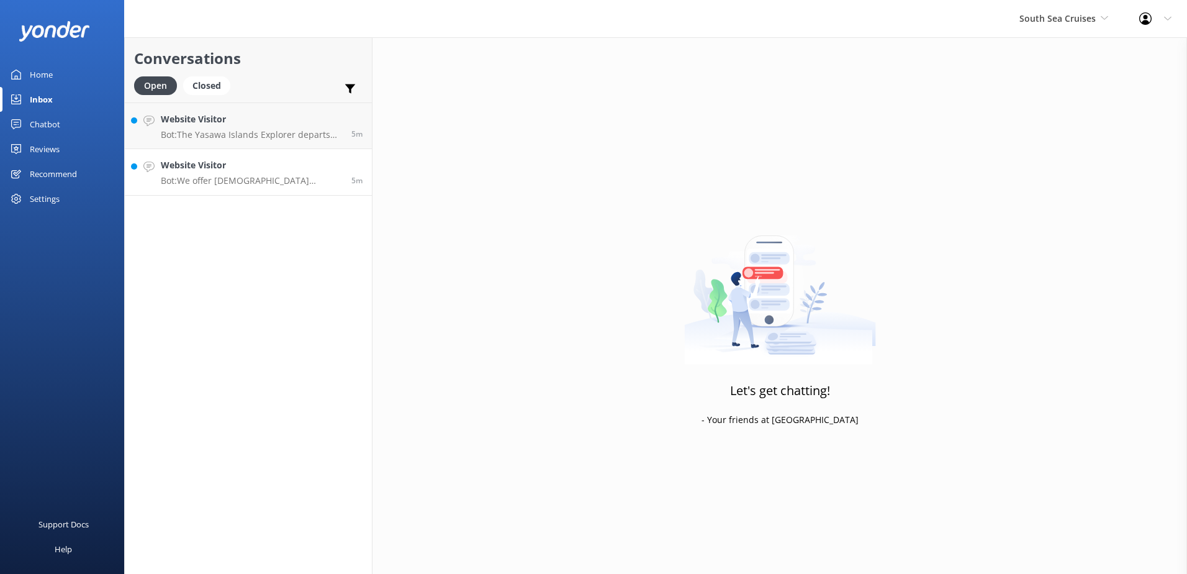
click at [281, 178] on p "Bot: We offer [DEMOGRAPHIC_DATA] residents a 20% discount on our day tours and …" at bounding box center [251, 180] width 181 height 11
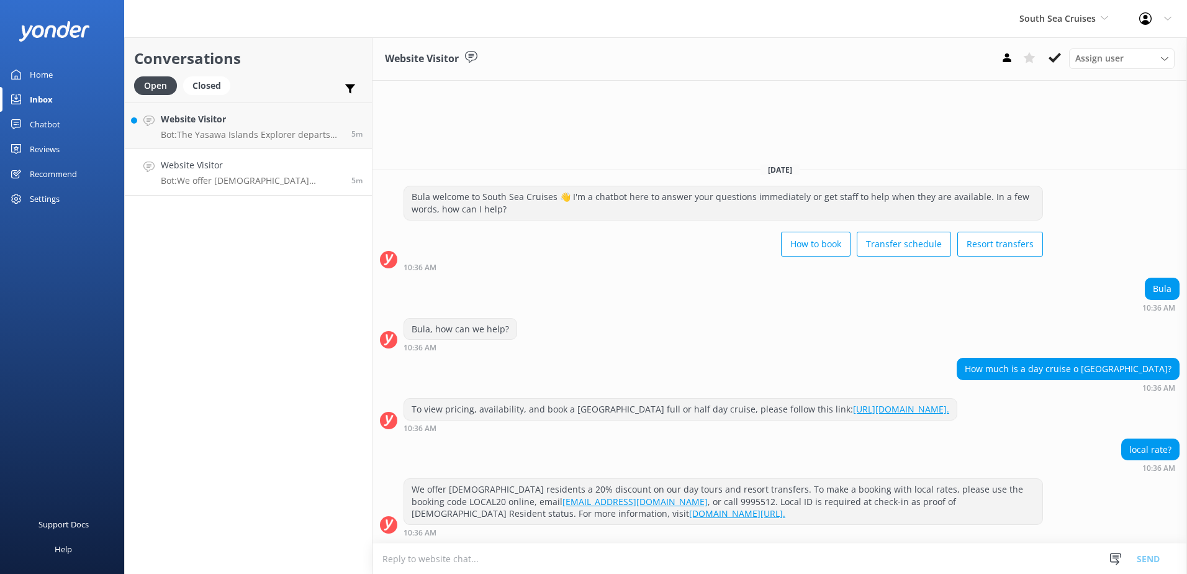
click at [1067, 63] on div "Assign user [PERSON_NAME] [PERSON_NAME] Digital Res Team [PERSON_NAME] [PERSON_…" at bounding box center [1085, 58] width 179 height 20
click at [1062, 56] on button at bounding box center [1055, 57] width 22 height 19
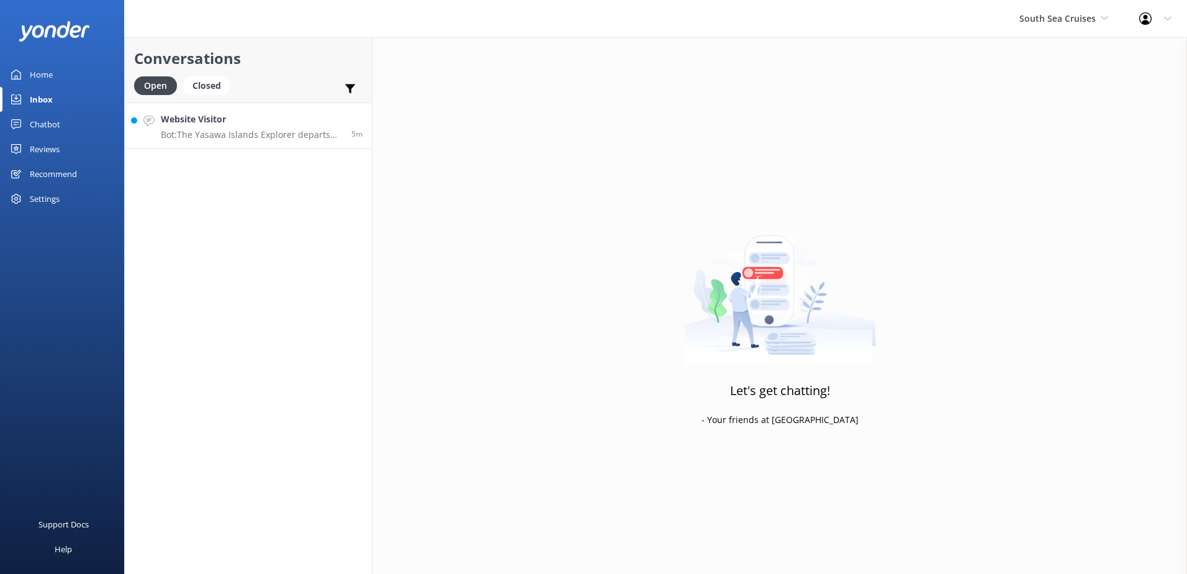
click at [297, 142] on link "Website Visitor Bot: [GEOGRAPHIC_DATA] Explorer departs [GEOGRAPHIC_DATA] daily…" at bounding box center [248, 125] width 247 height 47
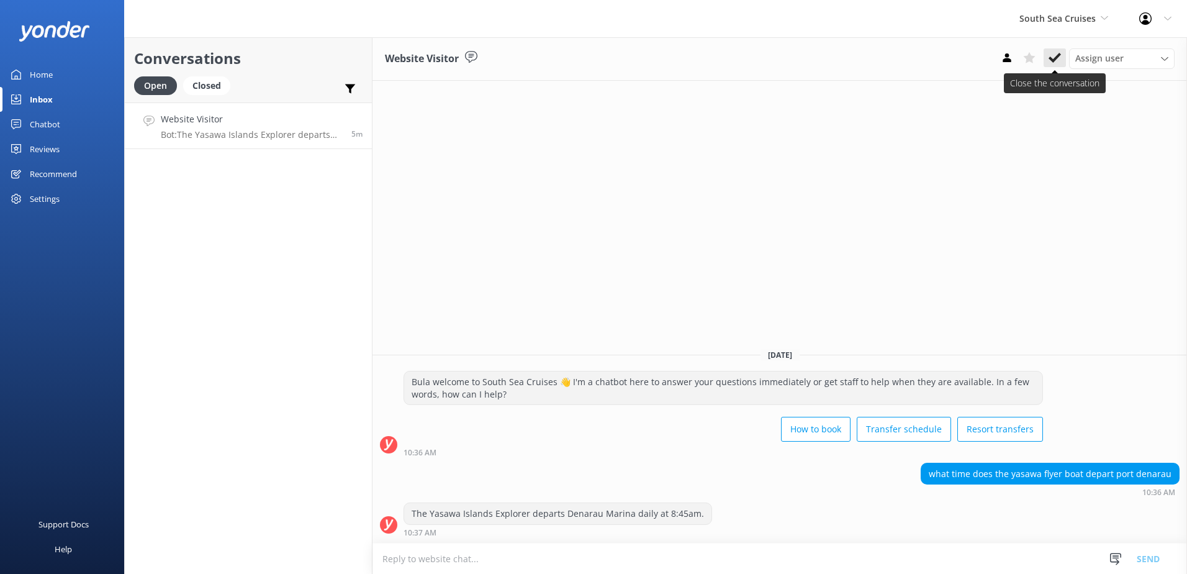
click at [1044, 61] on button at bounding box center [1055, 57] width 22 height 19
click at [1079, 22] on span "South Sea Cruises" at bounding box center [1058, 18] width 76 height 12
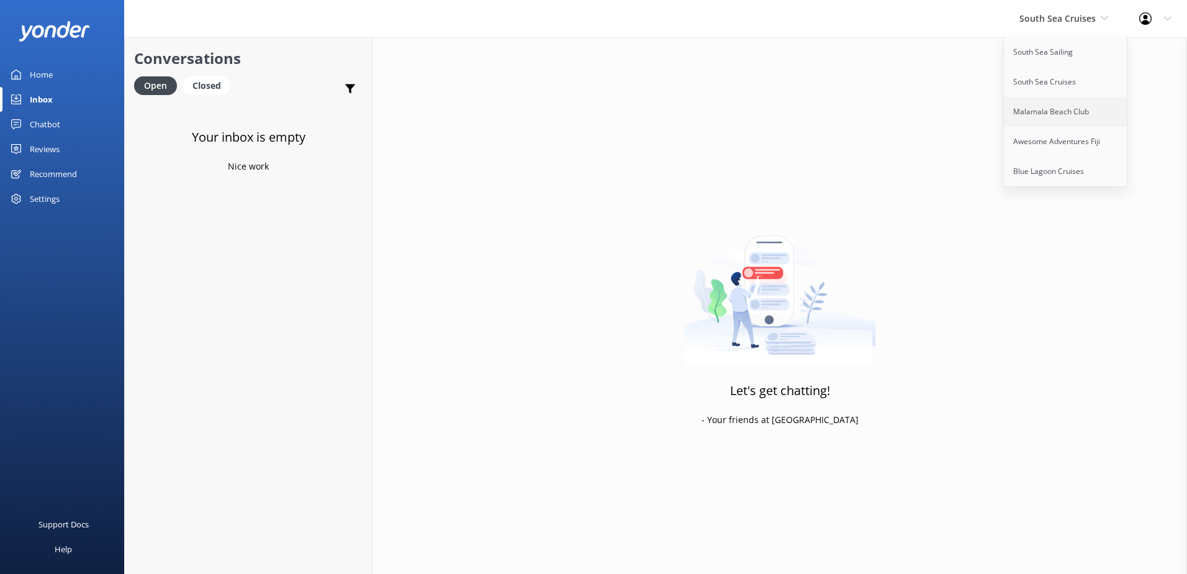
click at [1058, 120] on link "Malamala Beach Club" at bounding box center [1066, 112] width 124 height 30
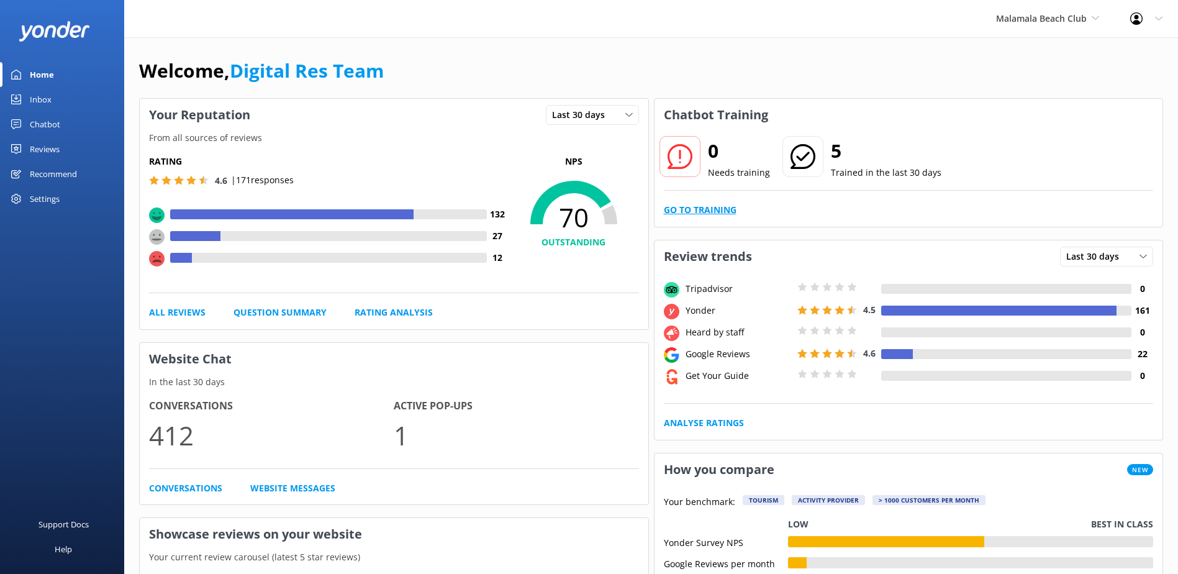
click at [713, 204] on link "Go to Training" at bounding box center [700, 210] width 73 height 14
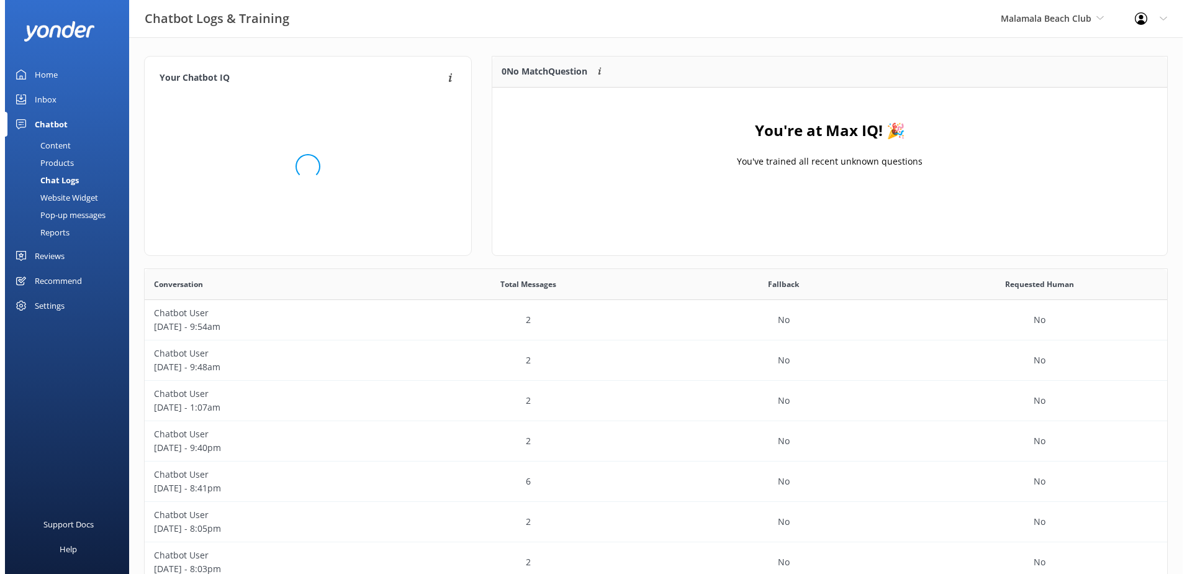
scroll to position [146, 665]
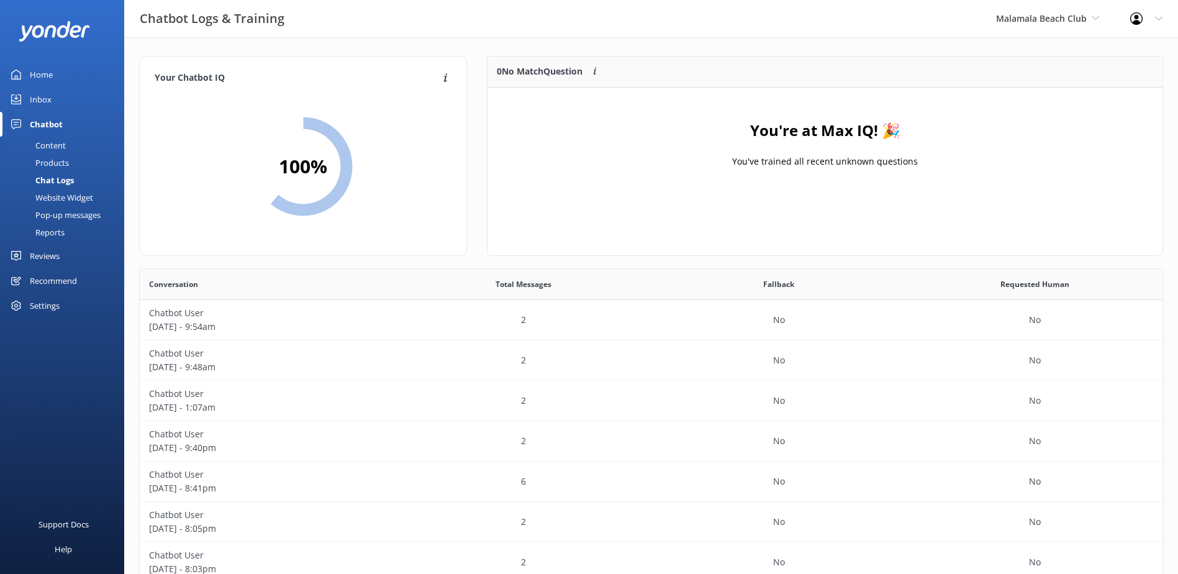
click at [60, 106] on link "Inbox" at bounding box center [62, 99] width 124 height 25
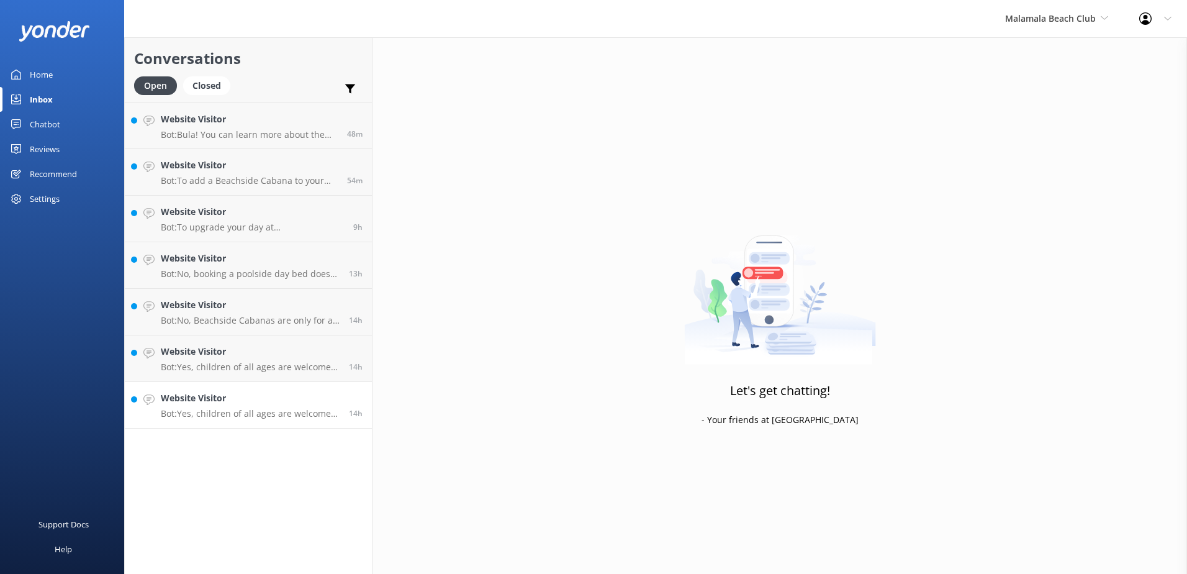
click at [250, 407] on div "Website Visitor Bot: Yes, children of all ages are welcome at [GEOGRAPHIC_DATA]…" at bounding box center [250, 404] width 179 height 27
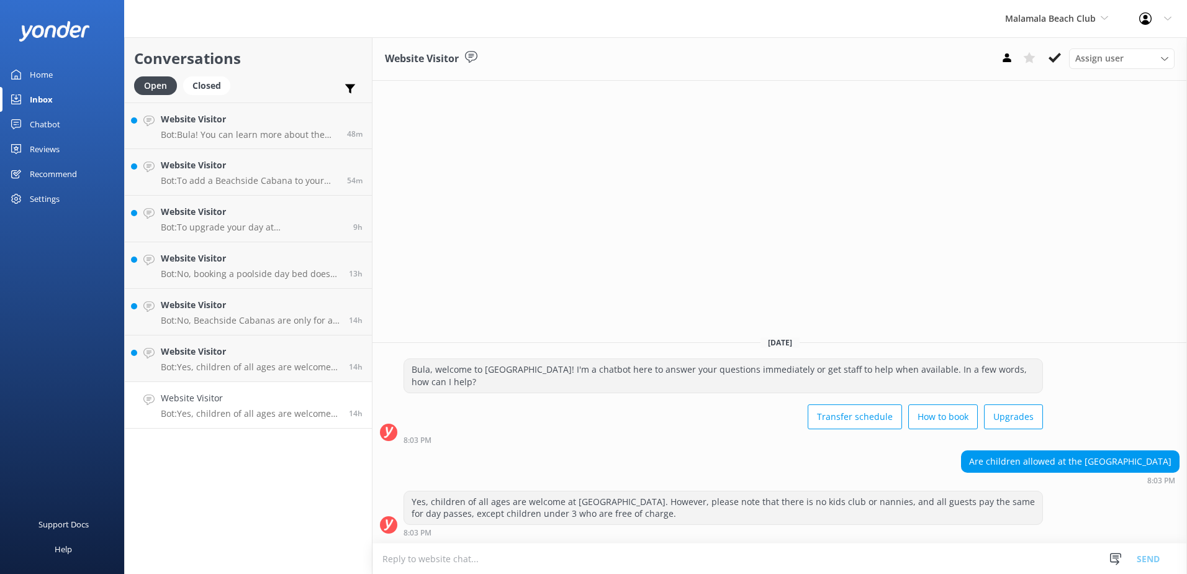
click at [1069, 59] on div "Assign user [PERSON_NAME] [PERSON_NAME] Digital Res Team [PERSON_NAME] [PERSON_…" at bounding box center [1085, 58] width 179 height 20
click at [1062, 59] on button at bounding box center [1055, 57] width 22 height 19
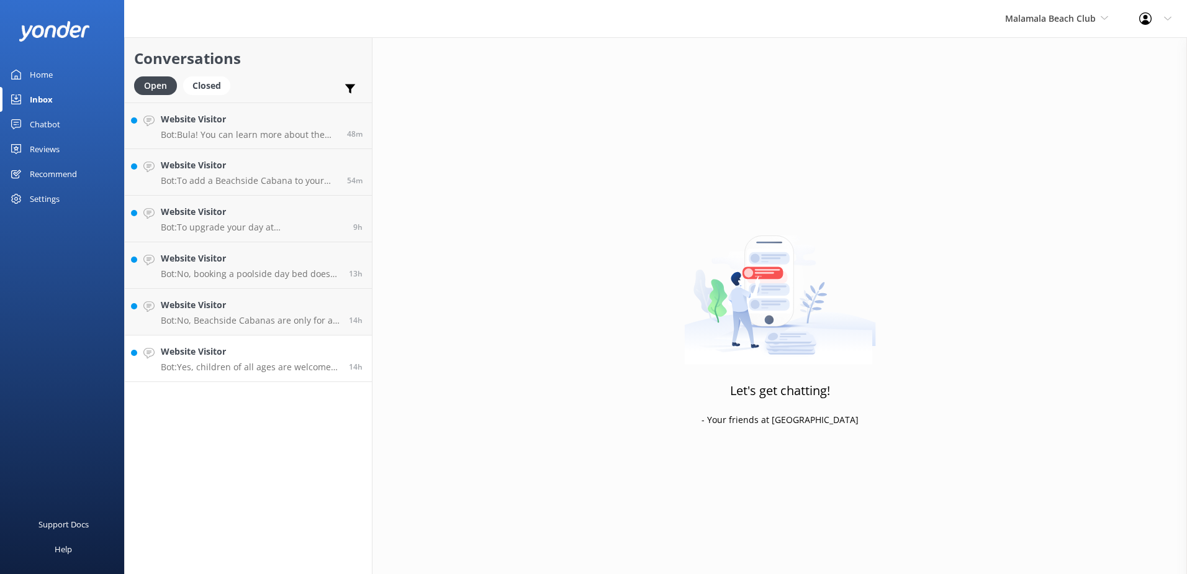
click at [286, 351] on h4 "Website Visitor" at bounding box center [250, 352] width 179 height 14
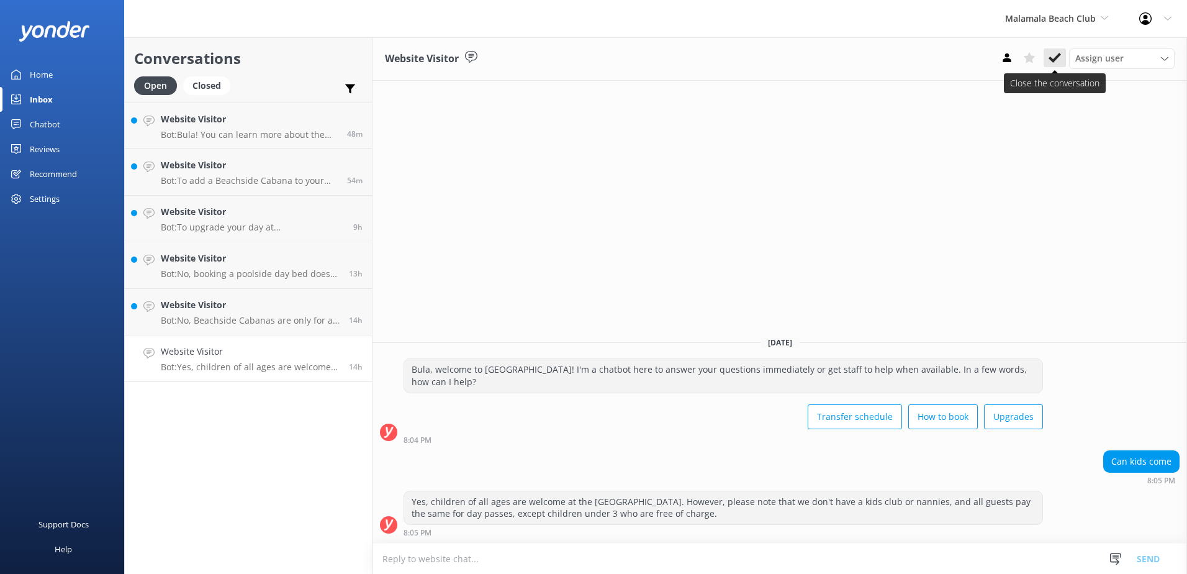
click at [1057, 60] on icon at bounding box center [1055, 58] width 12 height 12
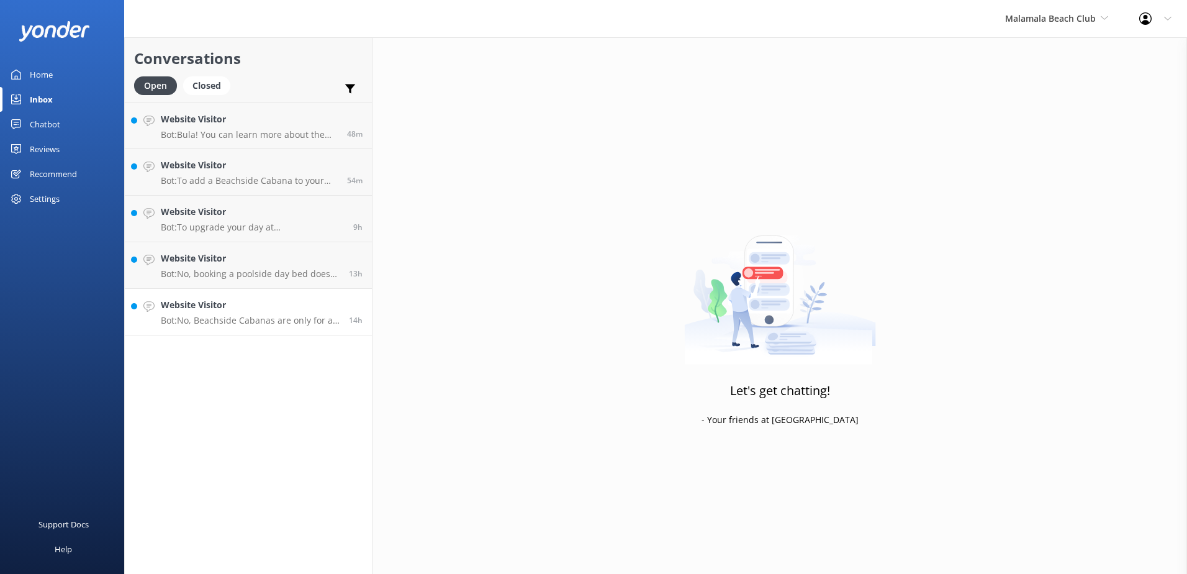
click at [233, 323] on p "Bot: No, Beachside Cabanas are only for a maximum of 2 people. A Grand Cabana i…" at bounding box center [250, 320] width 179 height 11
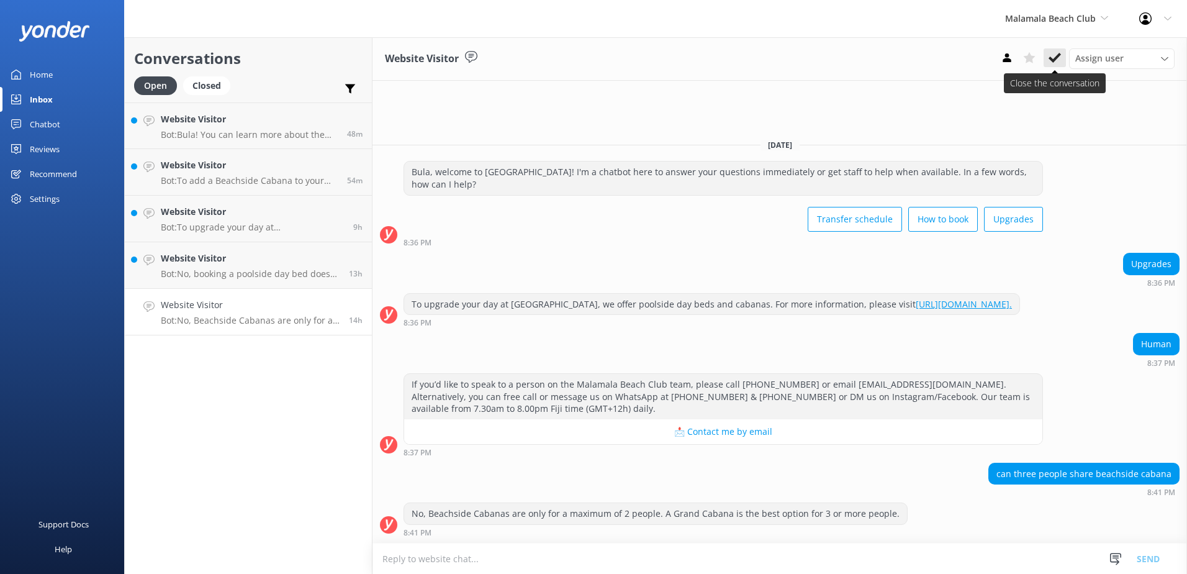
click at [1057, 67] on button at bounding box center [1055, 57] width 22 height 19
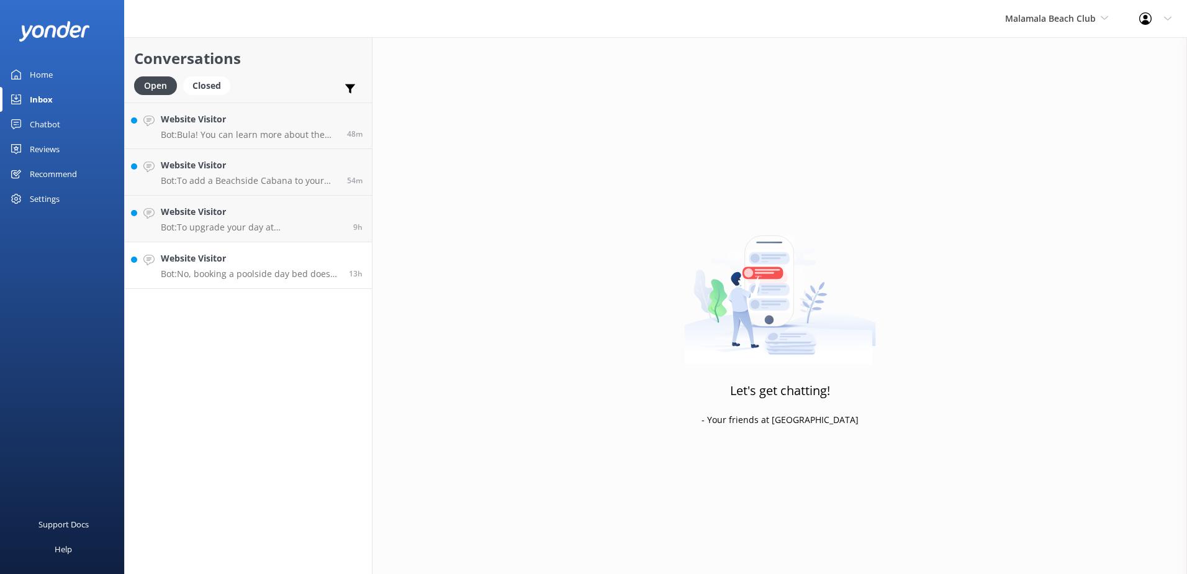
click at [304, 285] on link "Website Visitor Bot: No, booking a poolside day bed does not come with a food a…" at bounding box center [248, 265] width 247 height 47
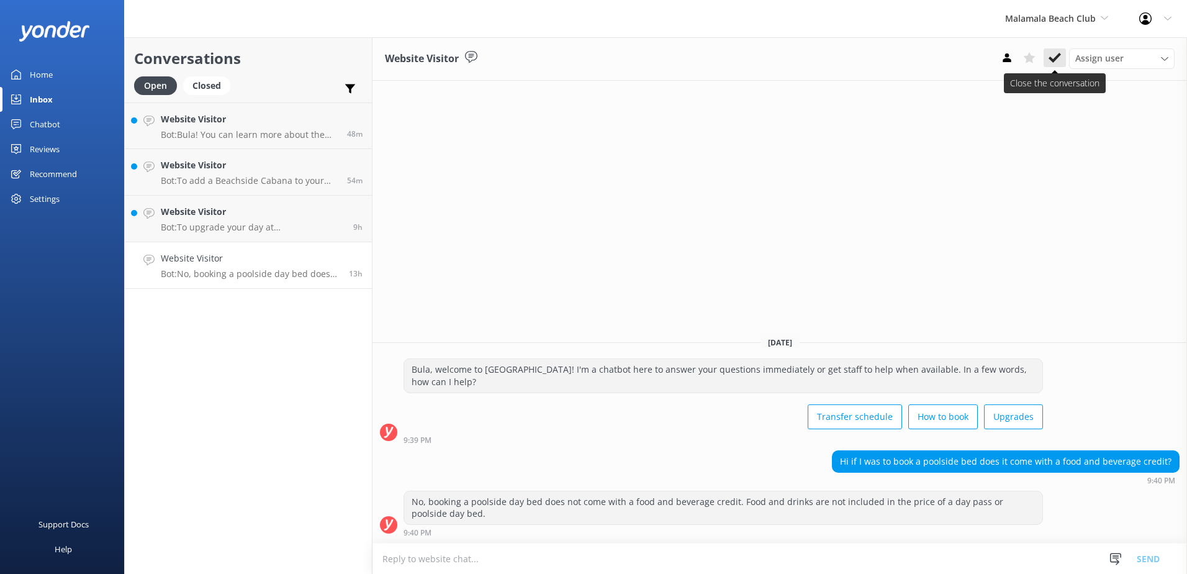
click at [1062, 66] on button at bounding box center [1055, 57] width 22 height 19
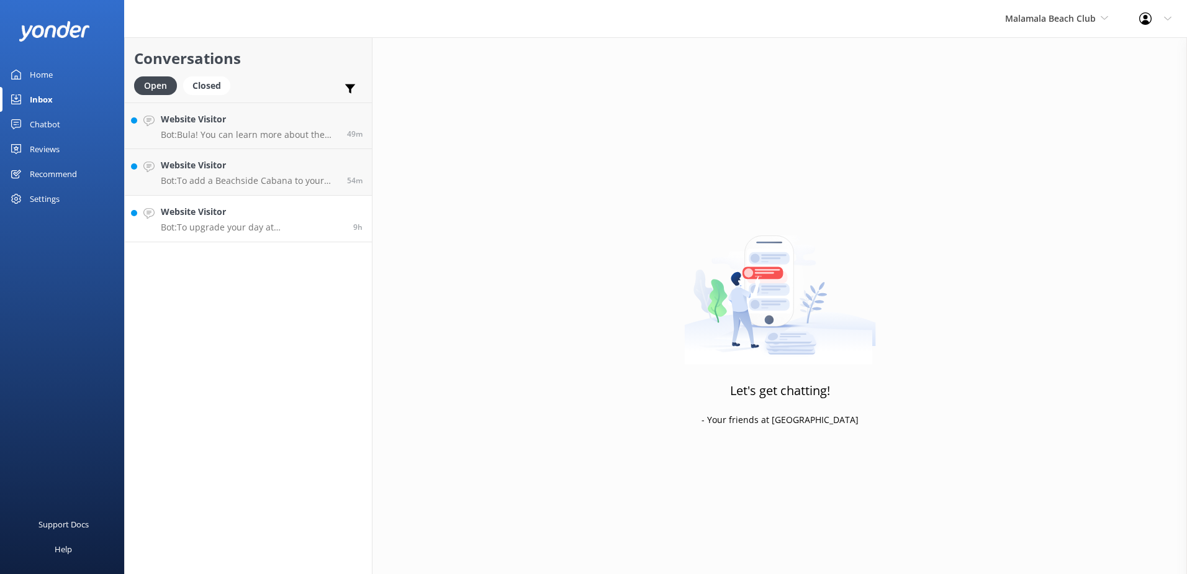
click at [256, 225] on p "Bot: To upgrade your day at [GEOGRAPHIC_DATA] with poolside day beds and cabana…" at bounding box center [252, 227] width 183 height 11
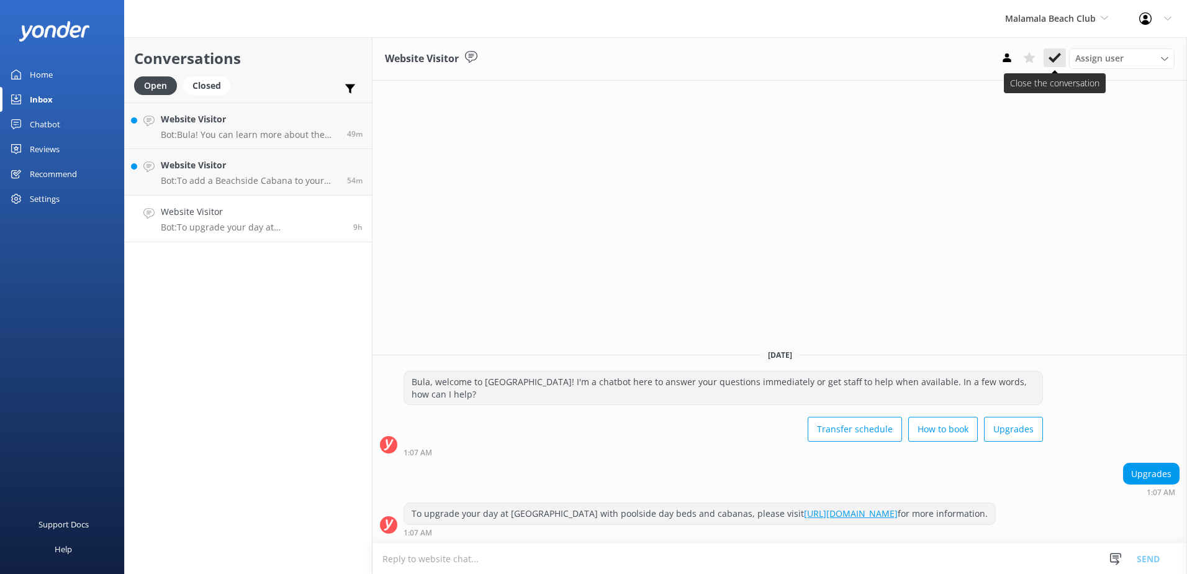
click at [1055, 53] on icon at bounding box center [1055, 58] width 12 height 12
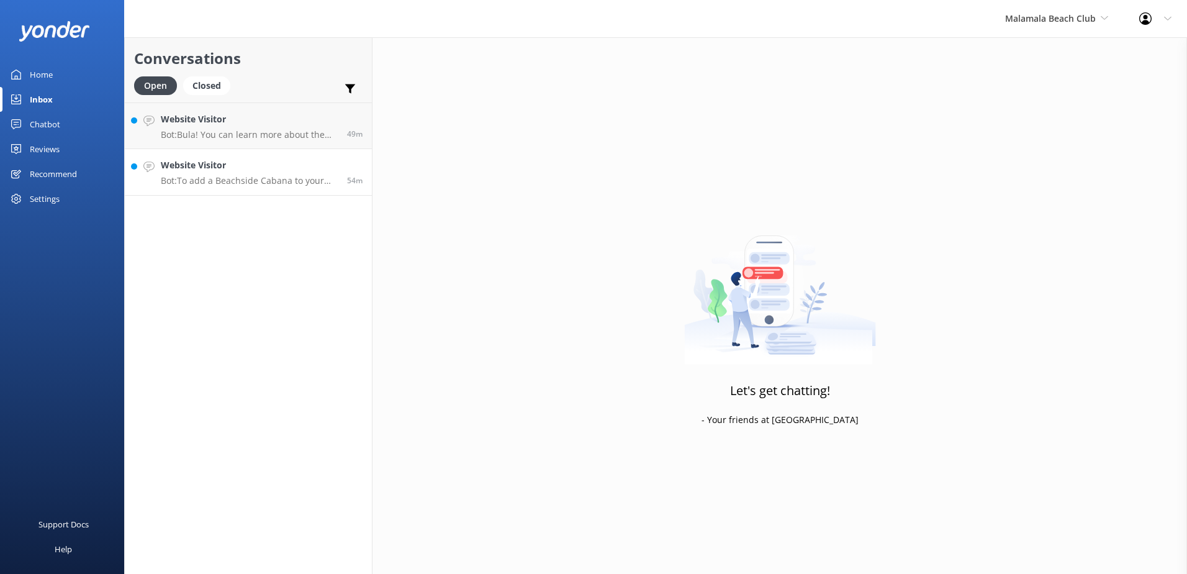
click at [264, 188] on link "Website Visitor Bot: To add a Beachside Cabana to your existing booking, please…" at bounding box center [248, 172] width 247 height 47
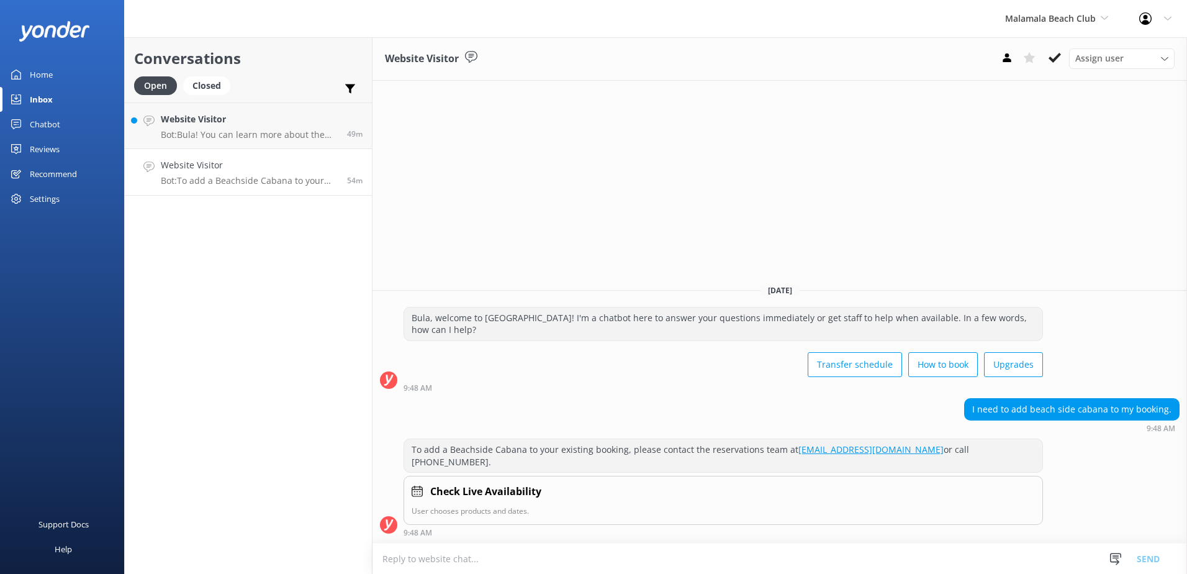
click at [1057, 61] on icon at bounding box center [1055, 58] width 12 height 12
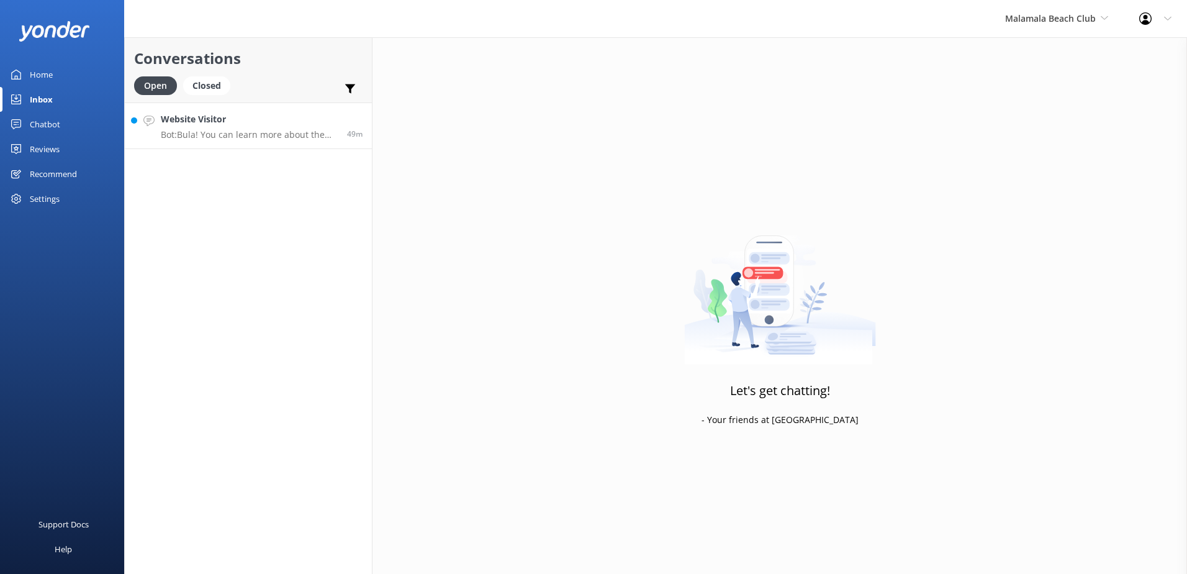
drag, startPoint x: 266, startPoint y: 135, endPoint x: 278, endPoint y: 132, distance: 11.6
click at [266, 135] on p "Bot: Bula! You can learn more about the MCLUB membership and how to join here: …" at bounding box center [249, 134] width 177 height 11
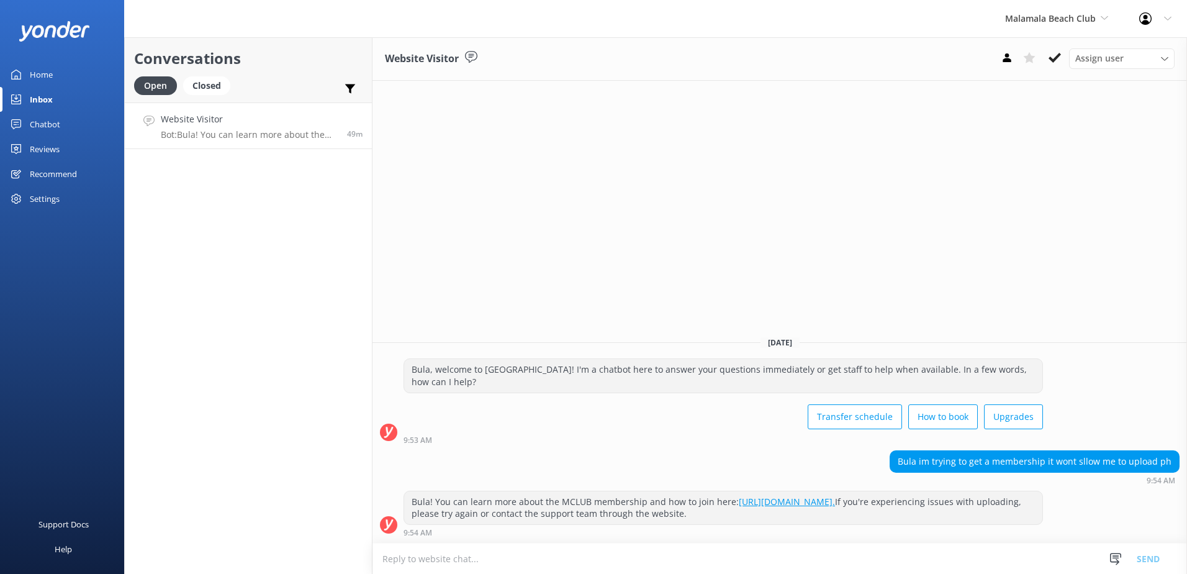
click at [1067, 564] on textarea at bounding box center [780, 558] width 815 height 30
paste textarea "Please contact & liaise directly with our South Sea Cruises Reservations team, …"
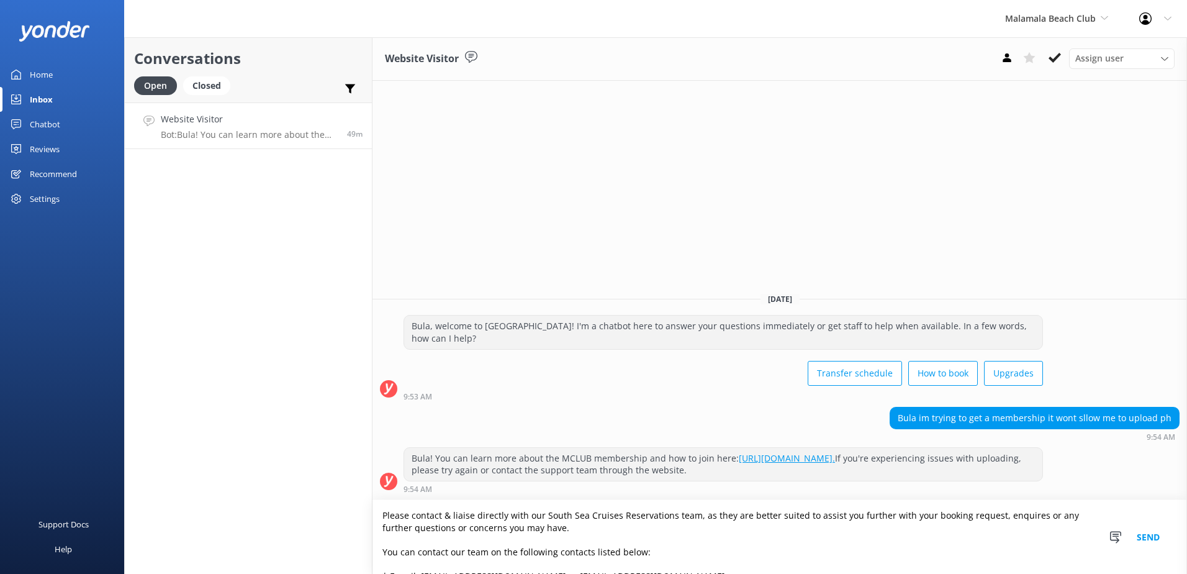
type textarea "Please contact & liaise directly with our South Sea Cruises Reservations team, …"
click at [1155, 532] on button "Send" at bounding box center [1148, 537] width 47 height 74
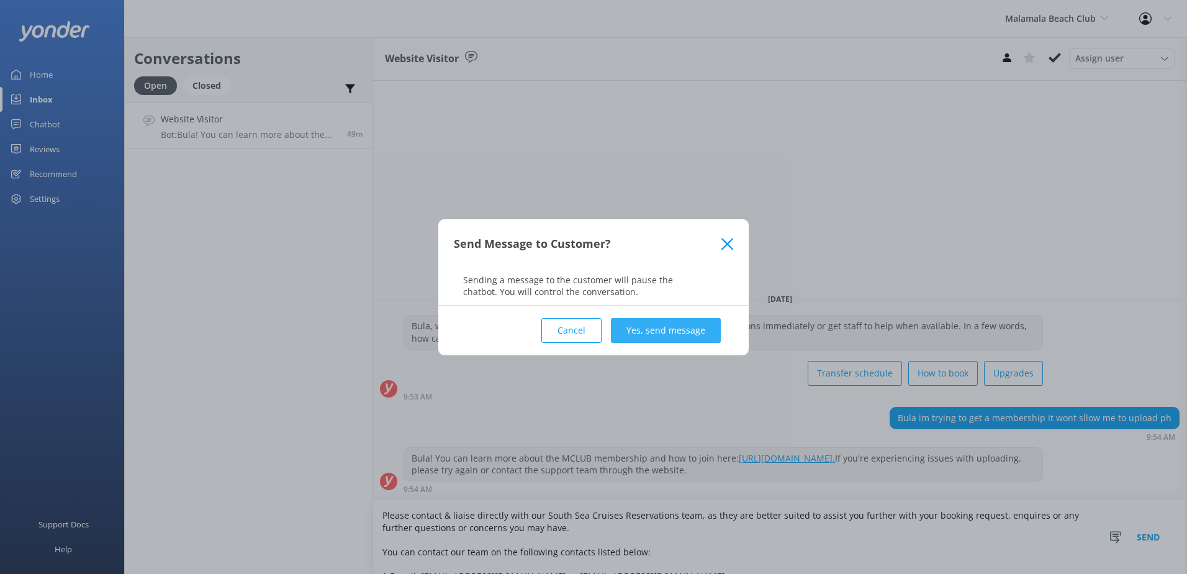
click at [648, 327] on button "Yes, send message" at bounding box center [666, 330] width 110 height 25
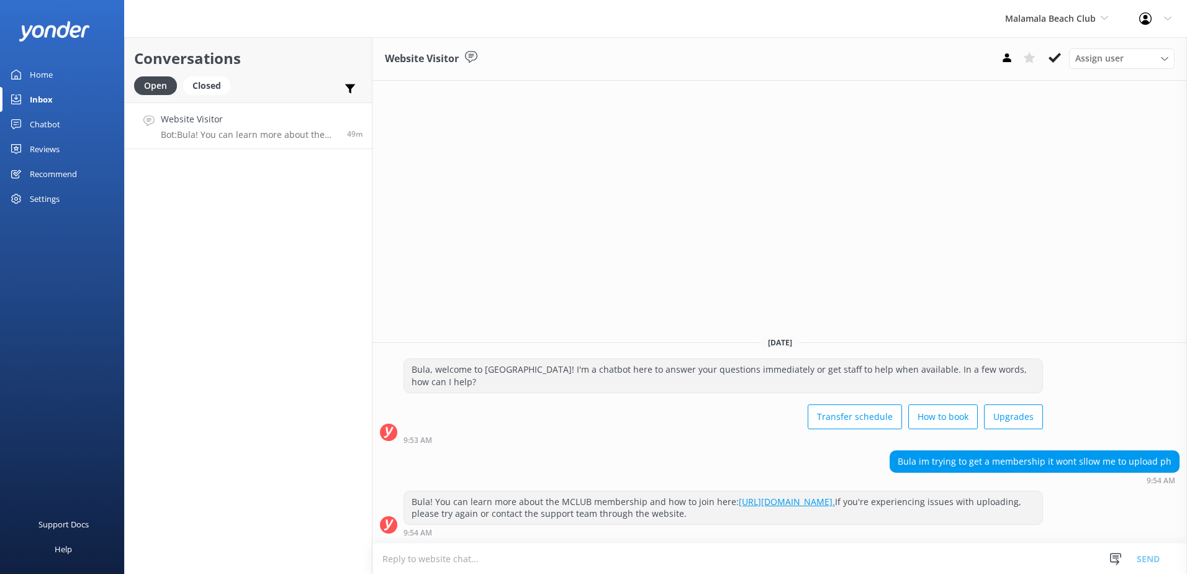
click at [1066, 66] on div "Assign user [PERSON_NAME] [PERSON_NAME] Digital Res Team [PERSON_NAME] [PERSON_…" at bounding box center [1085, 58] width 179 height 20
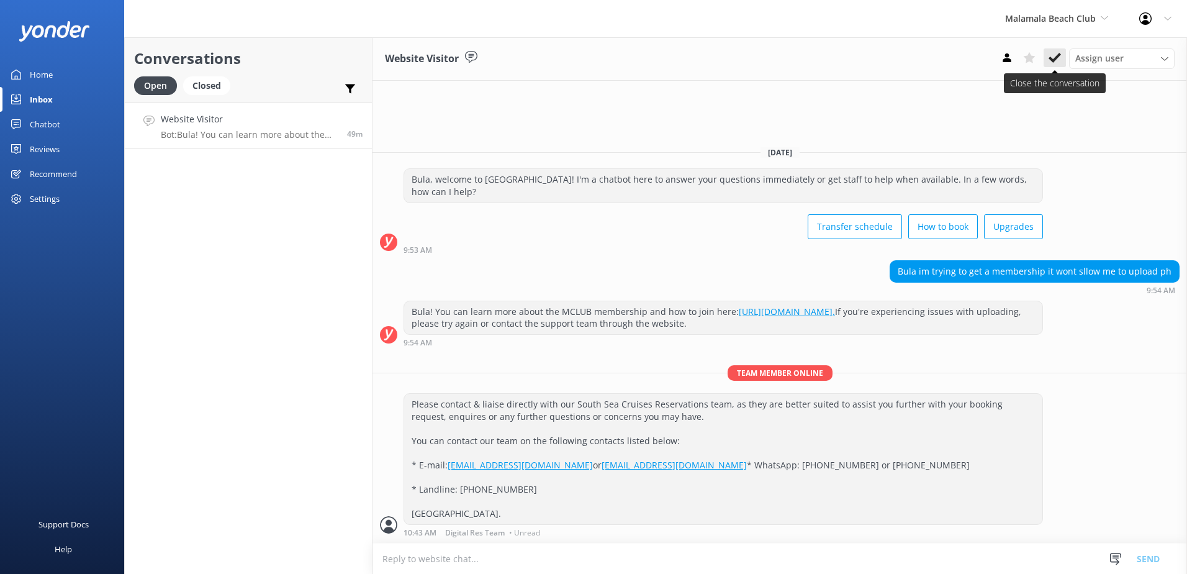
click at [1056, 60] on use at bounding box center [1055, 58] width 12 height 10
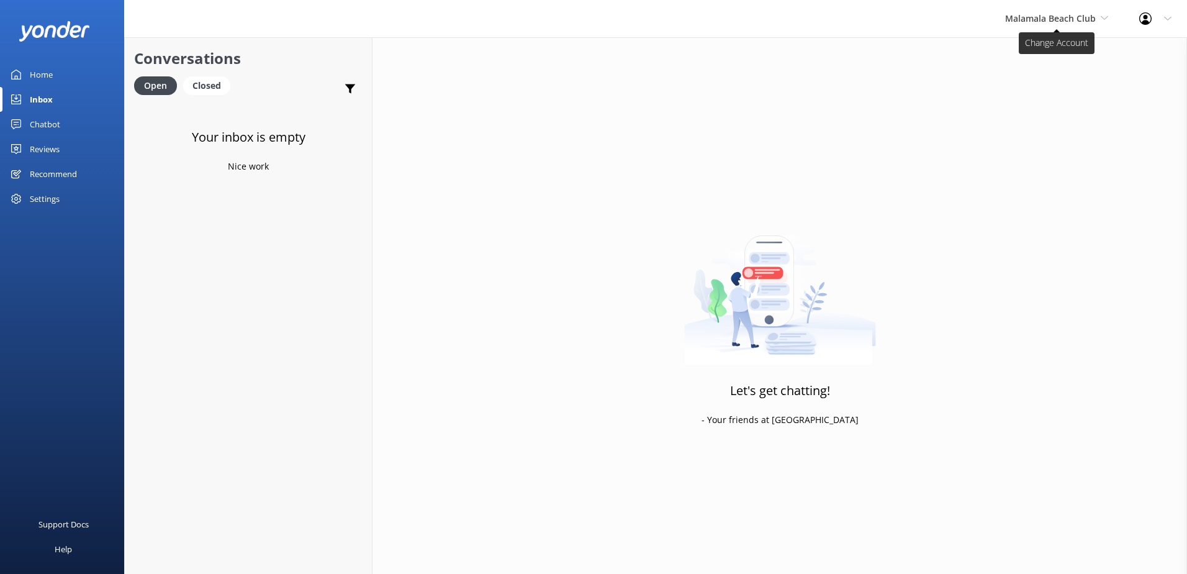
click at [1079, 17] on span "Malamala Beach Club" at bounding box center [1050, 18] width 91 height 12
click at [1054, 142] on link "Awesome Adventures Fiji" at bounding box center [1052, 142] width 124 height 30
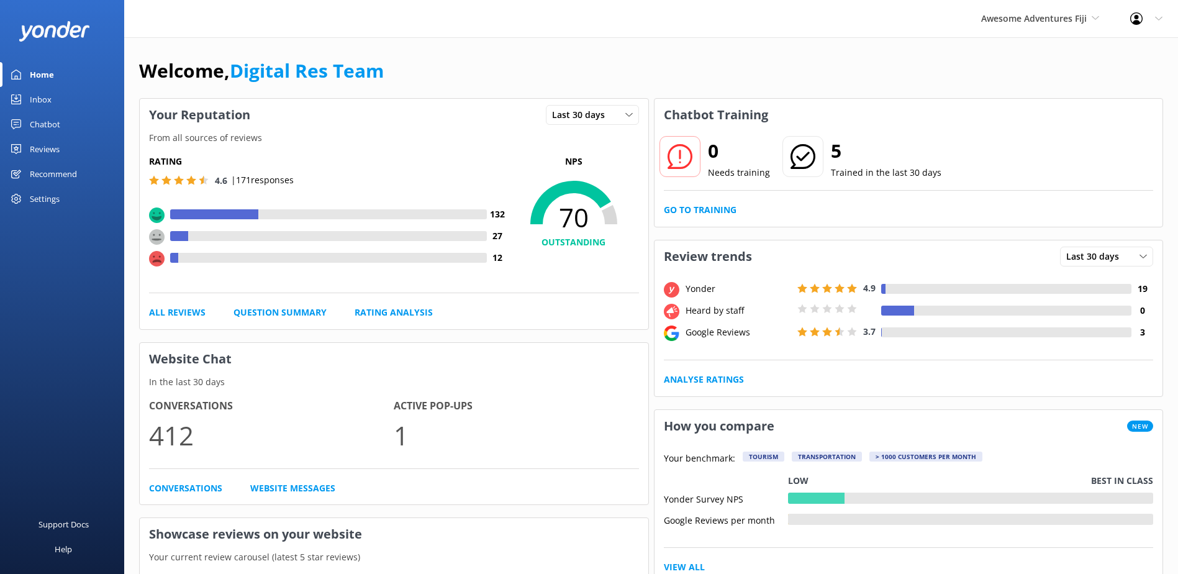
click at [71, 94] on link "Inbox" at bounding box center [62, 99] width 124 height 25
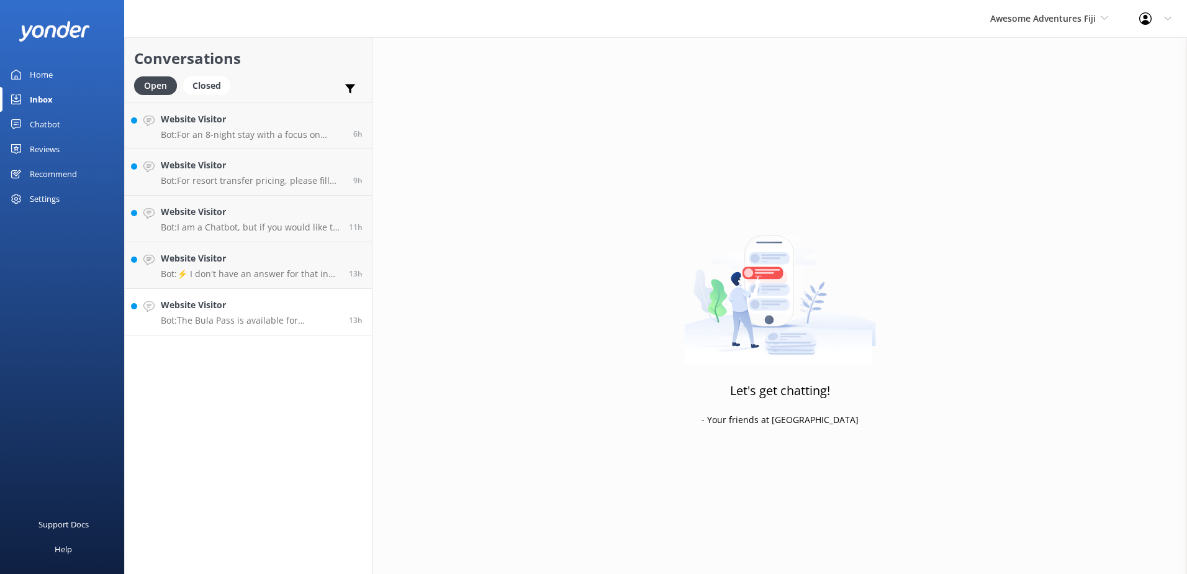
click at [261, 325] on p "Bot: The Bula Pass is available for purchase, and you can book it online at [UR…" at bounding box center [250, 320] width 179 height 11
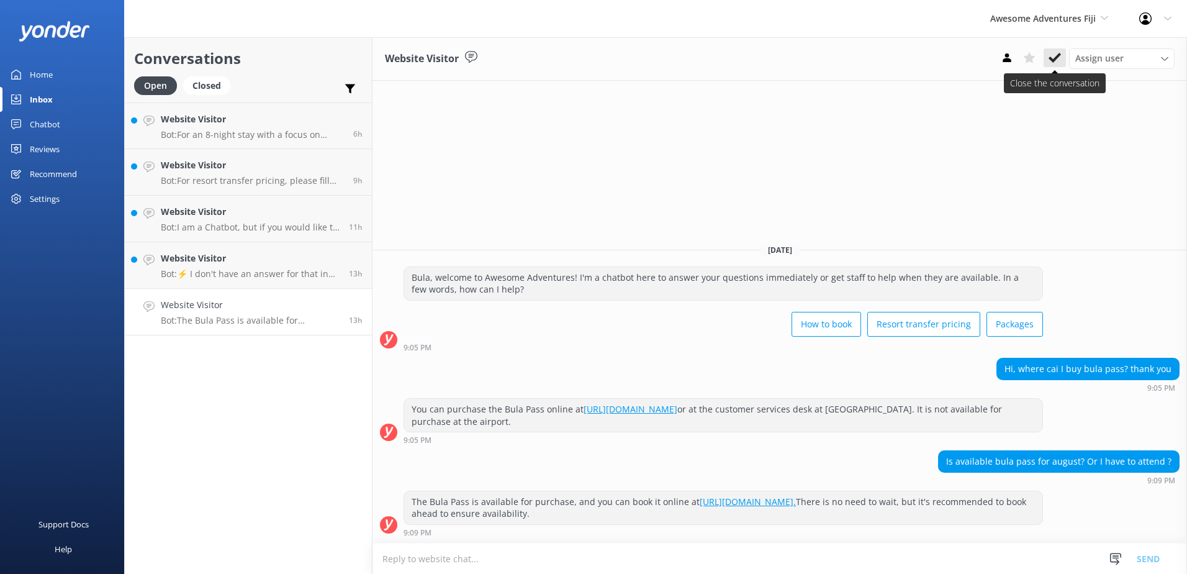
click at [1063, 55] on button at bounding box center [1055, 57] width 22 height 19
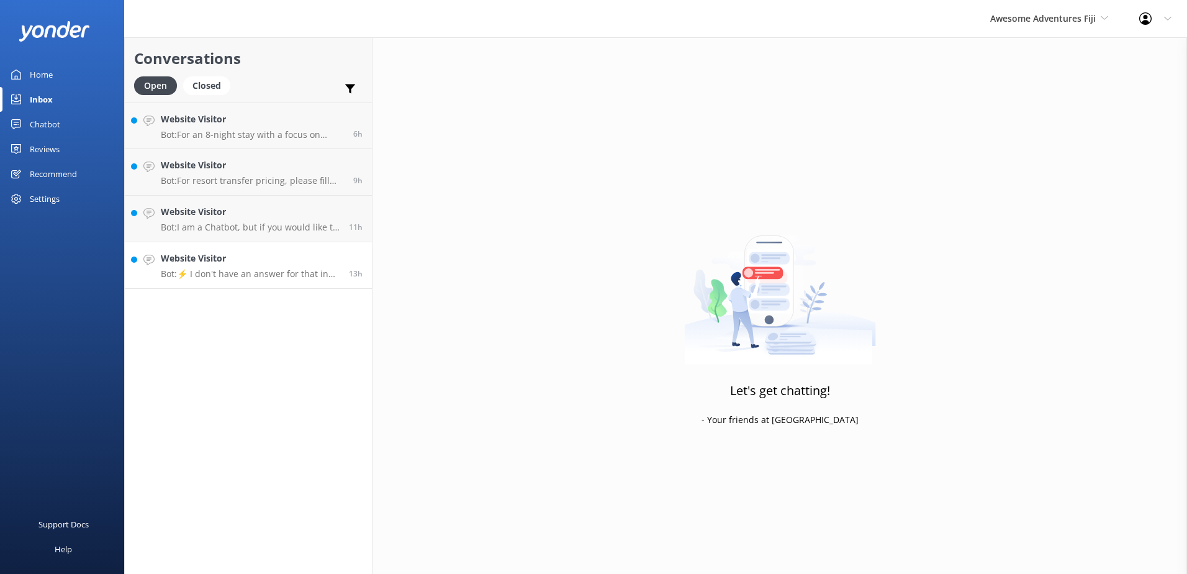
click at [320, 270] on p "Bot: ⚡ I don't have an answer for that in my knowledge base. Please try and rep…" at bounding box center [250, 273] width 179 height 11
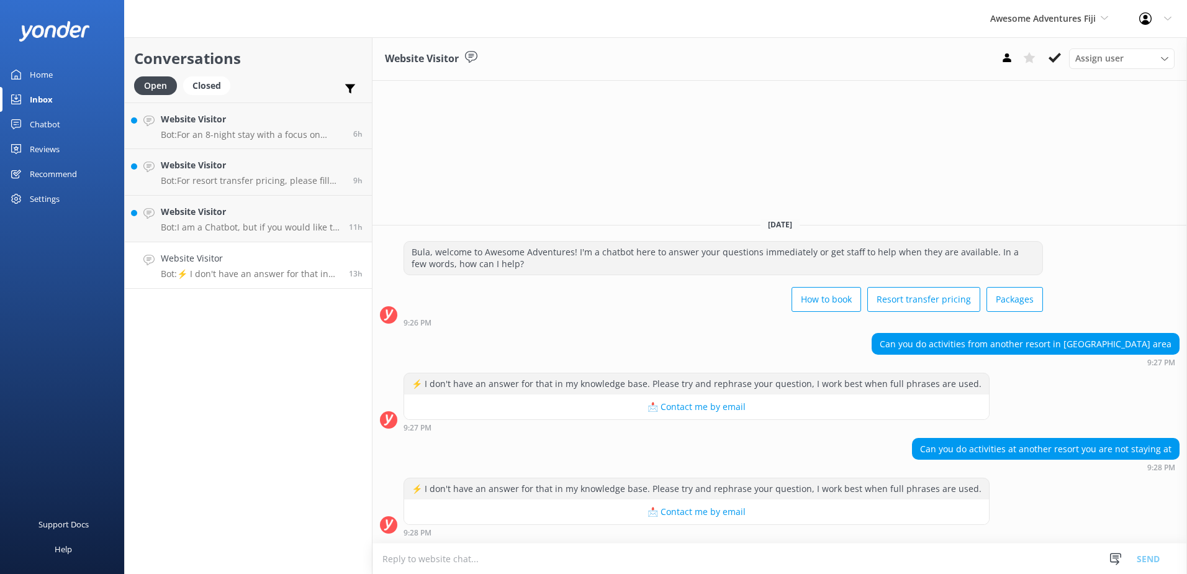
click at [804, 559] on textarea at bounding box center [780, 558] width 815 height 30
click at [311, 221] on div "Website Visitor Bot: I am a Chatbot, but if you would like to speak with an age…" at bounding box center [250, 218] width 179 height 27
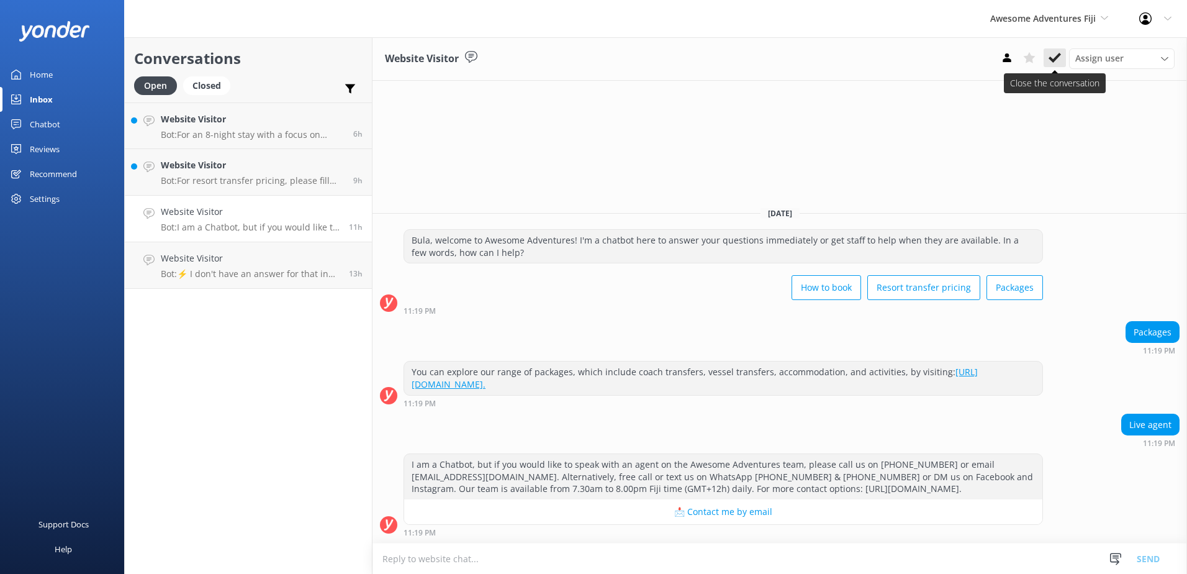
click at [1059, 57] on use at bounding box center [1055, 58] width 12 height 10
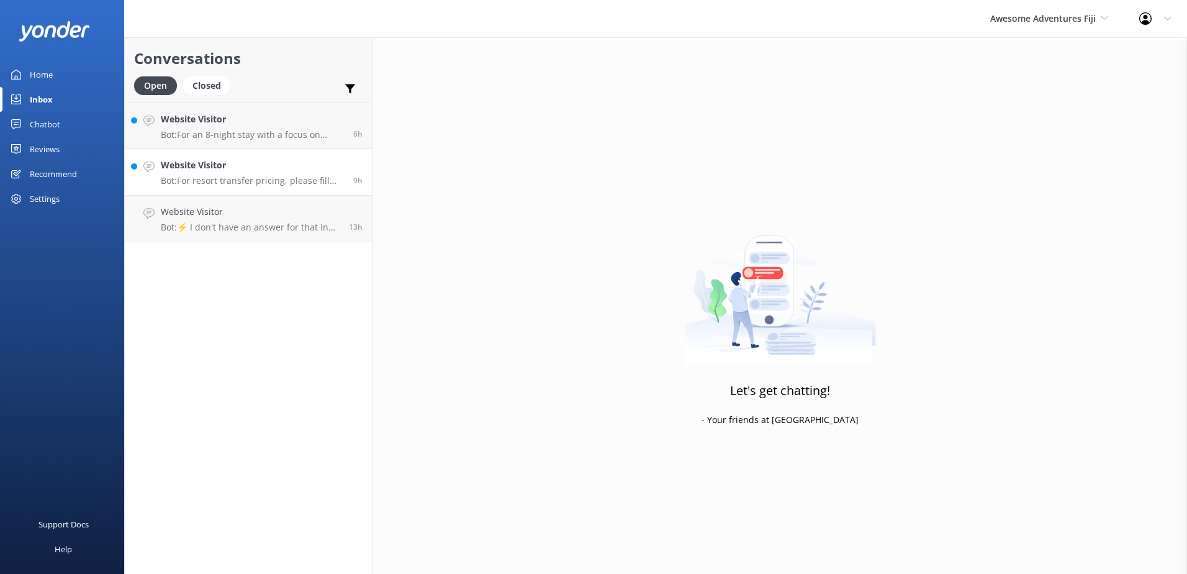
click at [281, 172] on h4 "Website Visitor" at bounding box center [252, 165] width 183 height 14
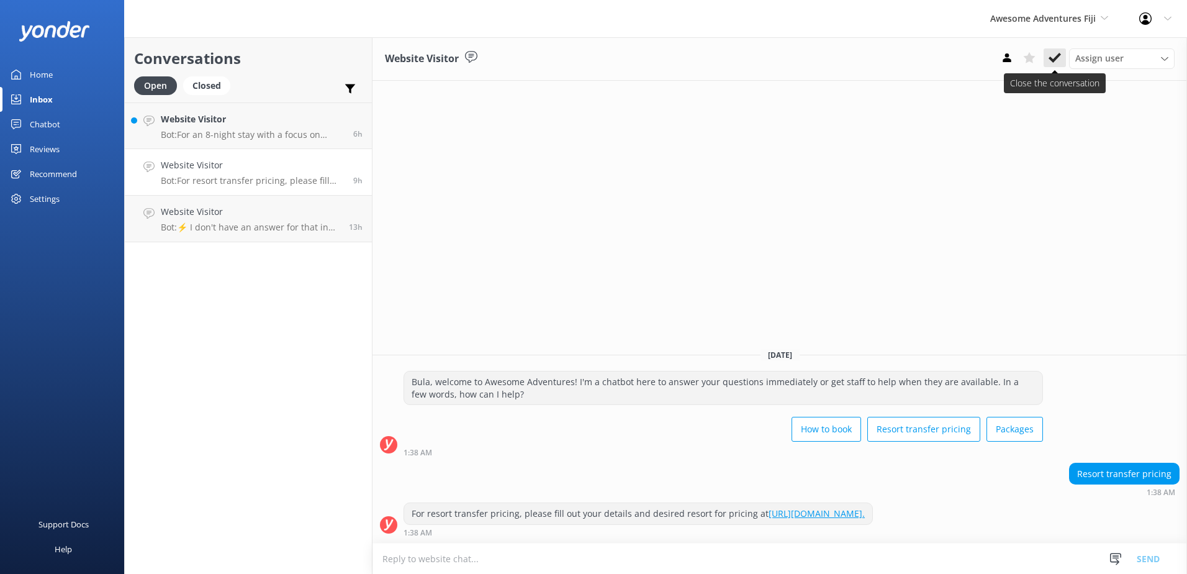
click at [1065, 56] on button at bounding box center [1055, 57] width 22 height 19
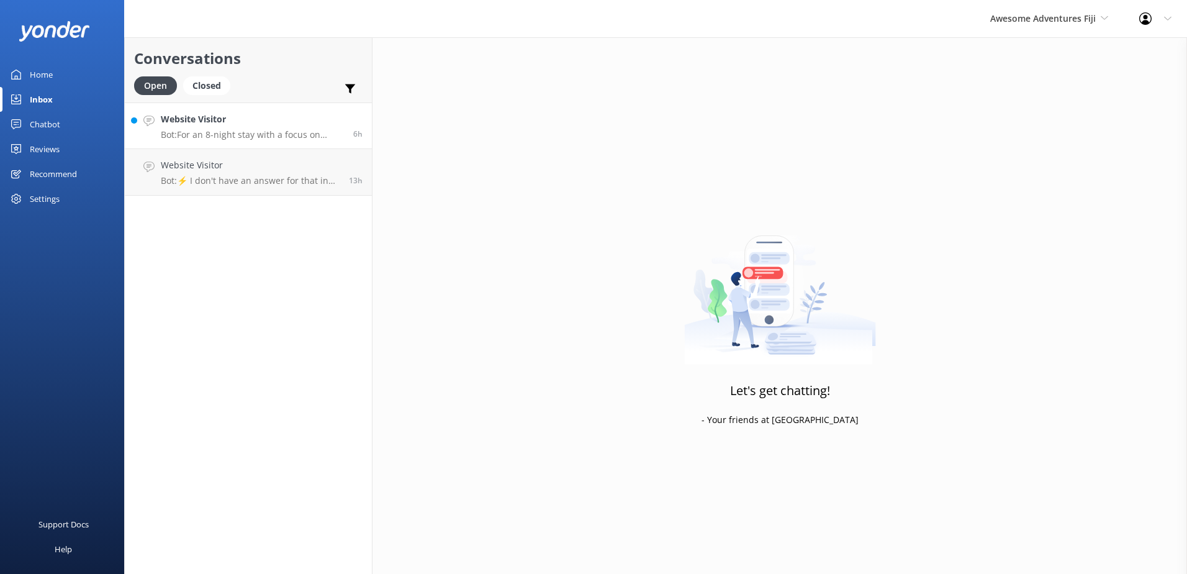
click at [351, 133] on div "6h" at bounding box center [353, 125] width 19 height 27
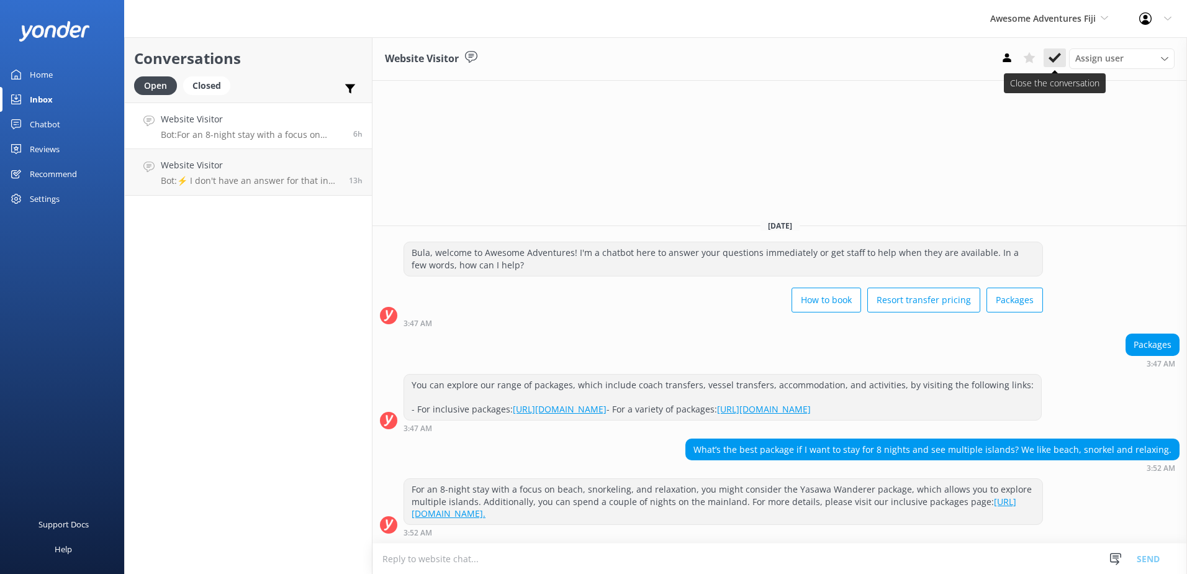
click at [1060, 56] on icon at bounding box center [1055, 58] width 12 height 12
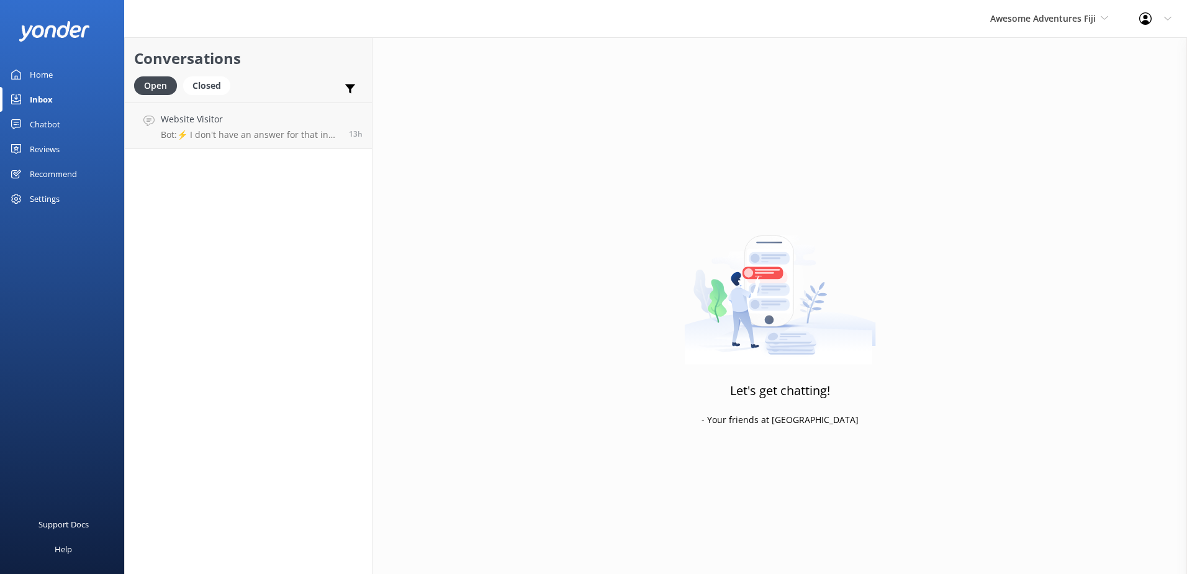
click at [1057, 31] on div "Awesome Adventures Fiji South Sea Sailing South Sea Cruises Malamala Beach Club…" at bounding box center [1049, 18] width 149 height 37
click at [1020, 160] on link "Blue Lagoon Cruises" at bounding box center [1037, 171] width 124 height 30
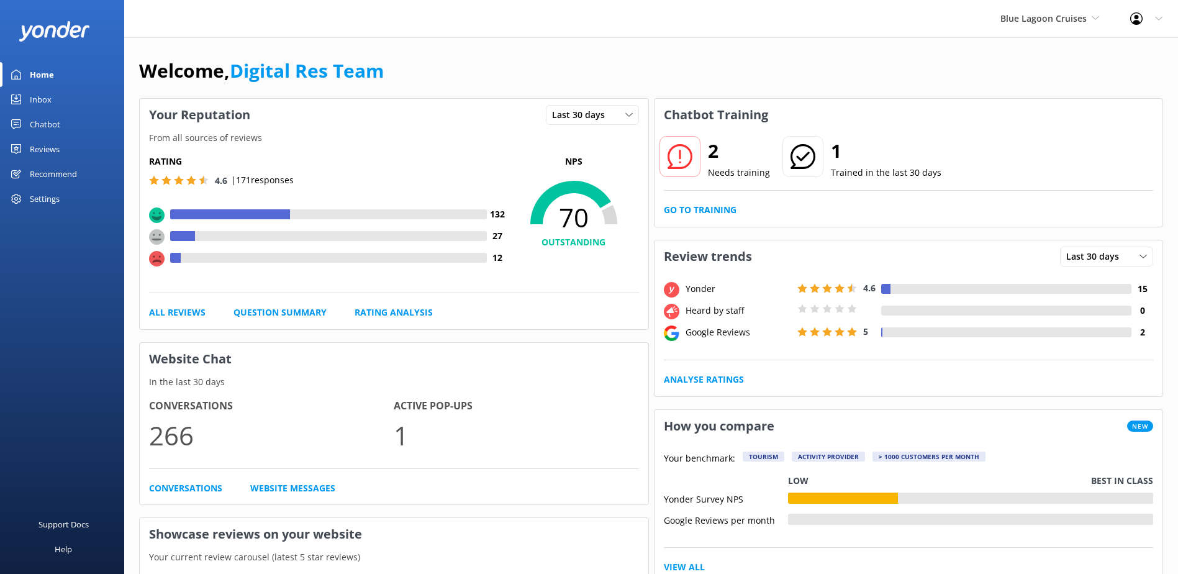
click at [60, 103] on link "Inbox" at bounding box center [62, 99] width 124 height 25
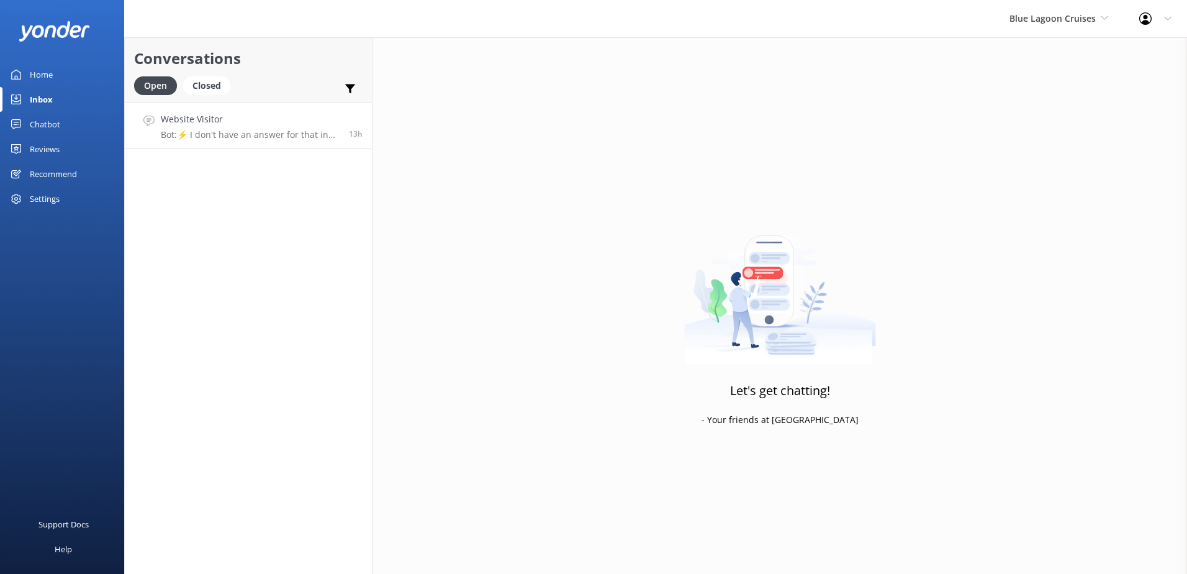
click at [227, 130] on p "Bot: ⚡ I don't have an answer for that in my knowledge base. Please try and rep…" at bounding box center [250, 134] width 179 height 11
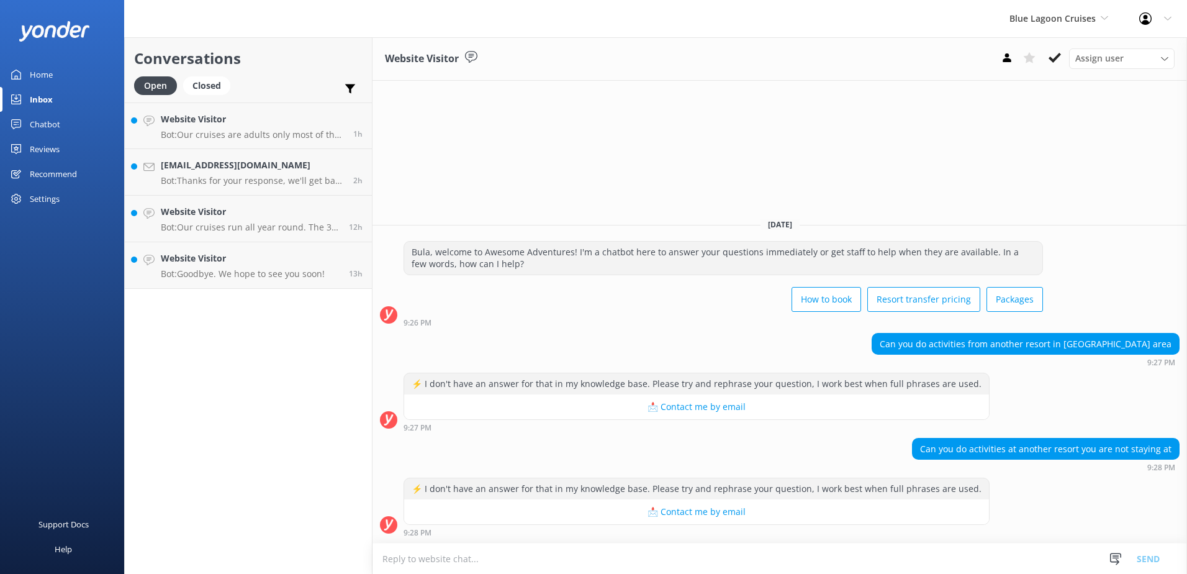
click at [1054, 27] on div "Blue Lagoon Cruises South Sea Sailing South Sea Cruises Malamala Beach Club Awe…" at bounding box center [1059, 18] width 130 height 37
click at [1021, 162] on link "Blue Lagoon Cruises" at bounding box center [1056, 171] width 124 height 30
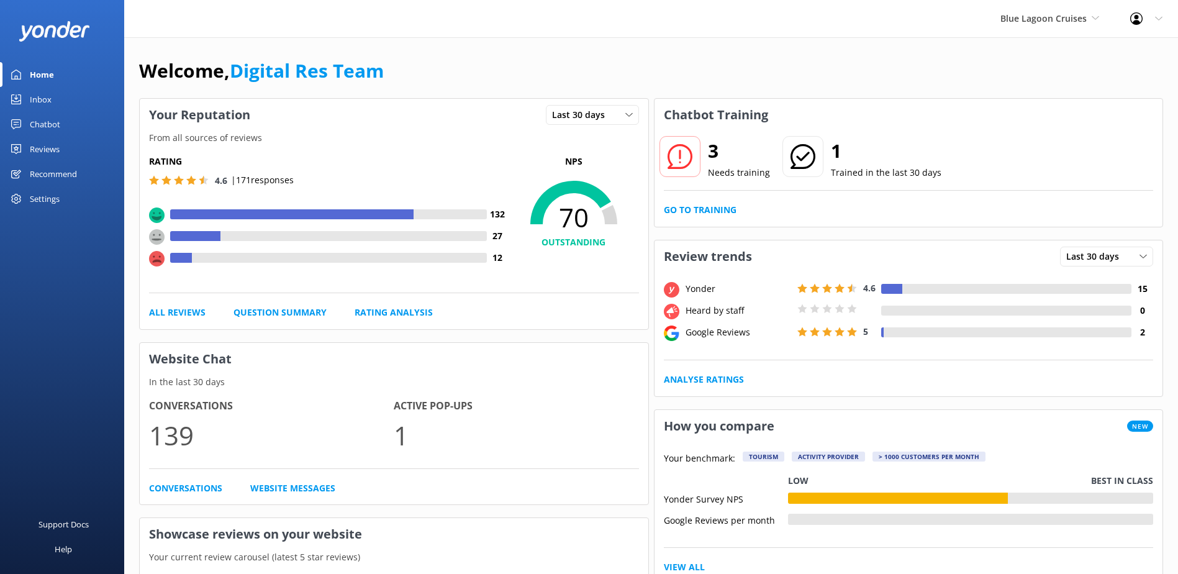
click at [50, 96] on div "Inbox" at bounding box center [41, 99] width 22 height 25
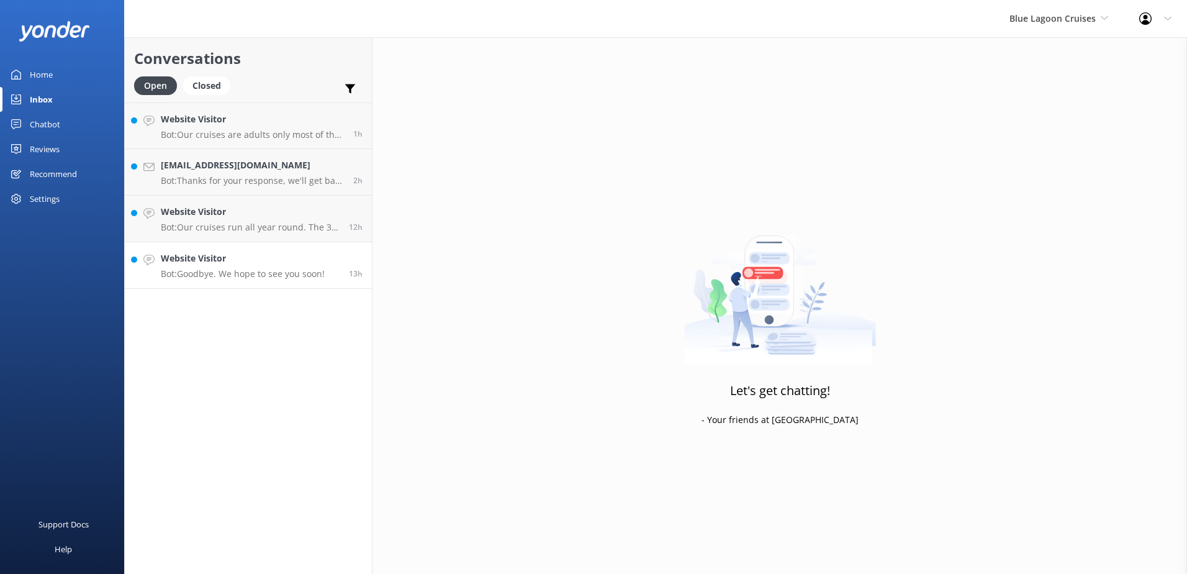
click at [230, 255] on h4 "Website Visitor" at bounding box center [243, 258] width 164 height 14
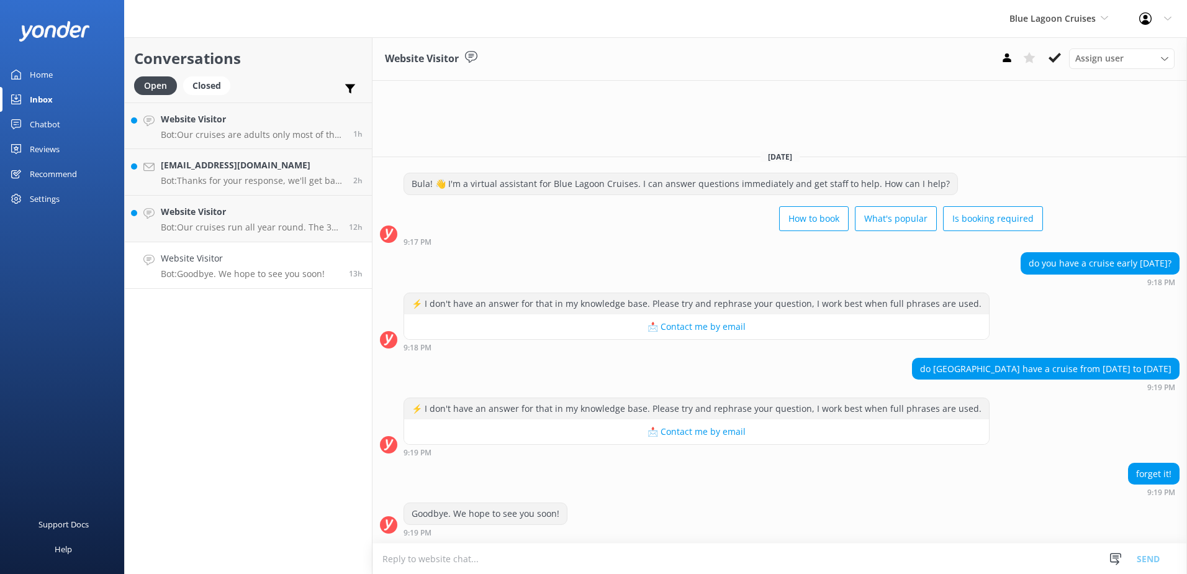
click at [612, 571] on textarea at bounding box center [780, 558] width 815 height 30
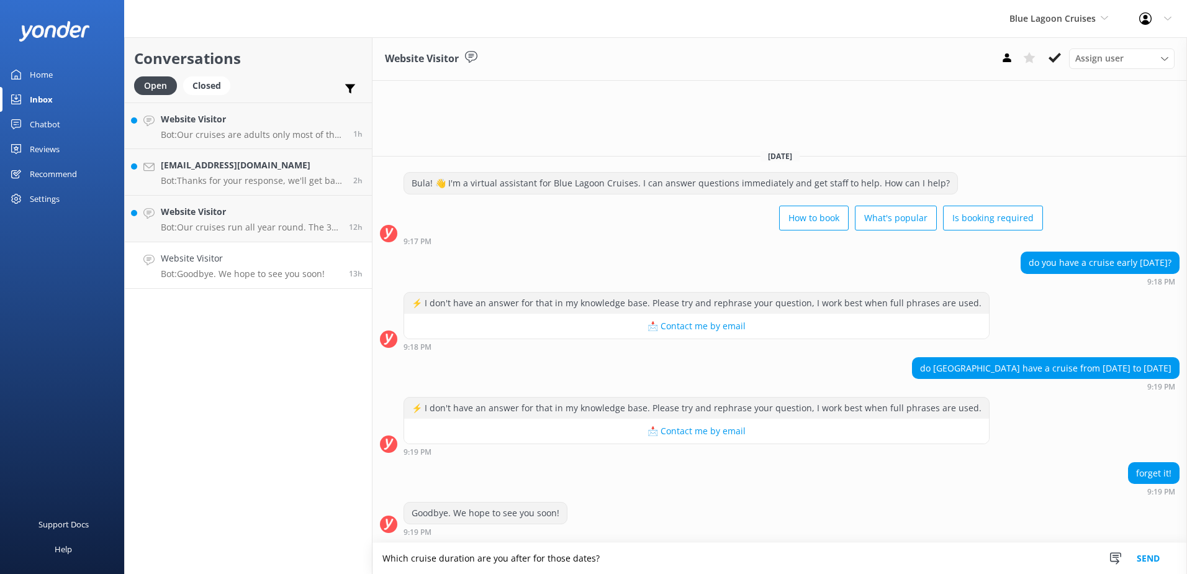
type textarea "Which cruise duration are you after for those dates?"
click at [1155, 560] on button "Send" at bounding box center [1148, 558] width 47 height 31
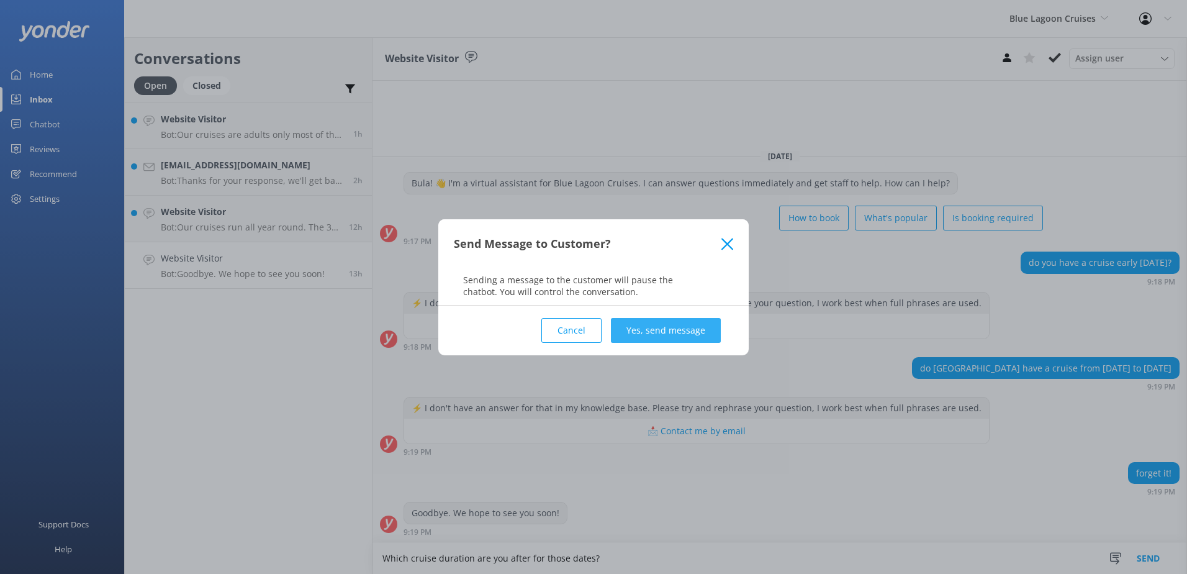
click at [691, 324] on button "Yes, send message" at bounding box center [666, 330] width 110 height 25
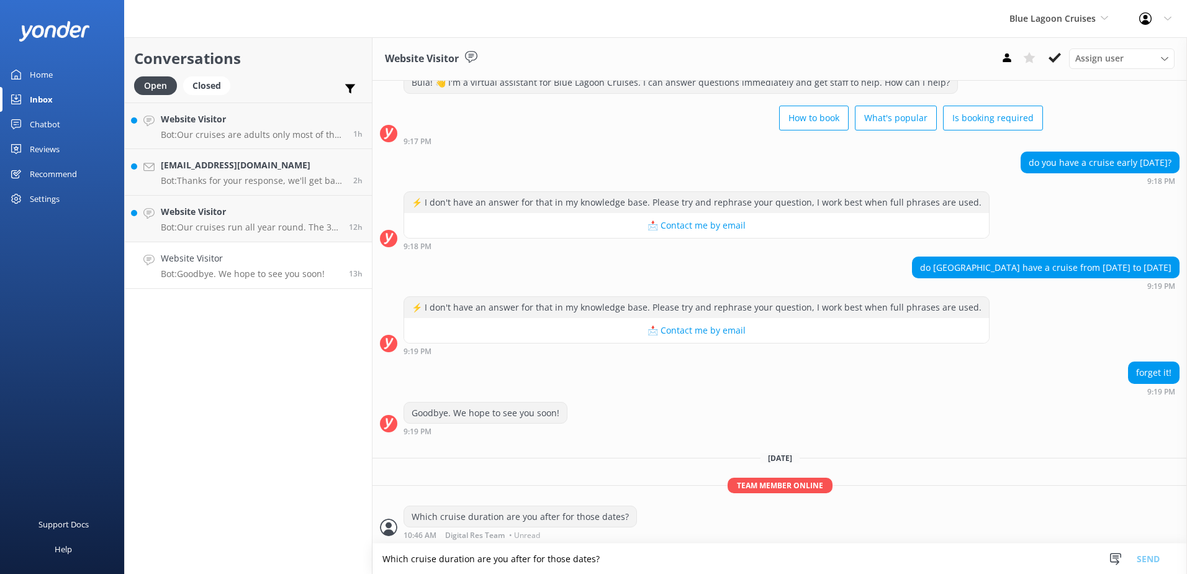
scroll to position [44, 0]
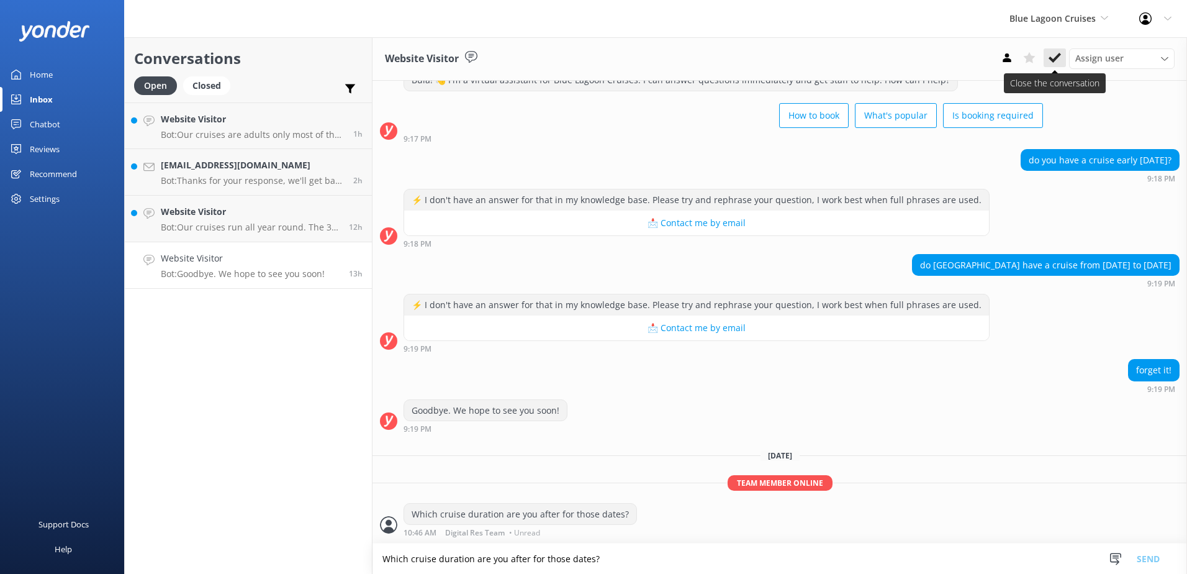
click at [1050, 54] on icon at bounding box center [1055, 58] width 12 height 12
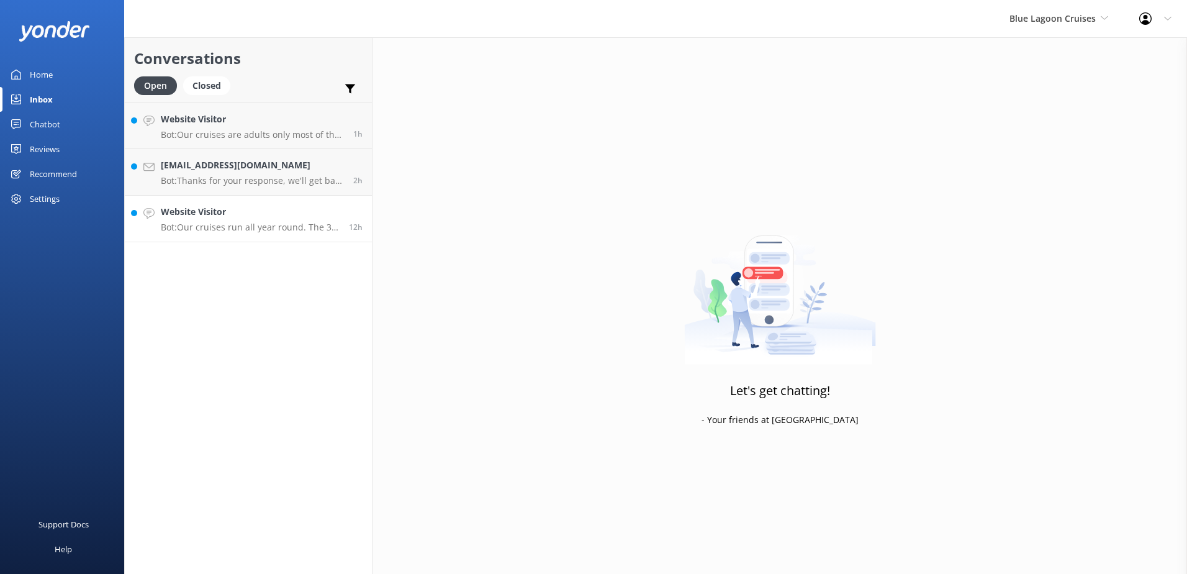
drag, startPoint x: 264, startPoint y: 215, endPoint x: 284, endPoint y: 225, distance: 21.9
click at [264, 215] on h4 "Website Visitor" at bounding box center [250, 212] width 179 height 14
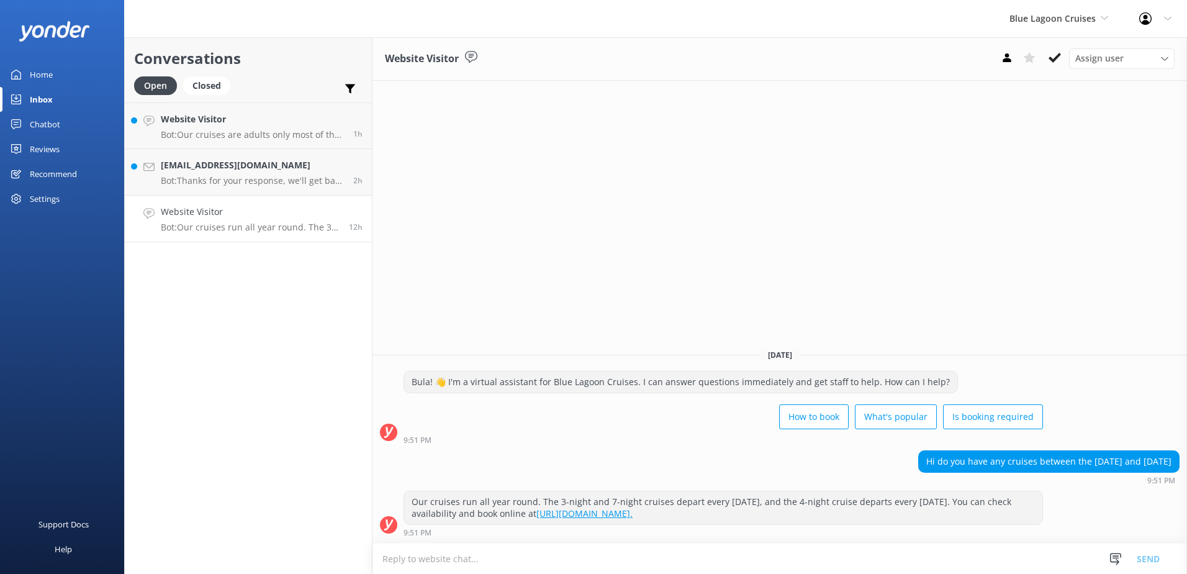
click at [730, 559] on textarea at bounding box center [780, 558] width 815 height 30
drag, startPoint x: 453, startPoint y: 561, endPoint x: 341, endPoint y: 559, distance: 111.8
click at [341, 559] on div "Conversations Open Closed Important Assigned to me Unassigned Website Visitor B…" at bounding box center [655, 305] width 1063 height 536
drag, startPoint x: 594, startPoint y: 562, endPoint x: 493, endPoint y: 555, distance: 101.4
click at [493, 555] on textarea "We do not have availability for that cruise date" at bounding box center [780, 558] width 815 height 31
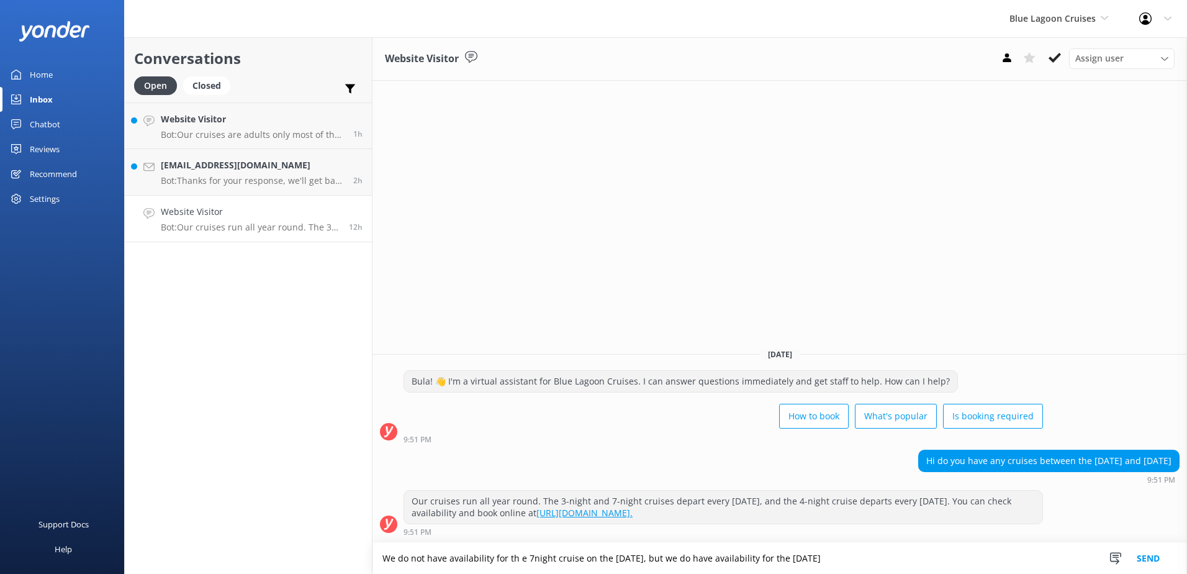
click at [505, 558] on textarea "We do not have availability for th e 7night cruise on the 5th of June, but we d…" at bounding box center [780, 558] width 815 height 31
click at [527, 559] on textarea "We do not have availability for the e 7night cruise on the 5th of June, but we …" at bounding box center [780, 558] width 815 height 31
click at [768, 332] on div "Website Visitor Assign user Sonya Alyssa Asena Naweilulu Lavenia Adivou Miri Ko…" at bounding box center [780, 305] width 815 height 536
click at [530, 561] on textarea "We do not have availability for the 7night cruise on the 5th of June, but we do…" at bounding box center [780, 558] width 815 height 31
click at [529, 560] on textarea "We do not have availability for the 7n ight cruise on the 5th of June, but we d…" at bounding box center [780, 558] width 815 height 31
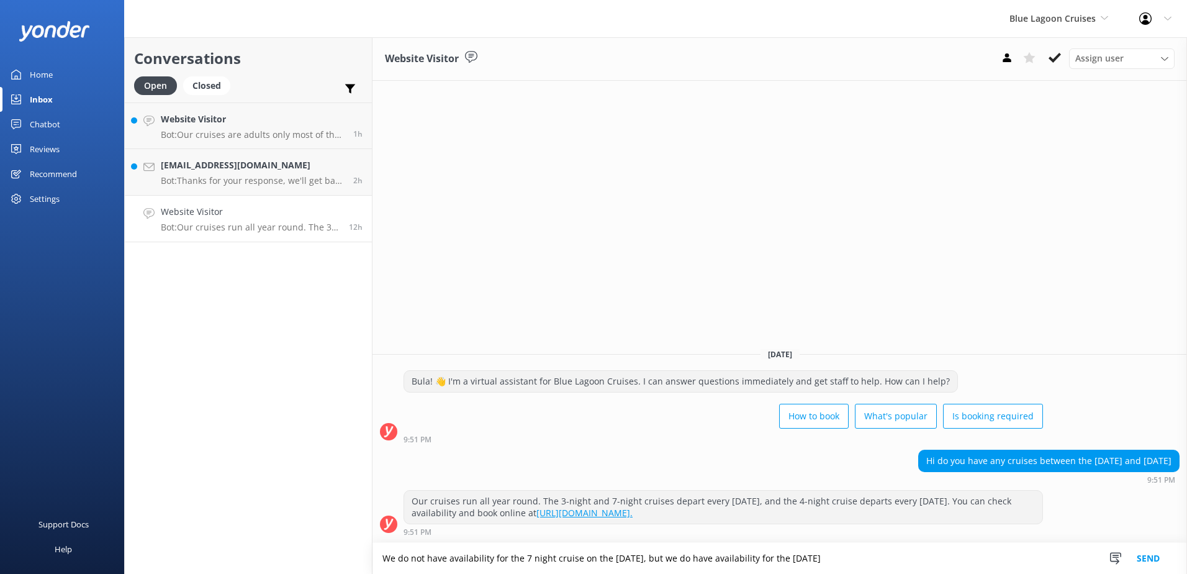
click at [549, 559] on textarea "We do not have availability for the 7 night cruise on the 5th of June, but we d…" at bounding box center [780, 558] width 815 height 31
click at [796, 559] on textarea "We do not have availability for the 7 nights cruise on the 5th of June, but we …" at bounding box center [780, 558] width 815 height 31
click at [916, 559] on textarea "We do not have availability for the 7 nights cruise on the 5th of June, but we …" at bounding box center [780, 558] width 815 height 31
type textarea "We do not have availability for the 7 nights cruise on the 5th of June, but we …"
click at [1157, 544] on button "Send" at bounding box center [1148, 558] width 47 height 31
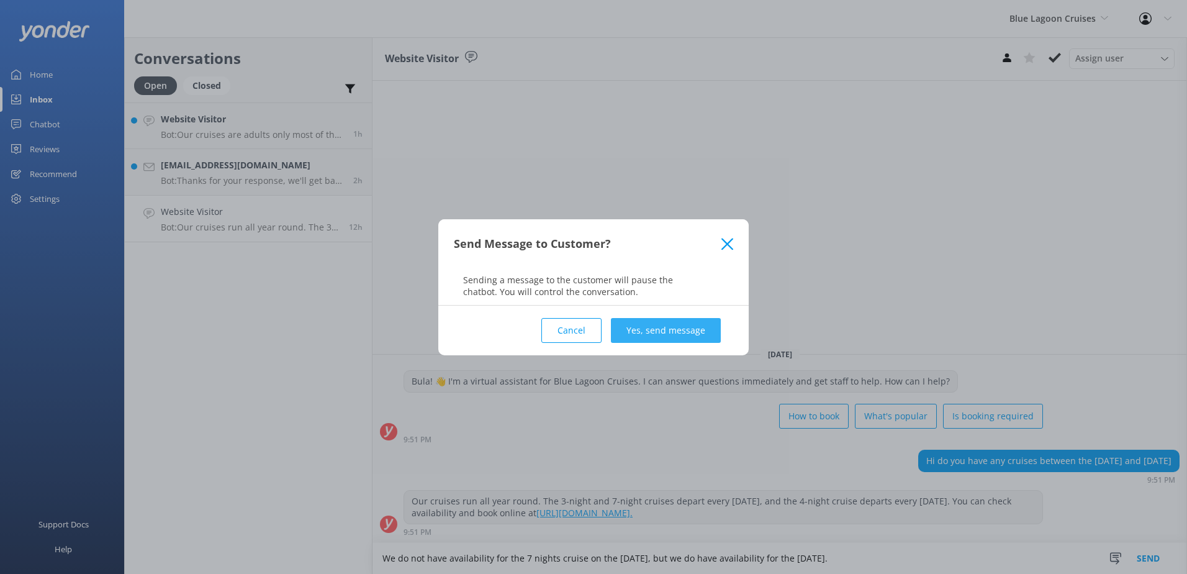
click at [646, 330] on button "Yes, send message" at bounding box center [666, 330] width 110 height 25
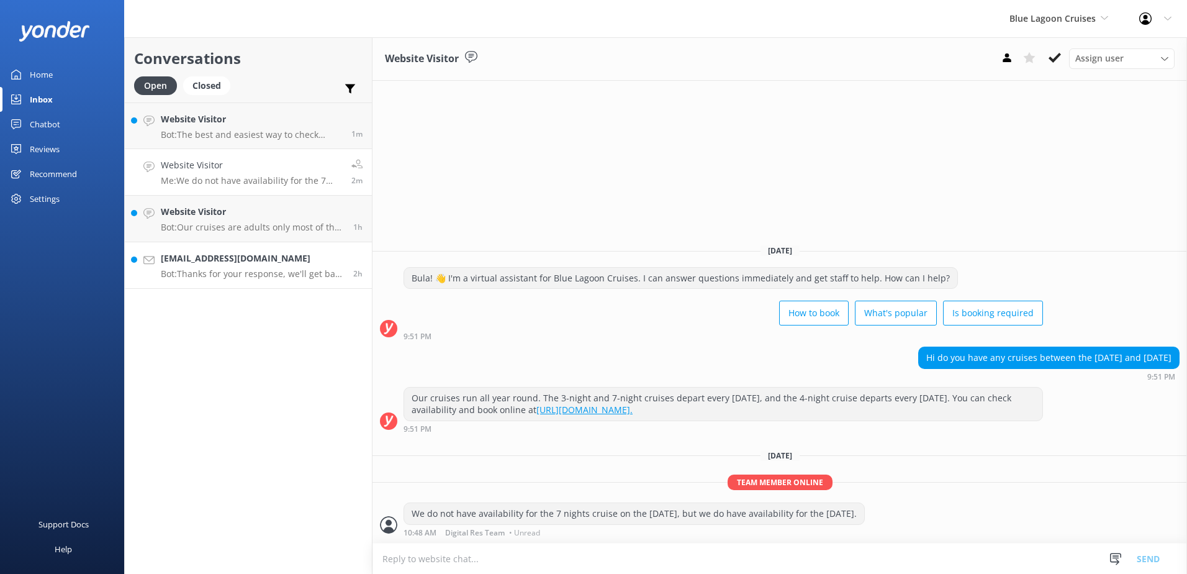
click at [268, 274] on p "Bot: Thanks for your response, we'll get back to you as soon as we can during o…" at bounding box center [252, 273] width 183 height 11
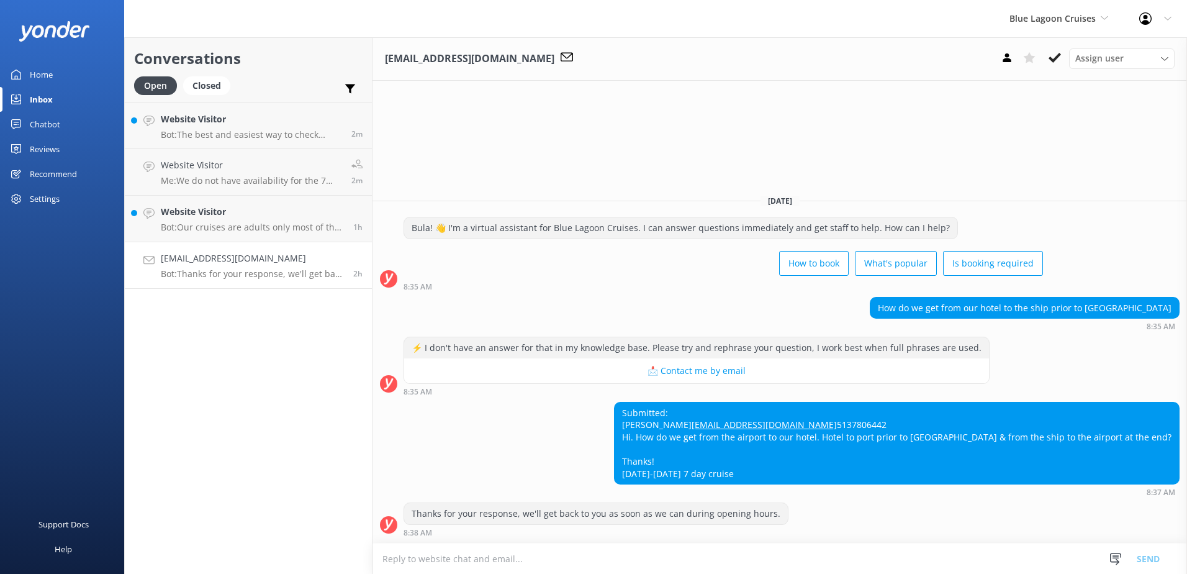
click at [613, 557] on textarea at bounding box center [780, 558] width 815 height 30
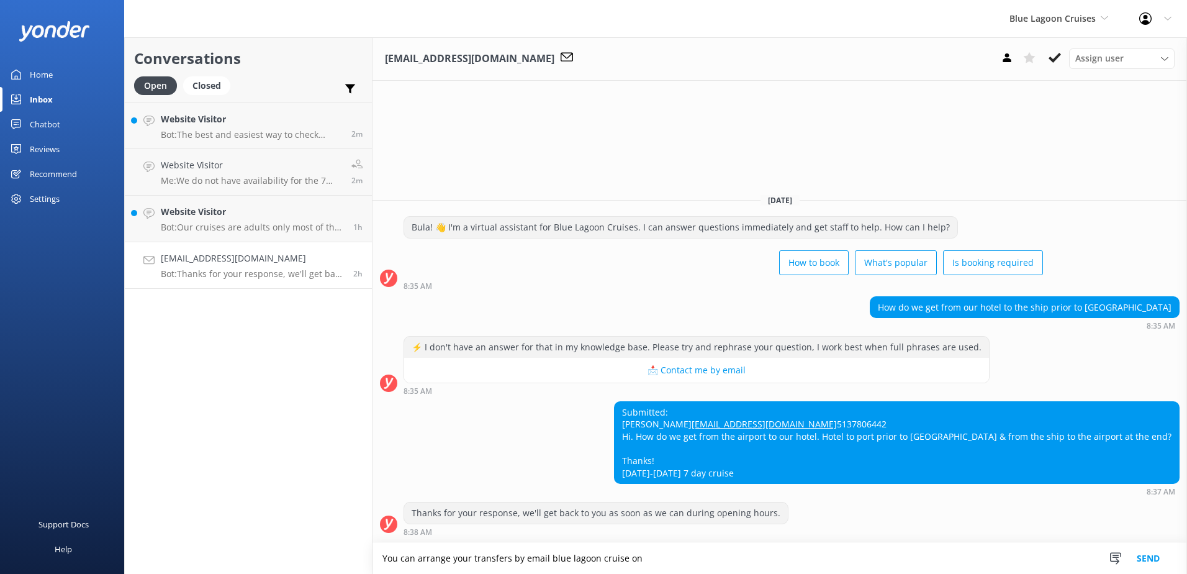
drag, startPoint x: 679, startPoint y: 564, endPoint x: 263, endPoint y: 549, distance: 415.6
click at [263, 549] on div "Conversations Open Closed Important Assigned to me Unassigned Website Visitor B…" at bounding box center [655, 305] width 1063 height 536
click at [669, 559] on textarea "You can arrange your transfers by email blue lagoon cruise on" at bounding box center [780, 558] width 815 height 31
click at [729, 554] on textarea "You can arrange your transfers by email blue lagoon cruise on" at bounding box center [780, 558] width 815 height 31
click at [545, 562] on textarea "You can arrange your transfers by email blue lagoon cruise on" at bounding box center [780, 558] width 815 height 31
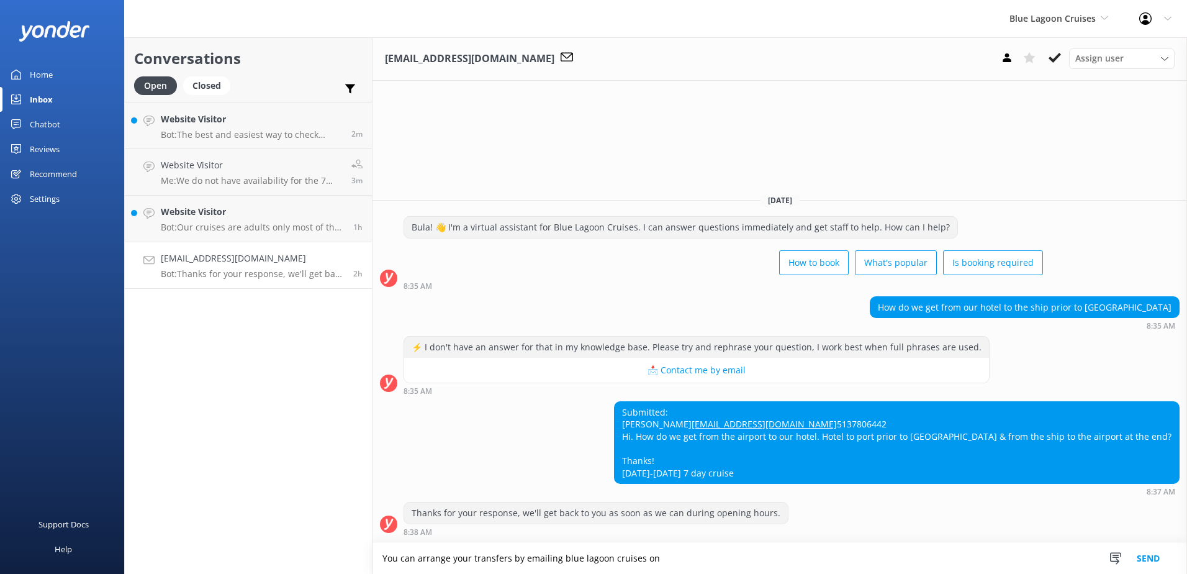
paste textarea "cruisecentre@bluelagooncruises.com"
type textarea "You can arrange your transfers by emailing blue lagoon cruises on cruisecentre@…"
click at [1161, 556] on button "Send" at bounding box center [1148, 558] width 47 height 31
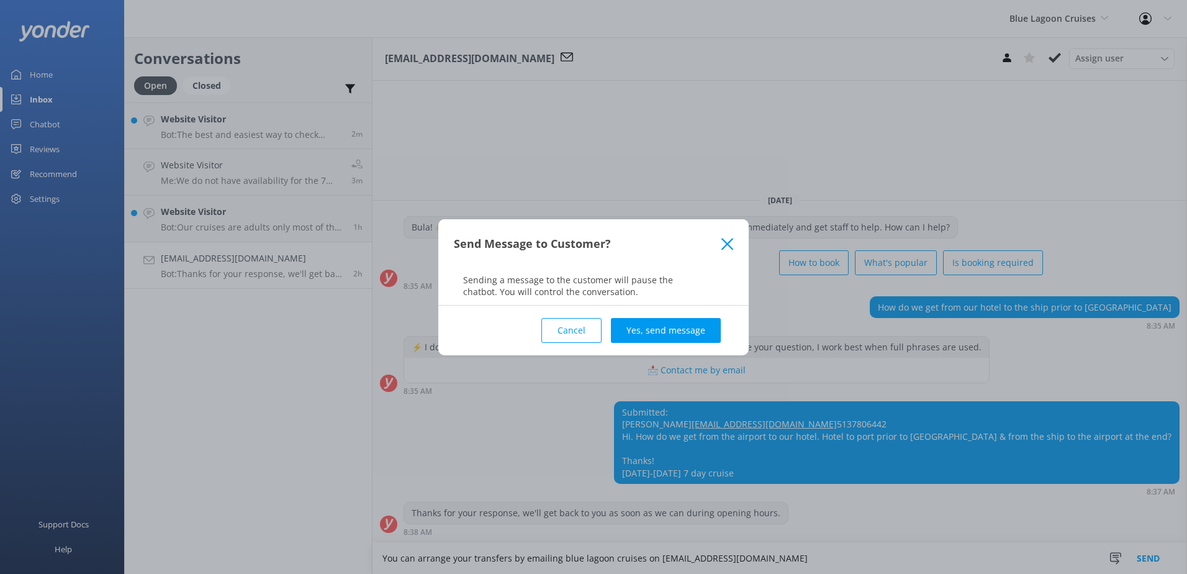
click at [672, 316] on div "Cancel Yes, send message" at bounding box center [593, 330] width 279 height 50
click at [674, 325] on button "Yes, send message" at bounding box center [666, 330] width 110 height 25
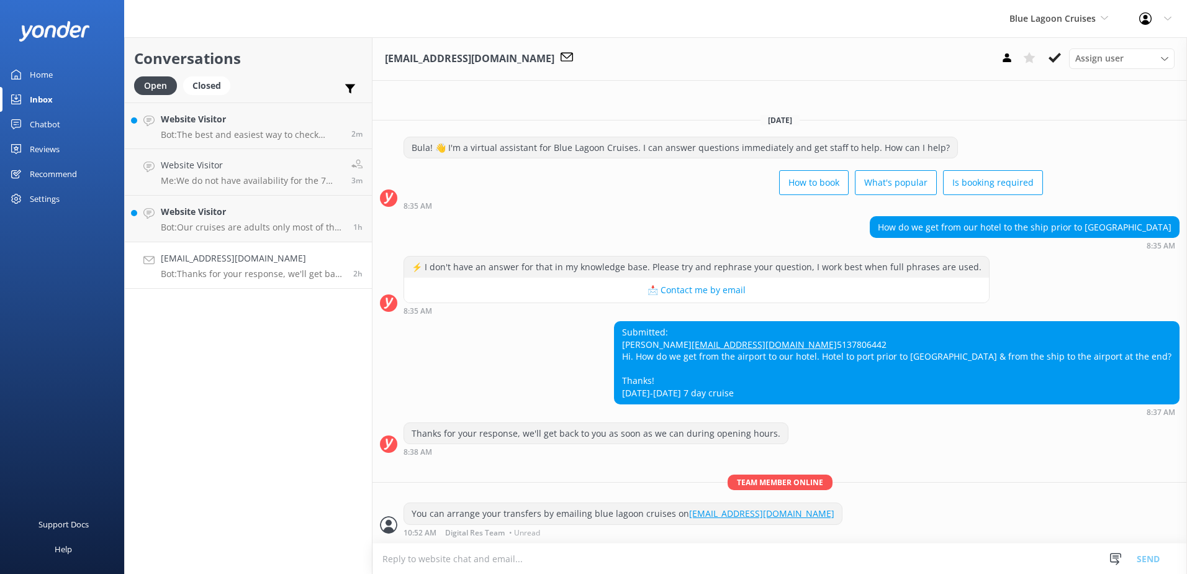
scroll to position [13, 0]
click at [1050, 63] on icon at bounding box center [1055, 58] width 12 height 12
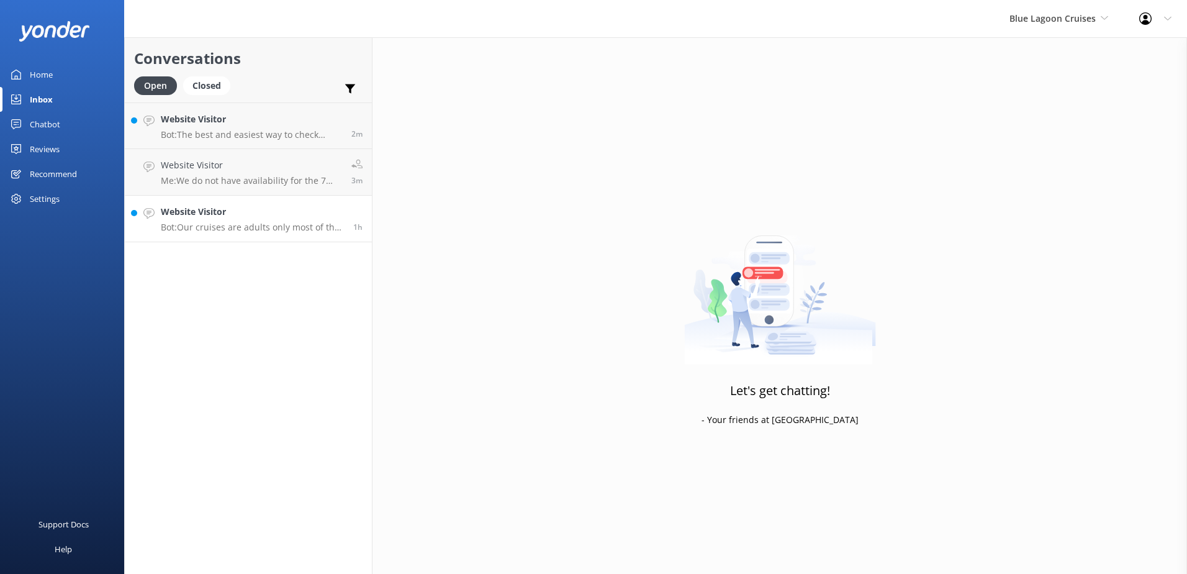
click at [279, 224] on p "Bot: Our cruises are adults only most of the year, but we offer "Family Cruise"…" at bounding box center [252, 227] width 183 height 11
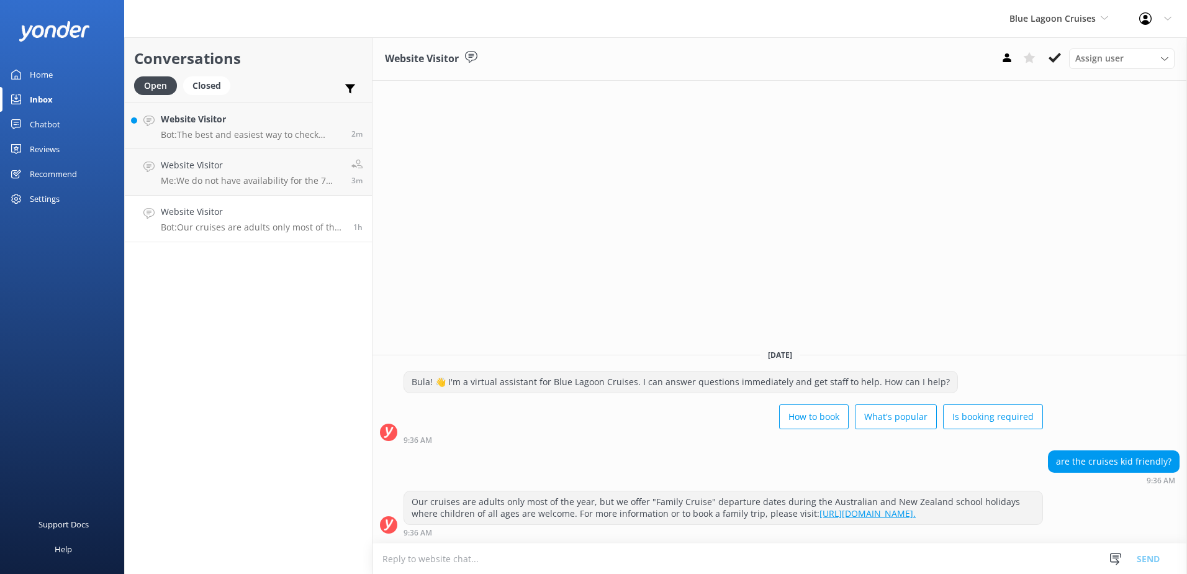
click at [1047, 60] on button at bounding box center [1055, 57] width 22 height 19
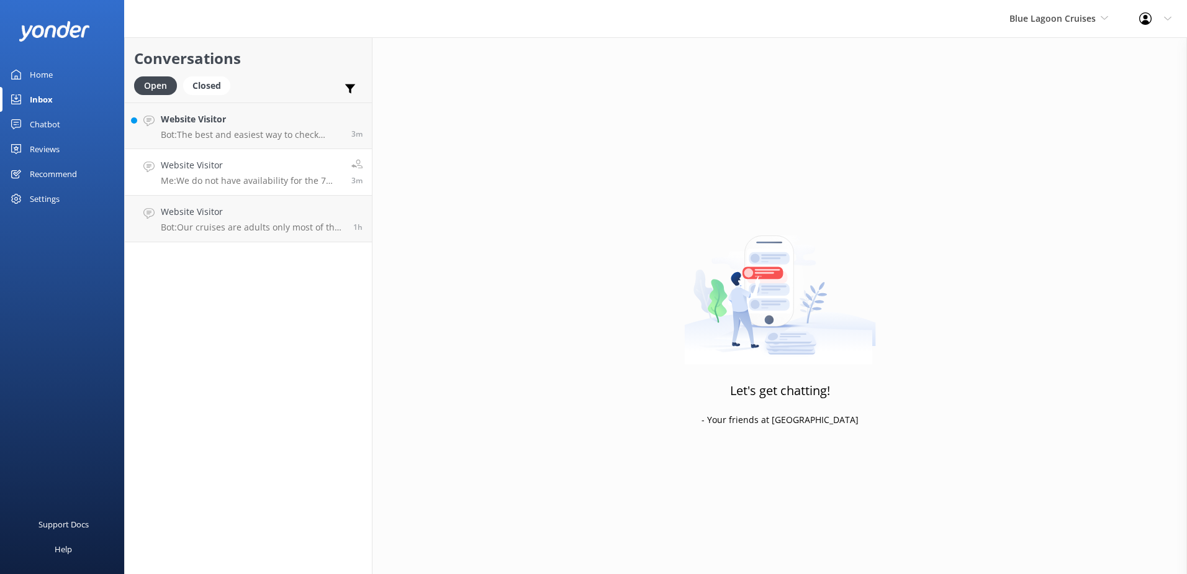
click at [252, 188] on link "Website Visitor Me: We do not have availability for the 7 nights cruise on the …" at bounding box center [248, 172] width 247 height 47
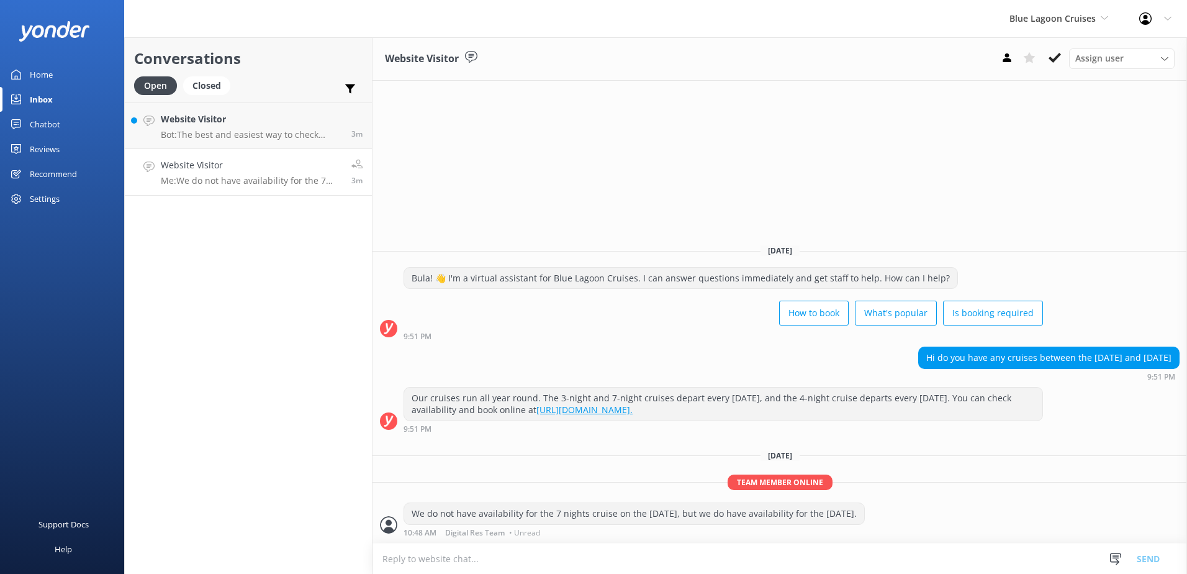
click at [1059, 58] on icon at bounding box center [1055, 58] width 12 height 12
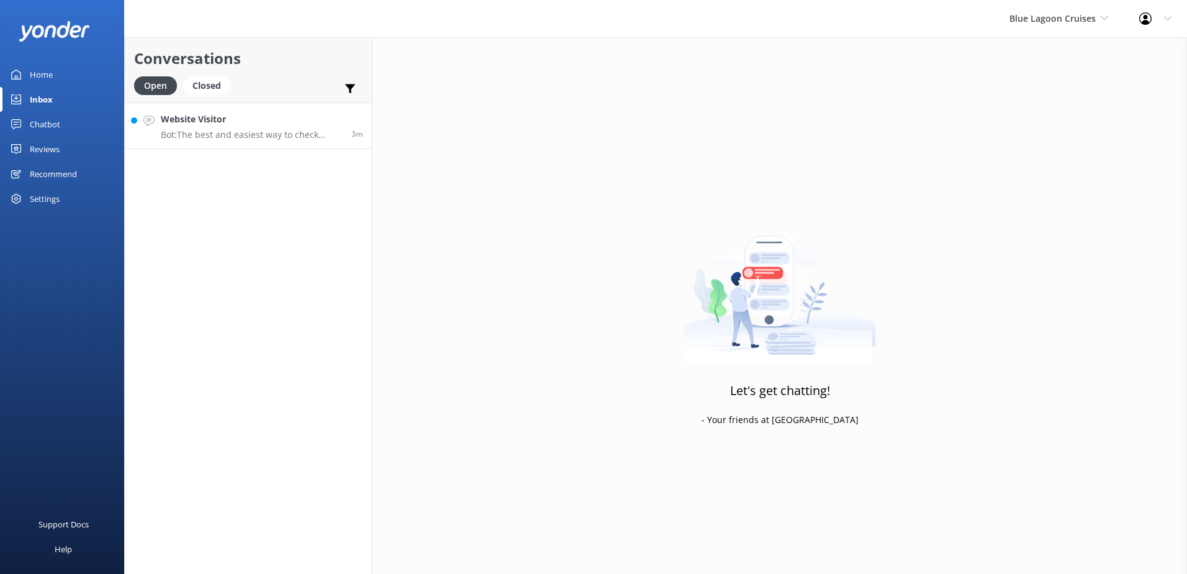
click at [273, 149] on div "Conversations Open Closed Important Assigned to me Unassigned Website Visitor B…" at bounding box center [248, 305] width 248 height 536
click at [283, 134] on p "Bot: The best and easiest way to check availability and book is direct with us …" at bounding box center [251, 134] width 181 height 11
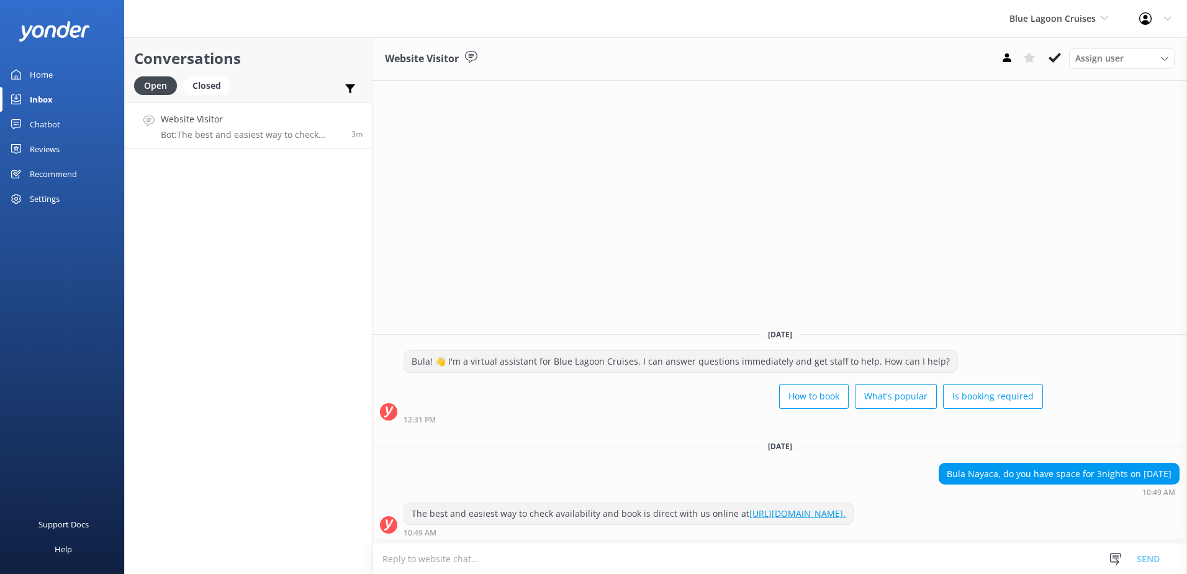
click at [785, 510] on link "https://apps.customlinc.com.au/southseacruises/BookingCat/Availability/?ParentC…" at bounding box center [797, 513] width 96 height 12
click at [1058, 65] on button at bounding box center [1055, 57] width 22 height 19
